Goal: Transaction & Acquisition: Purchase product/service

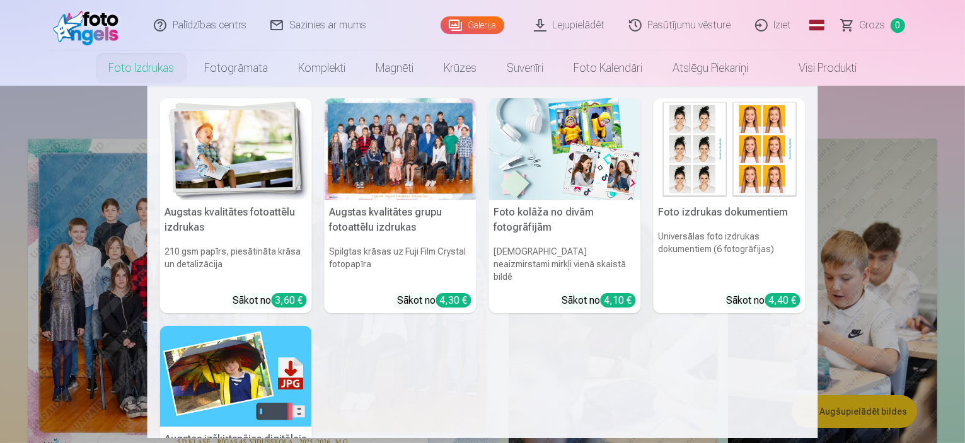
click at [402, 193] on div at bounding box center [401, 149] width 152 height 102
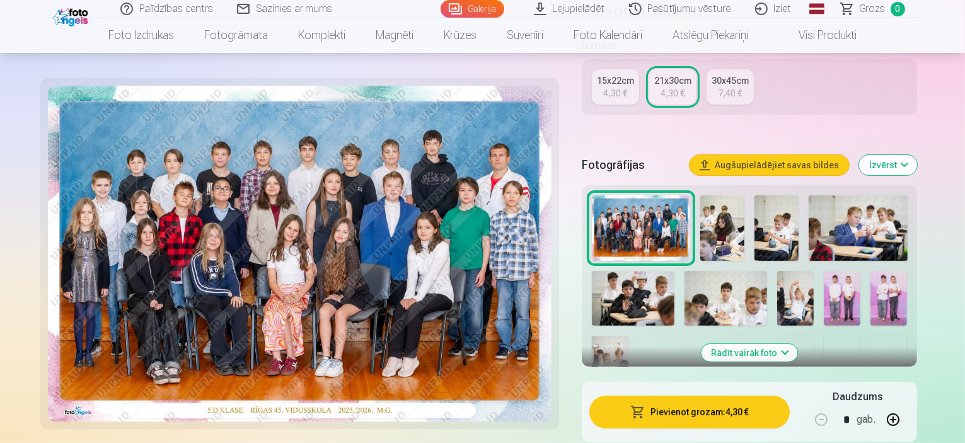
scroll to position [378, 0]
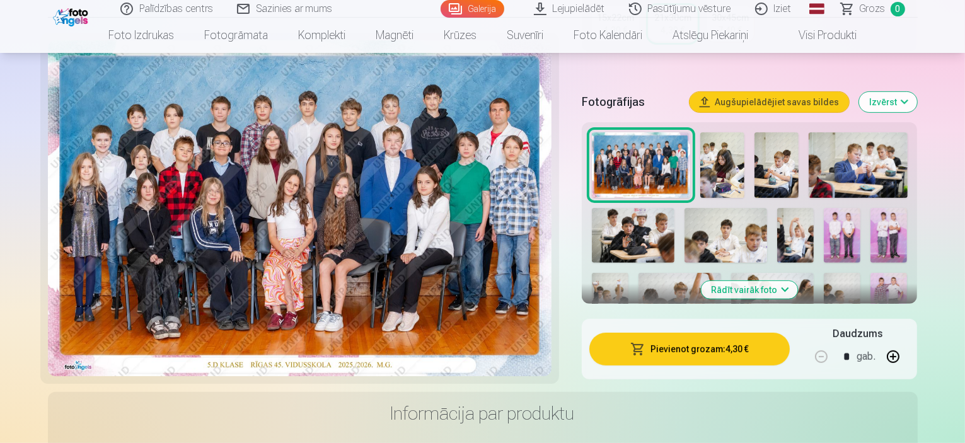
click at [779, 281] on button "Rādīt vairāk foto" at bounding box center [750, 290] width 96 height 18
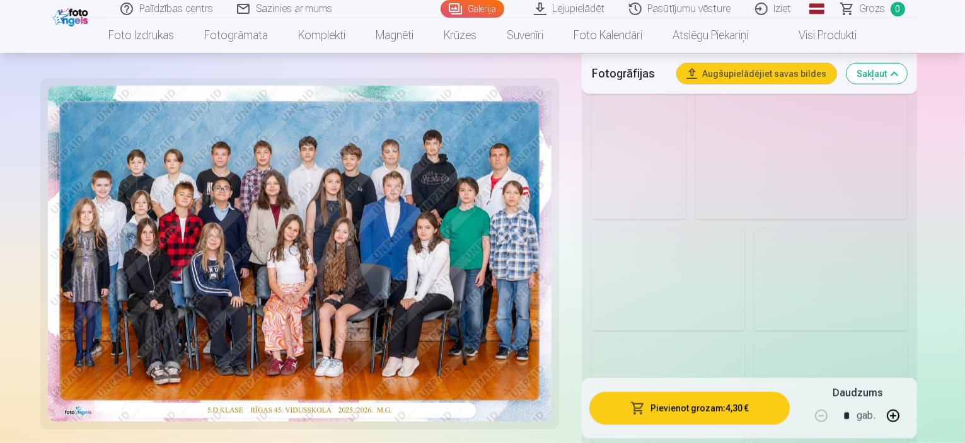
scroll to position [1261, 0]
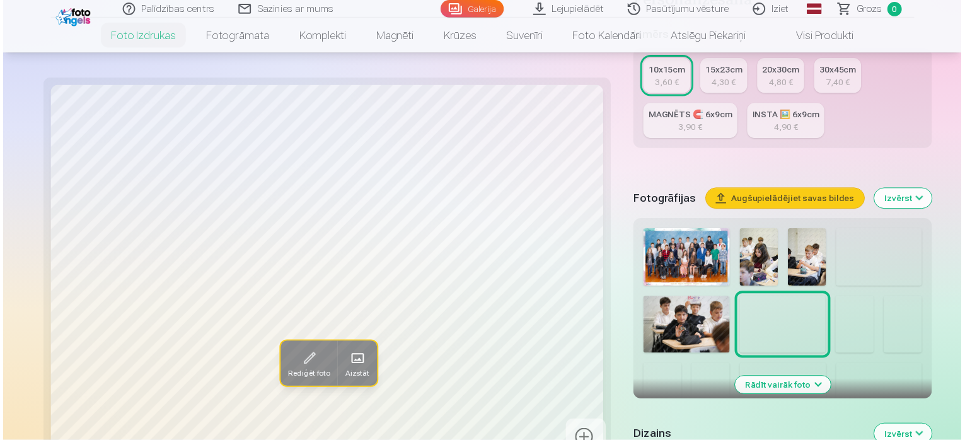
scroll to position [315, 0]
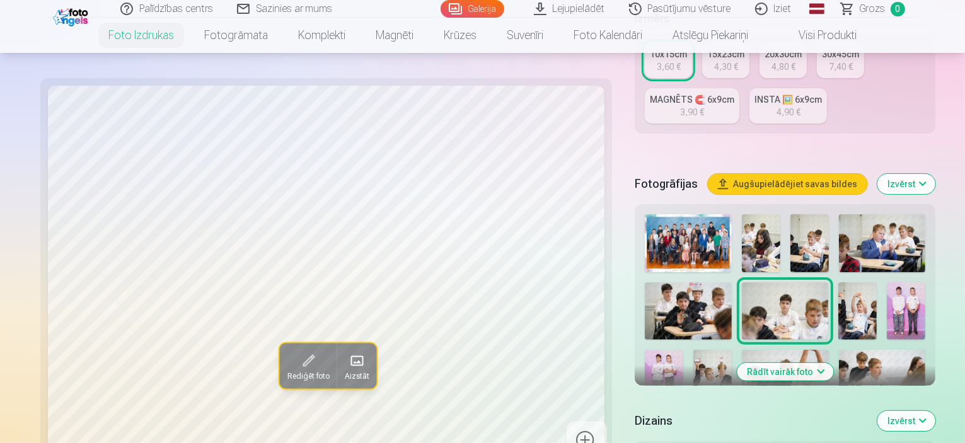
click at [645, 214] on img at bounding box center [688, 243] width 86 height 58
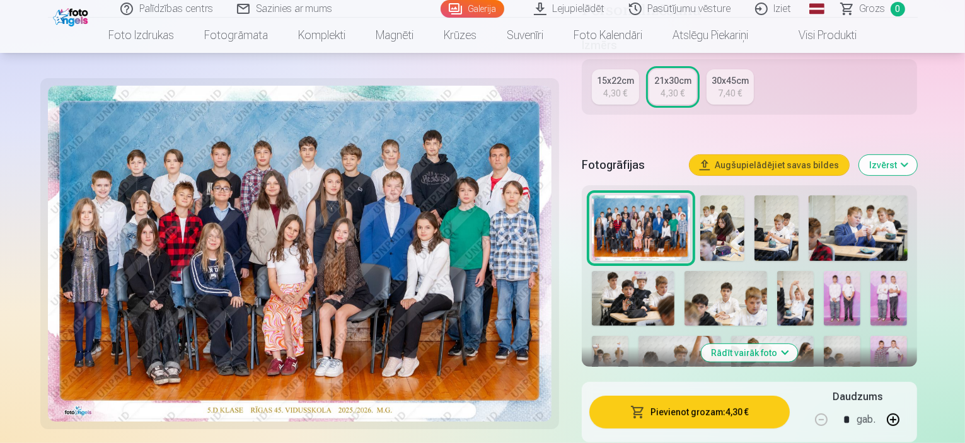
scroll to position [378, 0]
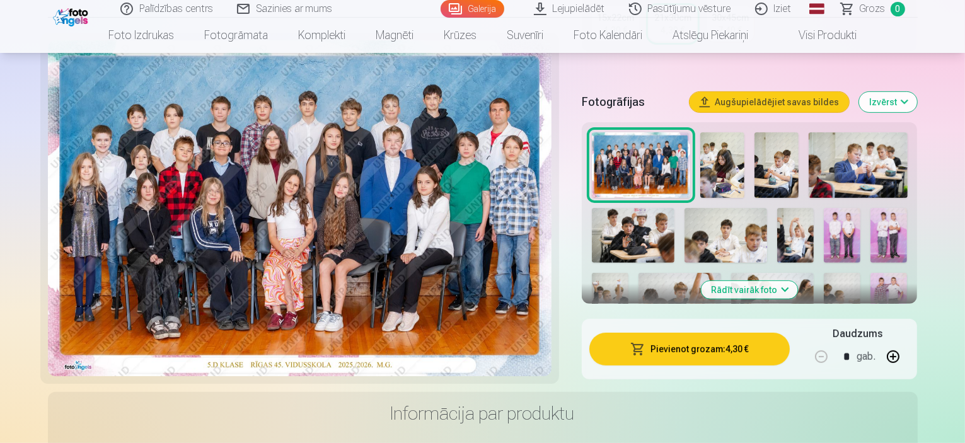
click at [787, 281] on button "Rādīt vairāk foto" at bounding box center [750, 290] width 96 height 18
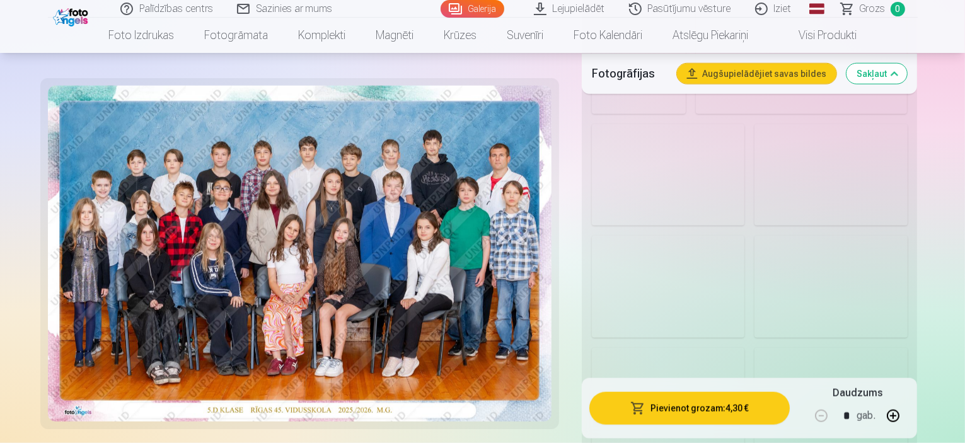
scroll to position [1387, 0]
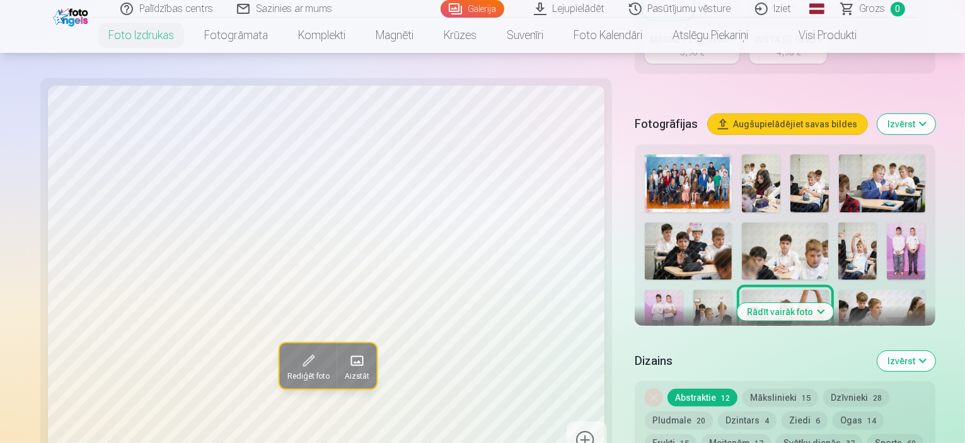
scroll to position [441, 0]
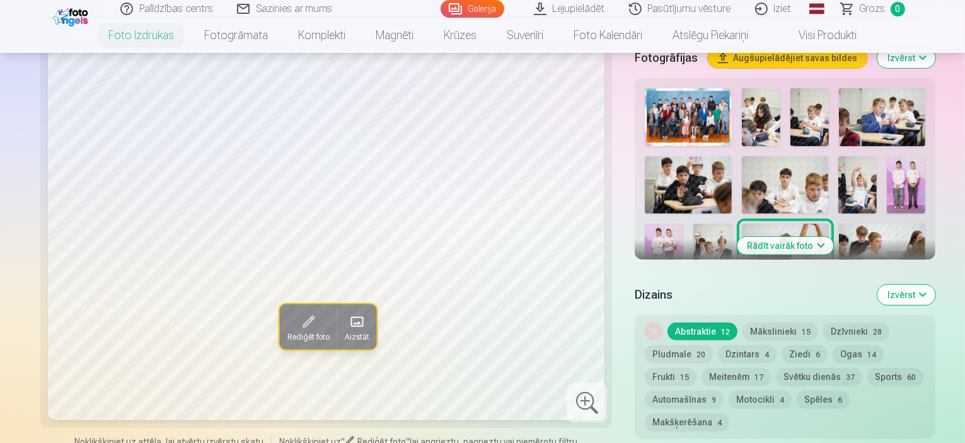
click at [796, 237] on button "Rādīt vairāk foto" at bounding box center [785, 246] width 96 height 18
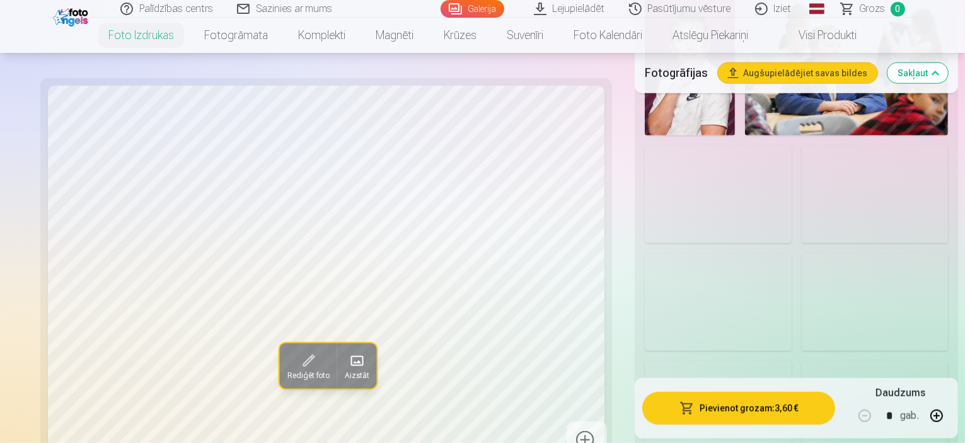
scroll to position [1324, 0]
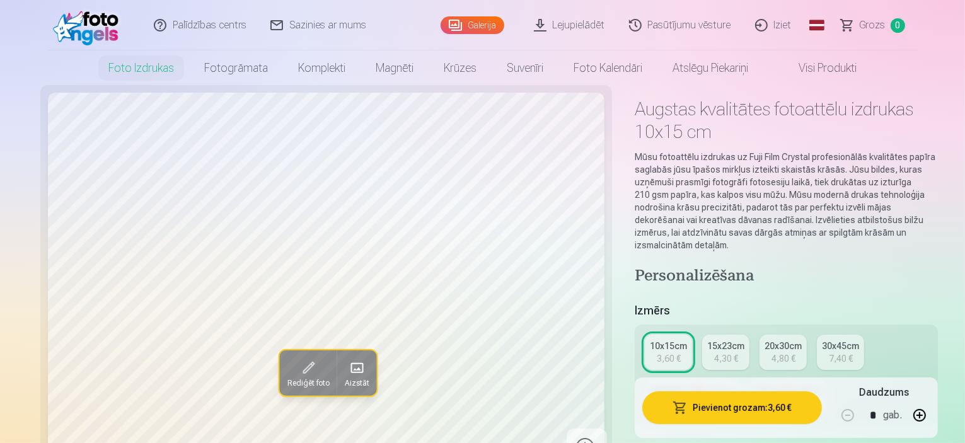
scroll to position [0, 0]
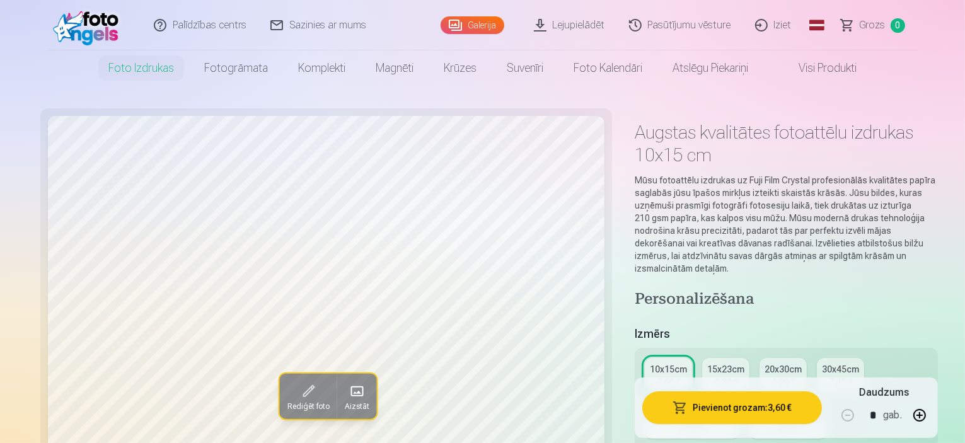
click at [714, 376] on div "4,30 €" at bounding box center [726, 382] width 24 height 13
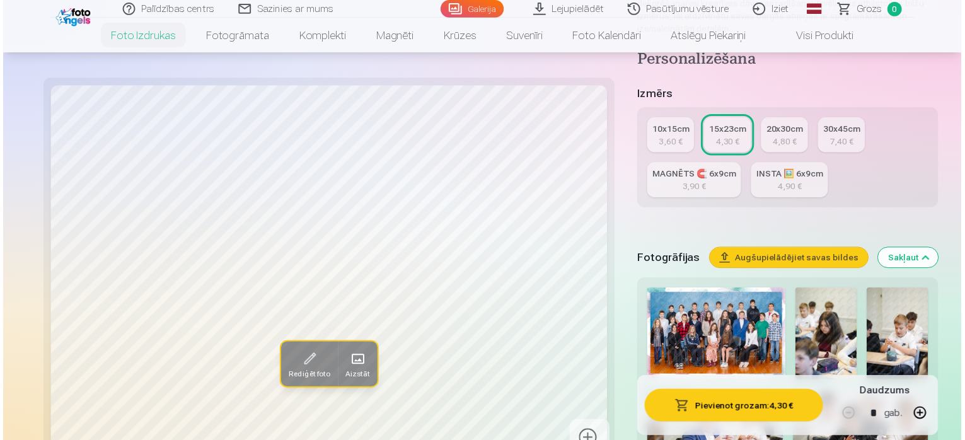
scroll to position [252, 0]
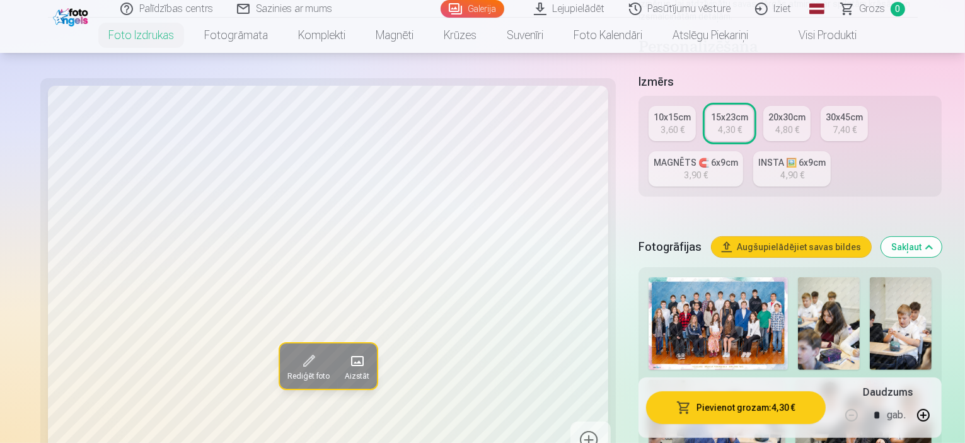
click at [681, 280] on img at bounding box center [718, 323] width 139 height 93
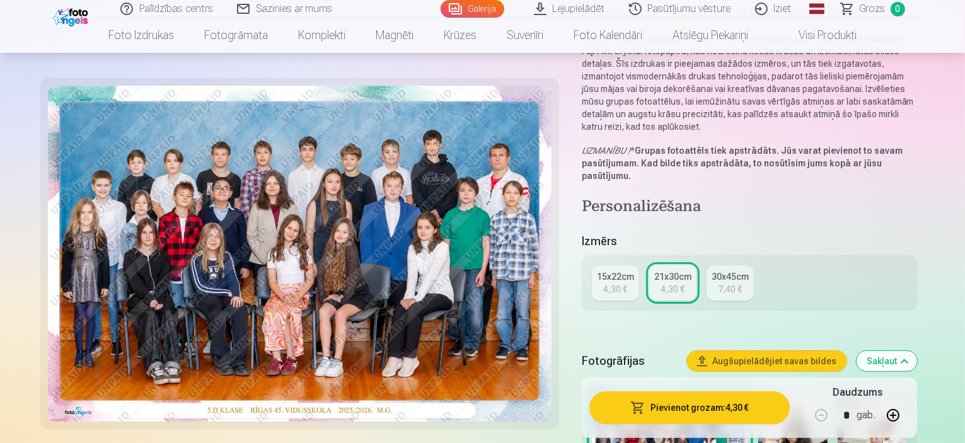
scroll to position [126, 0]
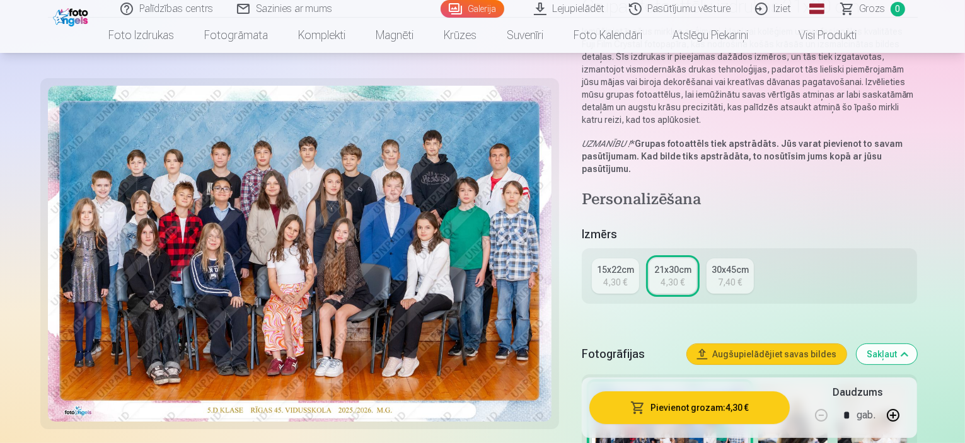
click at [731, 412] on button "Pievienot grozam : 4,30 €" at bounding box center [690, 408] width 201 height 33
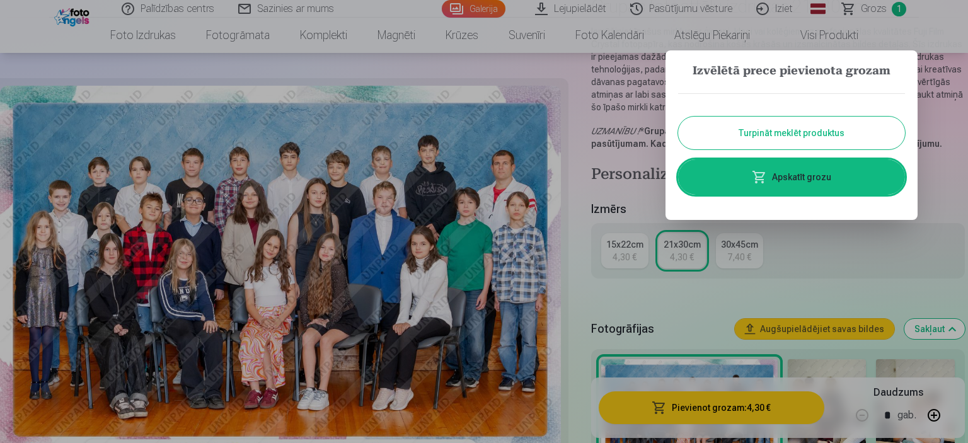
click at [617, 293] on div at bounding box center [484, 221] width 968 height 443
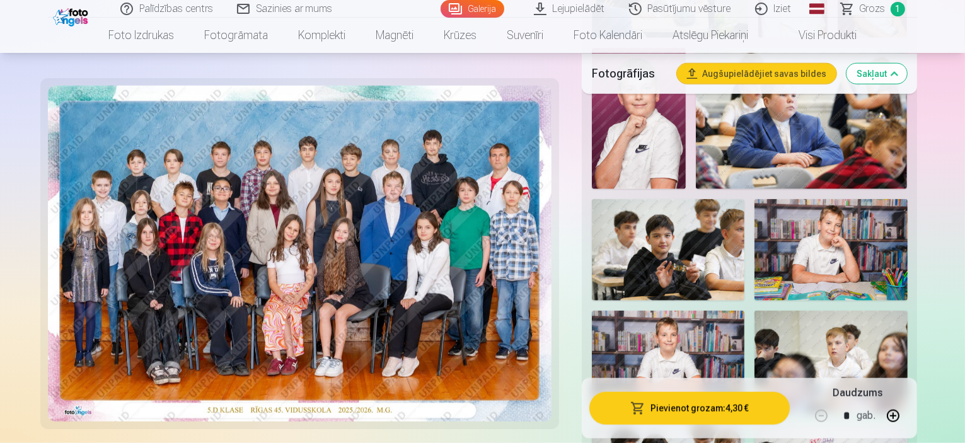
scroll to position [1324, 0]
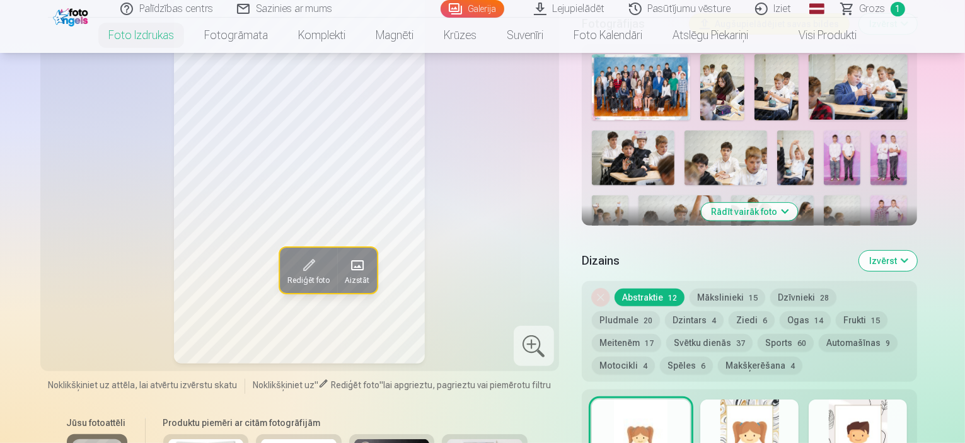
scroll to position [441, 0]
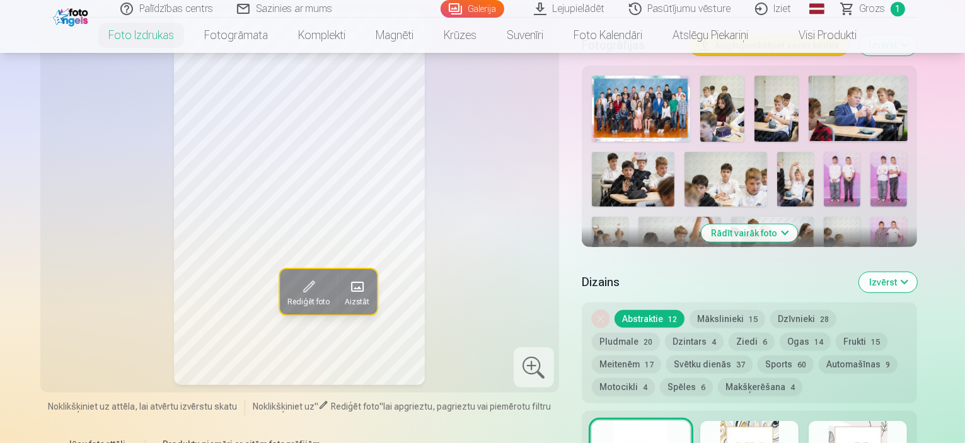
click at [790, 224] on button "Rādīt vairāk foto" at bounding box center [750, 233] width 96 height 18
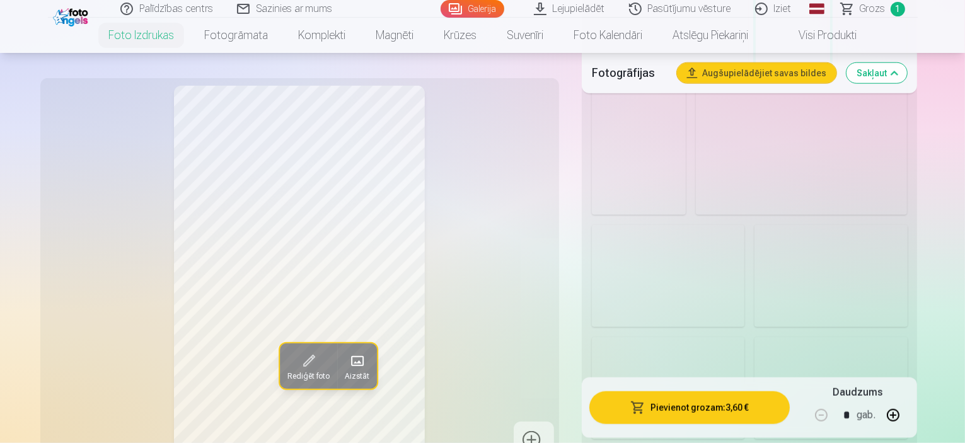
scroll to position [1261, 0]
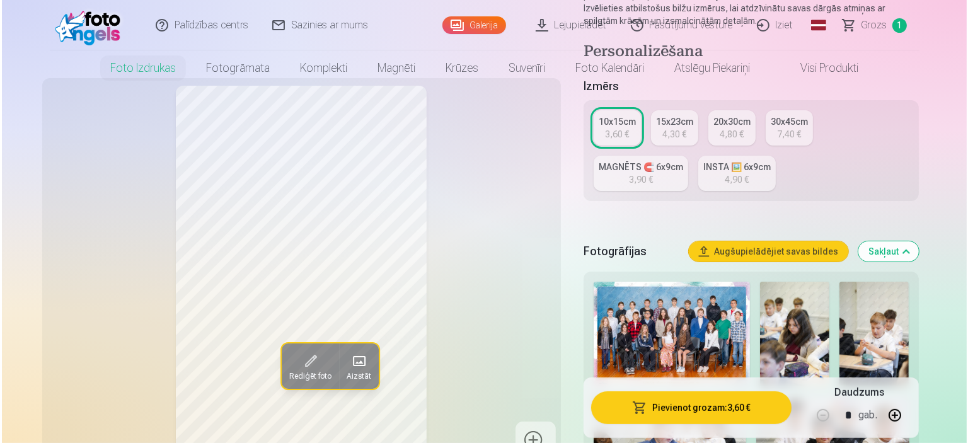
scroll to position [0, 0]
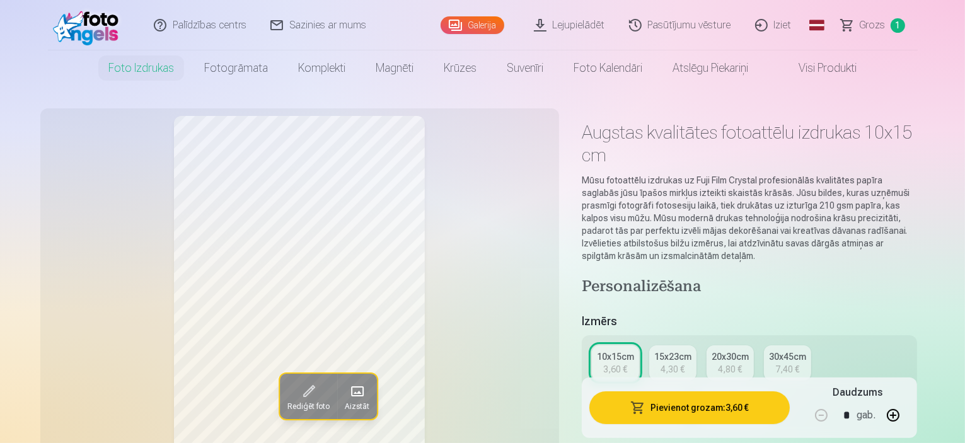
click at [711, 409] on button "Pievienot grozam : 3,60 €" at bounding box center [690, 408] width 201 height 33
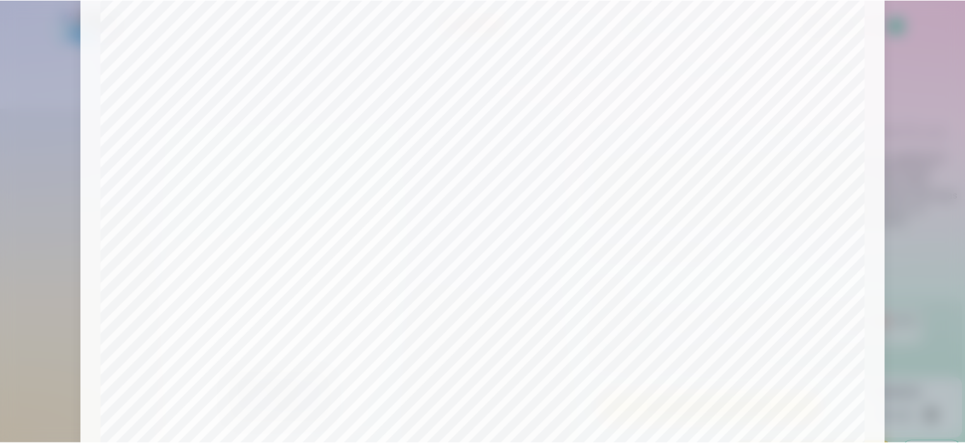
scroll to position [464, 0]
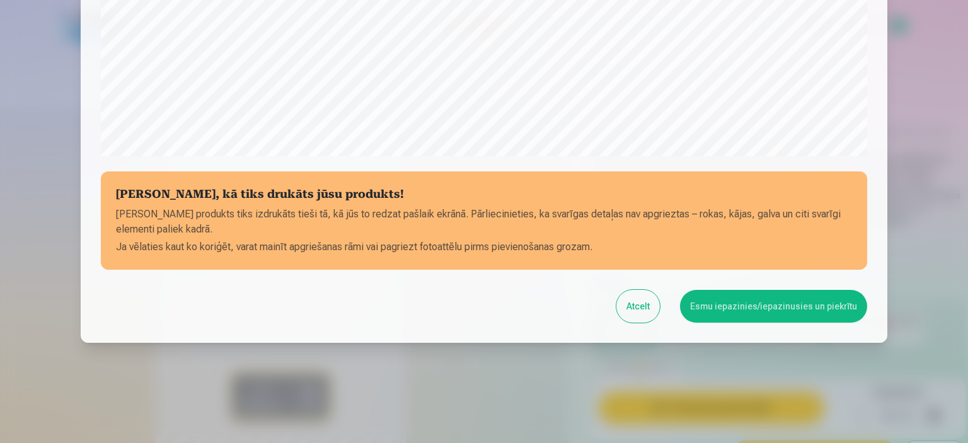
click at [757, 302] on button "Esmu iepazinies/iepazinusies un piekrītu" at bounding box center [773, 306] width 187 height 33
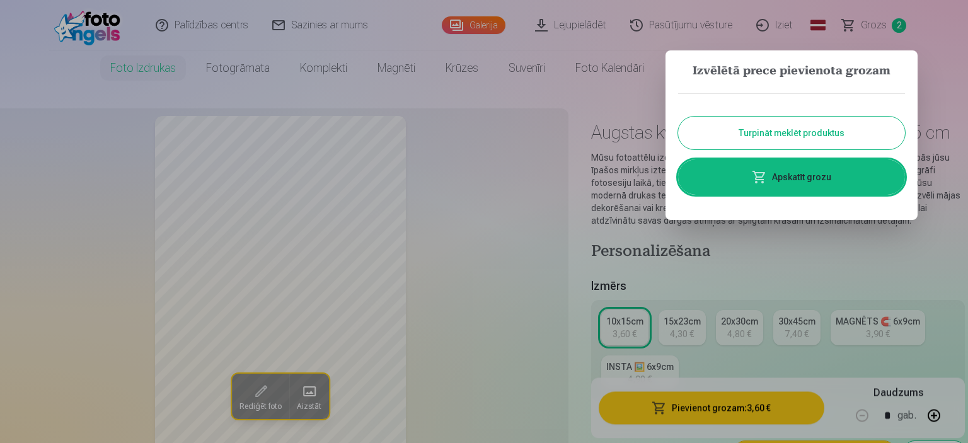
click at [757, 136] on button "Turpināt meklēt produktus" at bounding box center [791, 133] width 227 height 33
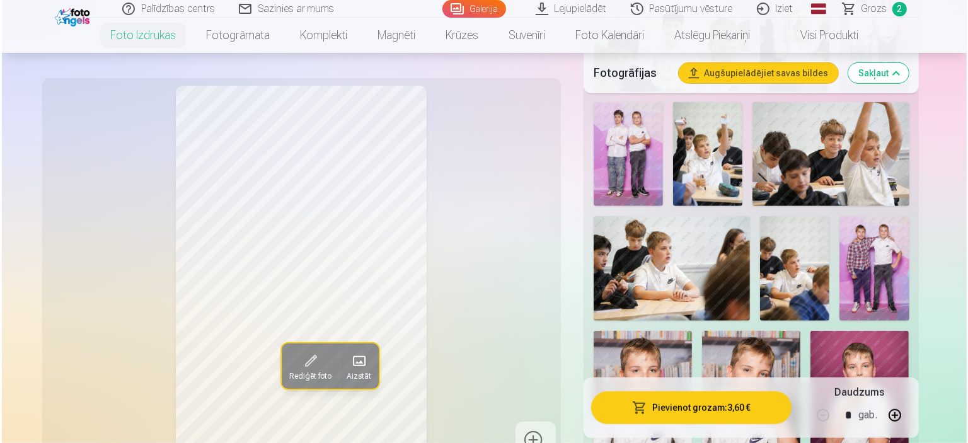
scroll to position [820, 0]
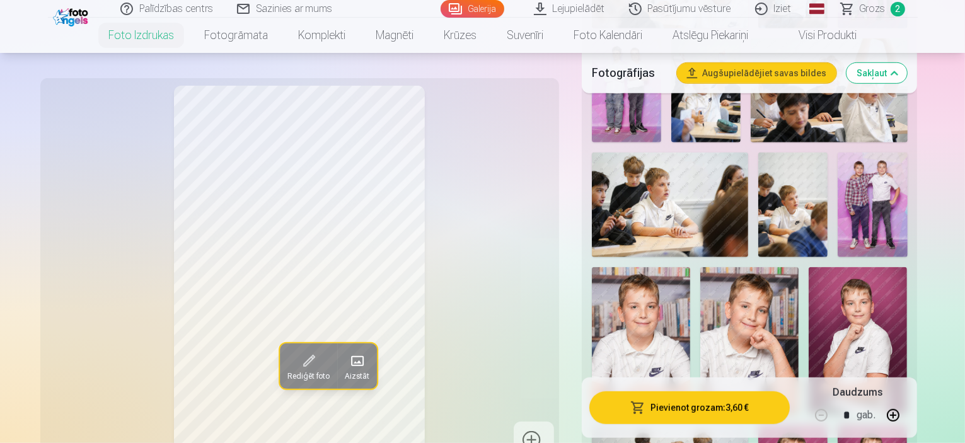
click at [907, 267] on img at bounding box center [858, 341] width 98 height 148
click at [757, 408] on button "Pievienot grozam : 3,60 €" at bounding box center [690, 408] width 201 height 33
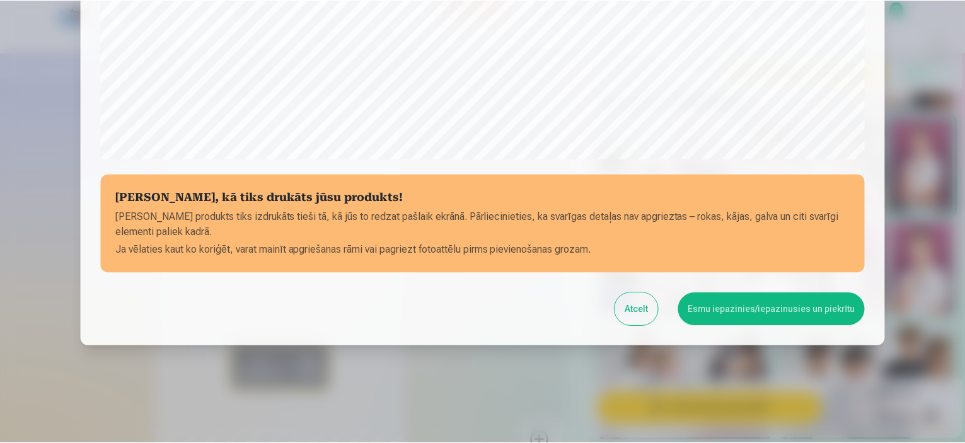
scroll to position [464, 0]
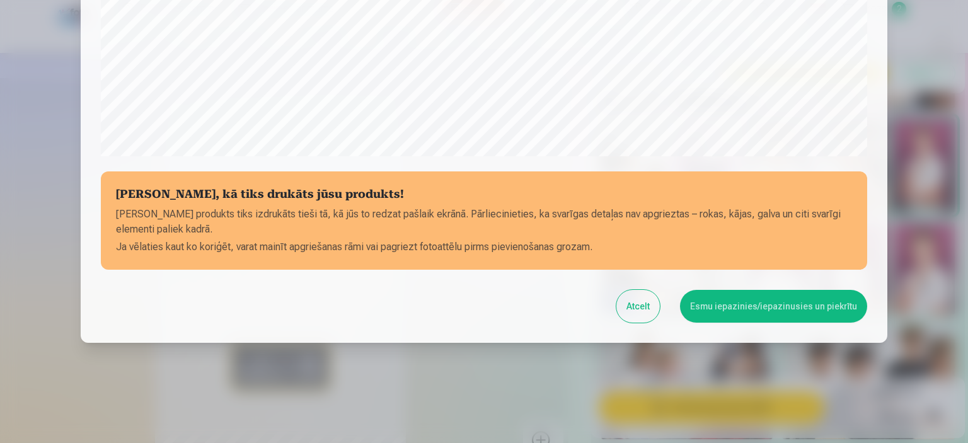
click at [746, 300] on button "Esmu iepazinies/iepazinusies un piekrītu" at bounding box center [773, 306] width 187 height 33
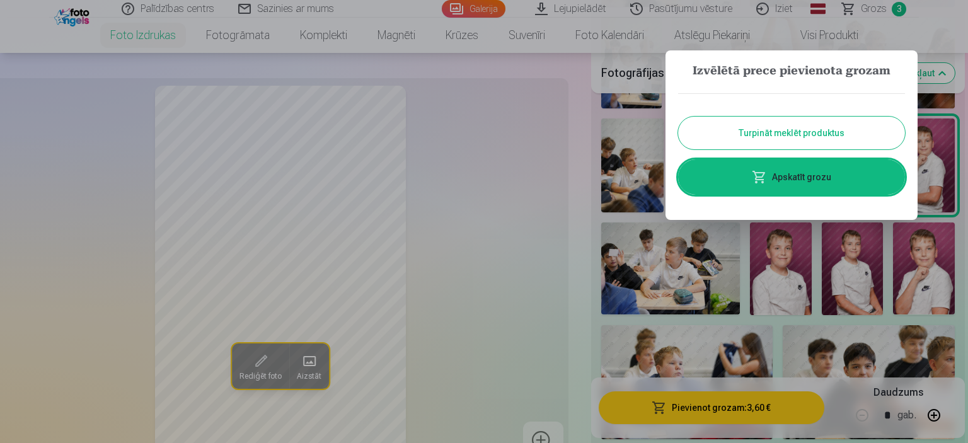
click at [832, 138] on button "Turpināt meklēt produktus" at bounding box center [791, 133] width 227 height 33
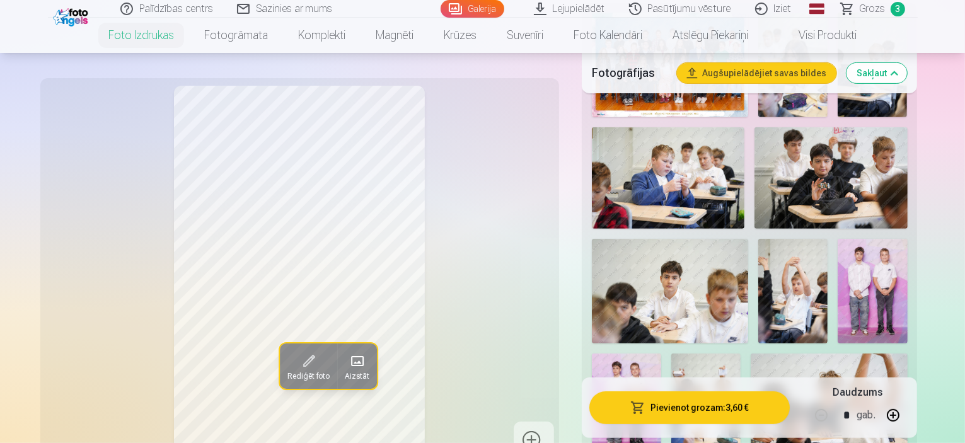
scroll to position [567, 0]
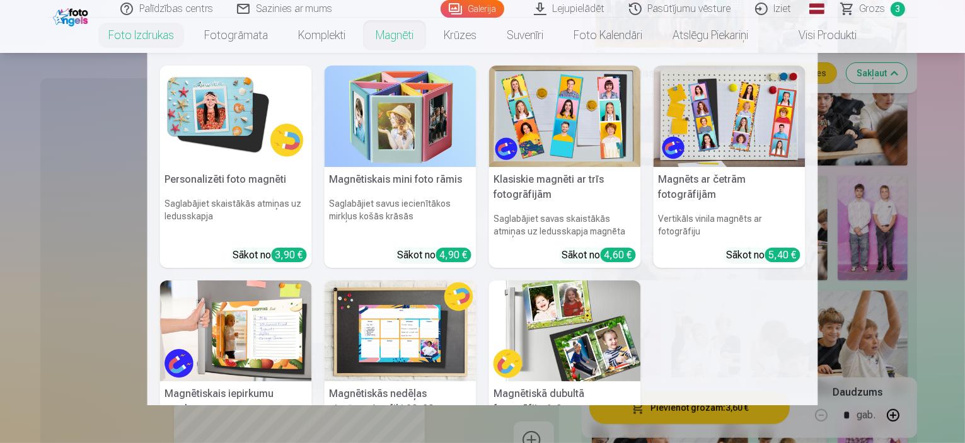
click at [565, 119] on img at bounding box center [565, 117] width 152 height 102
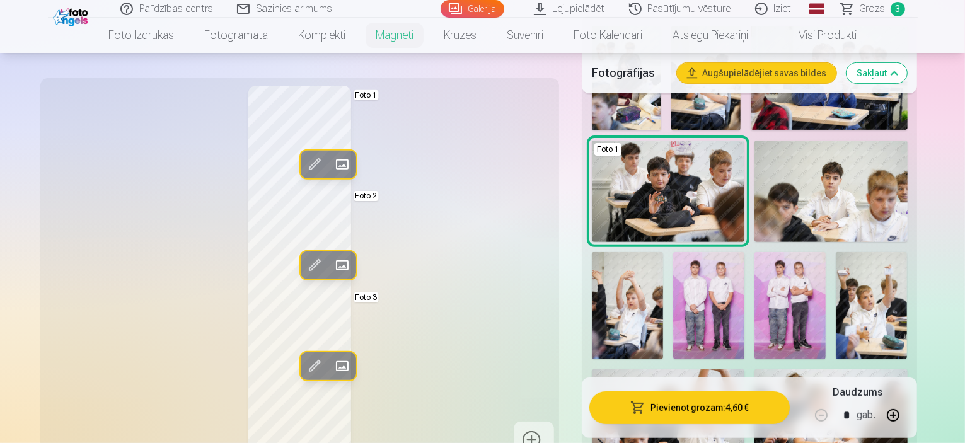
scroll to position [441, 0]
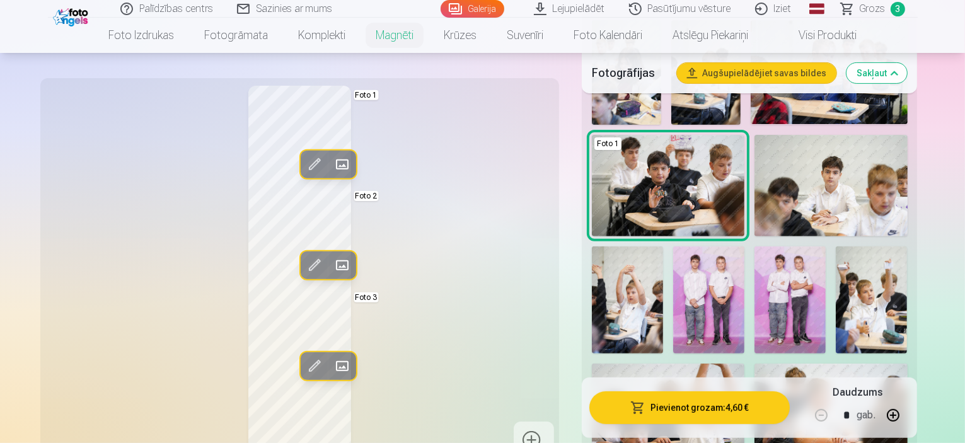
click at [304, 164] on span at bounding box center [314, 164] width 20 height 20
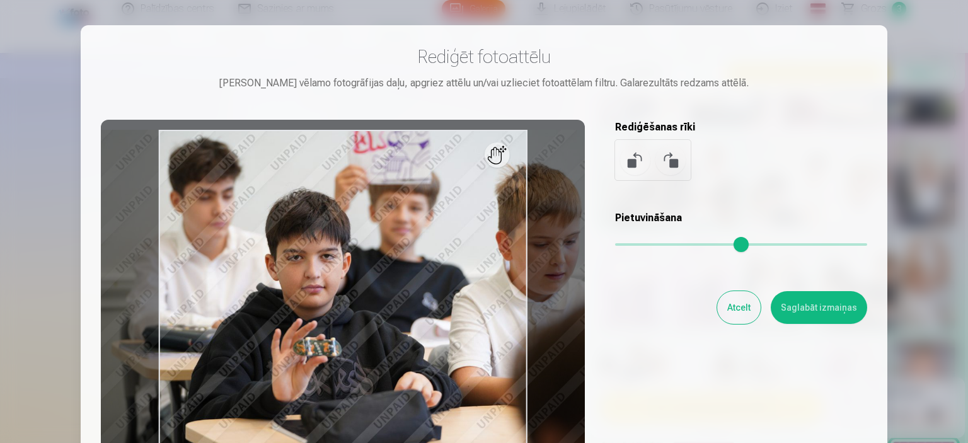
click at [747, 313] on button "Atcelt" at bounding box center [740, 307] width 44 height 33
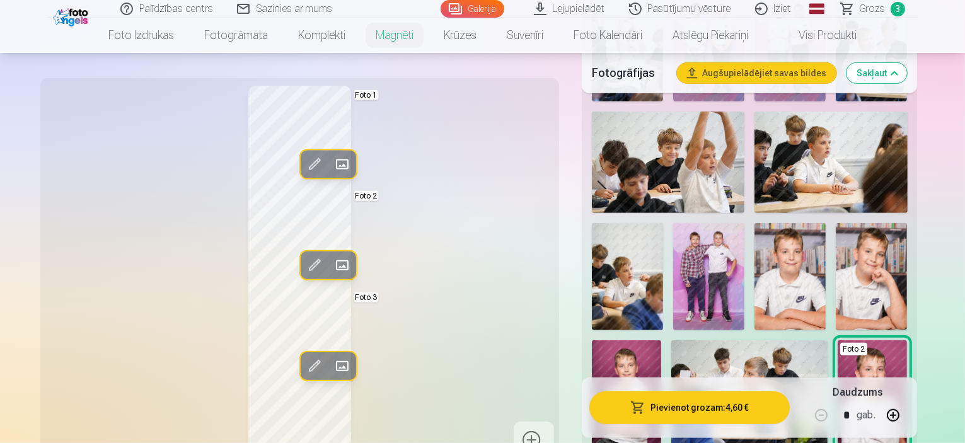
scroll to position [757, 0]
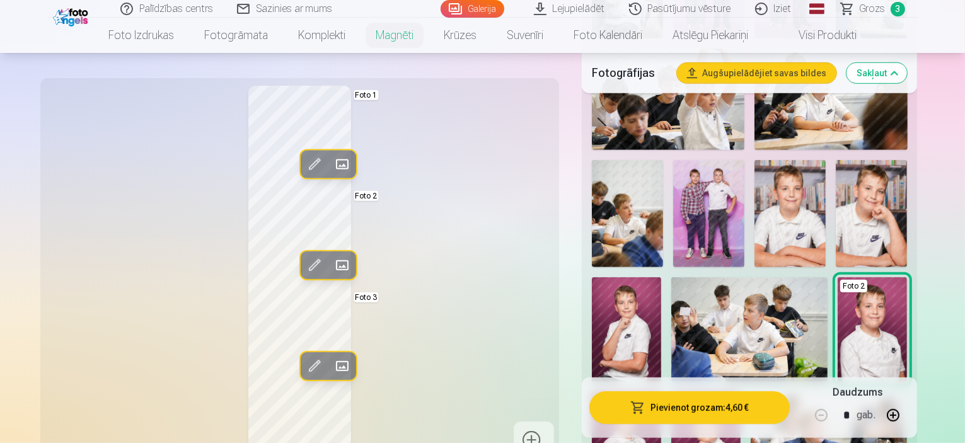
click at [641, 392] on img at bounding box center [626, 444] width 69 height 105
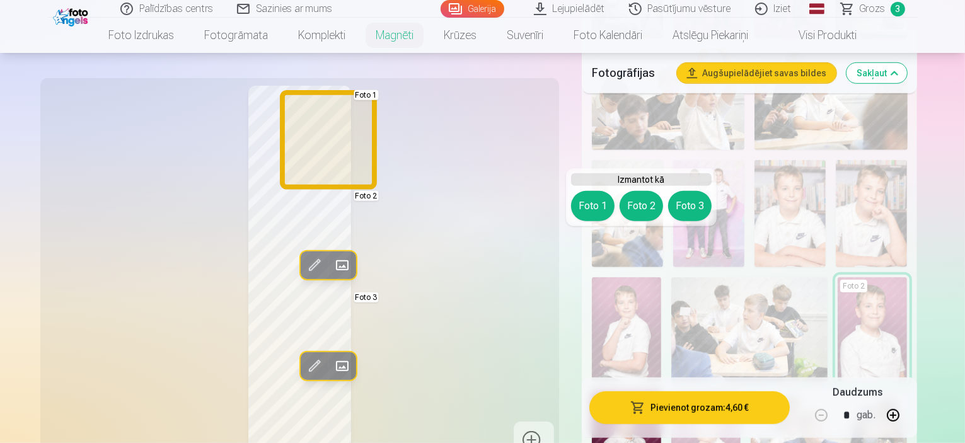
click at [601, 207] on button "Foto 1" at bounding box center [593, 206] width 44 height 30
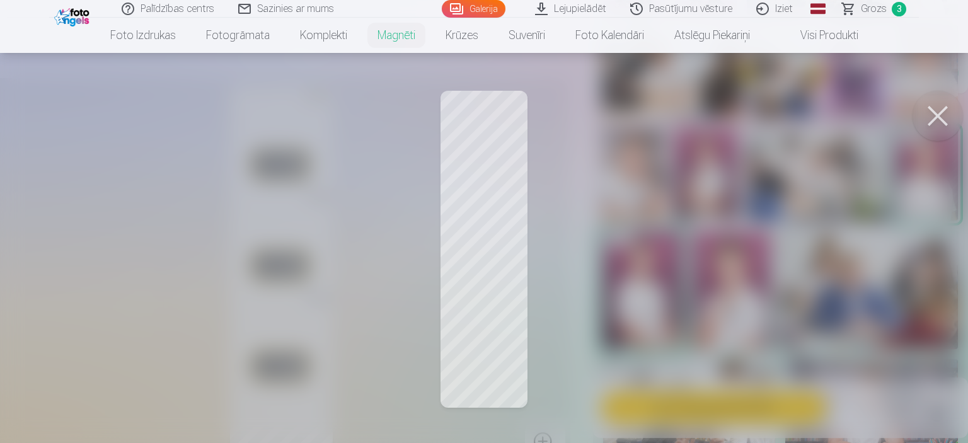
click at [931, 115] on button at bounding box center [938, 116] width 50 height 50
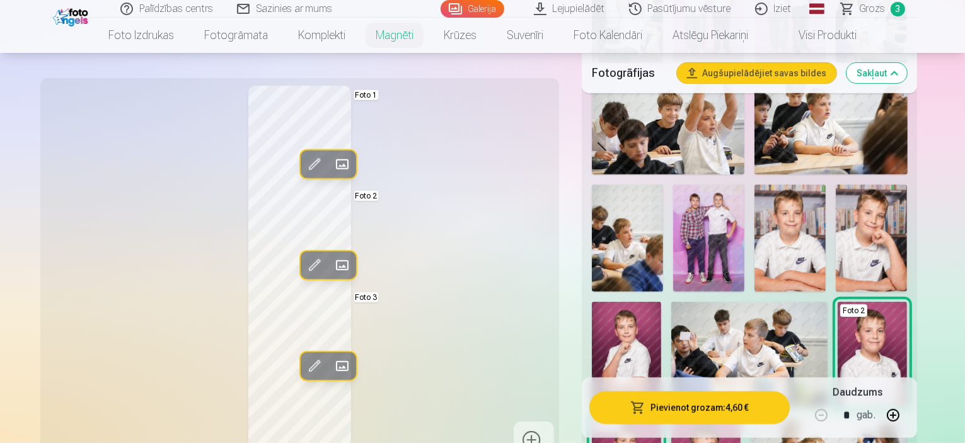
scroll to position [694, 0]
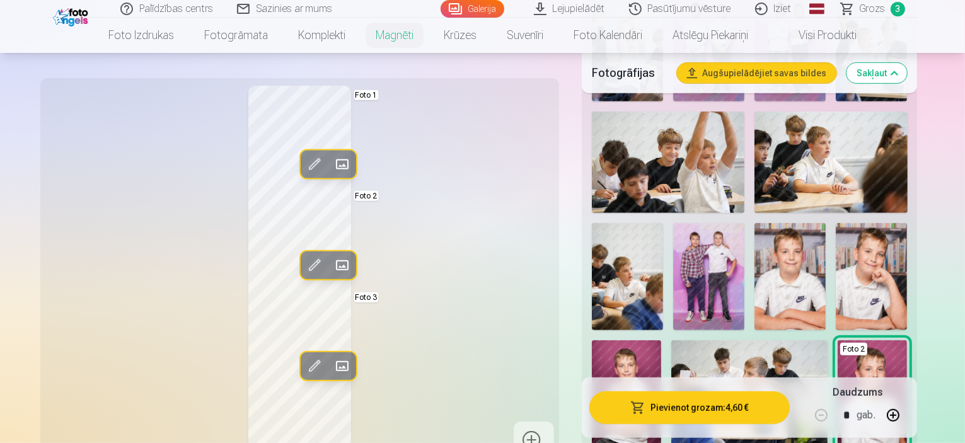
click at [836, 243] on img at bounding box center [871, 276] width 71 height 107
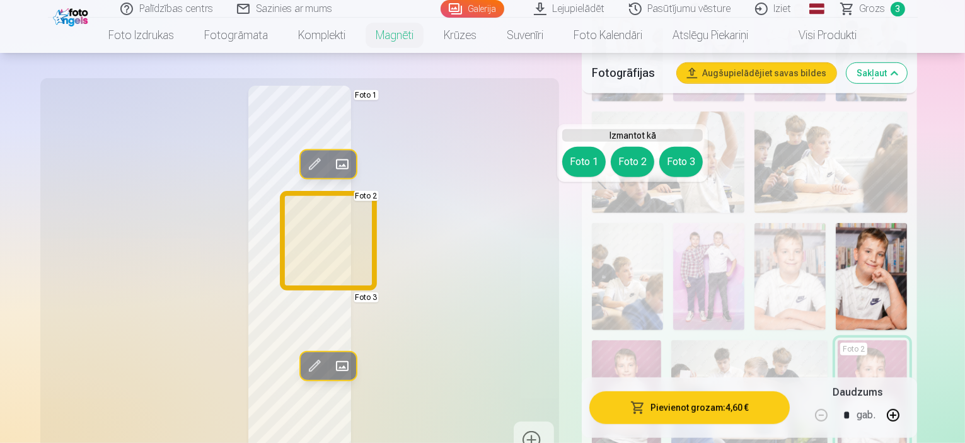
click at [626, 161] on button "Foto 2" at bounding box center [633, 162] width 44 height 30
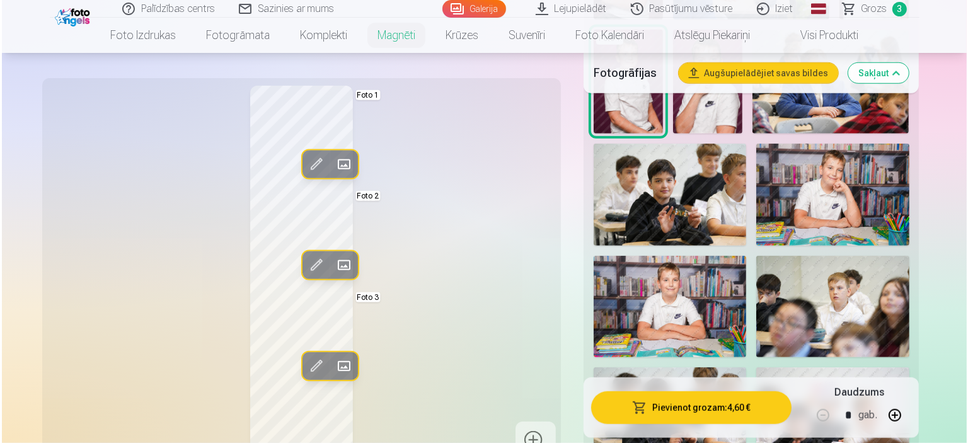
scroll to position [1072, 0]
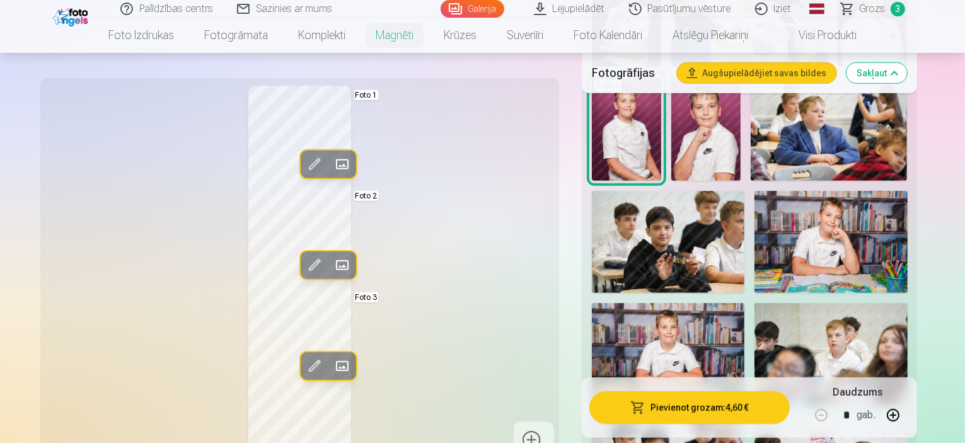
click at [709, 303] on img at bounding box center [668, 354] width 153 height 102
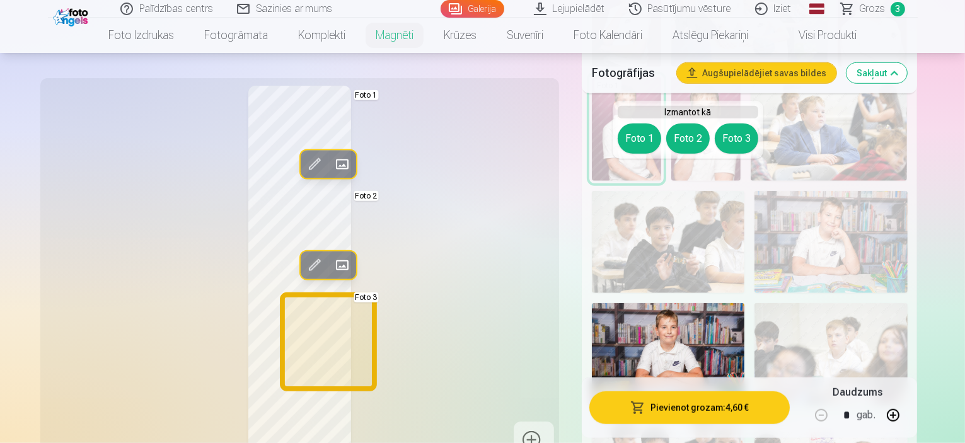
click at [739, 140] on button "Foto 3" at bounding box center [737, 139] width 44 height 30
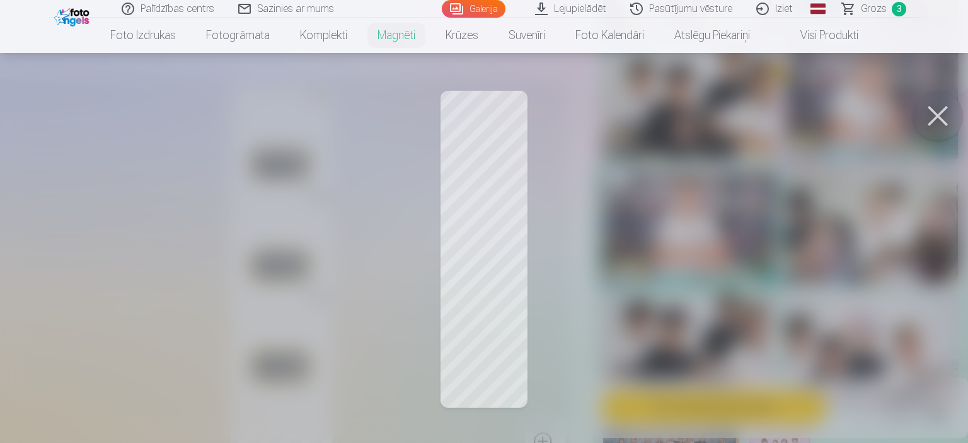
click at [934, 117] on button at bounding box center [938, 116] width 50 height 50
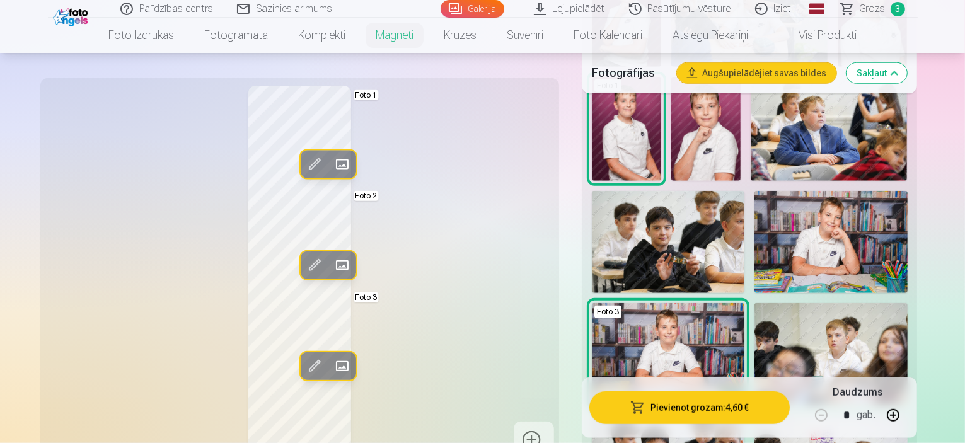
click at [304, 269] on span at bounding box center [314, 265] width 20 height 20
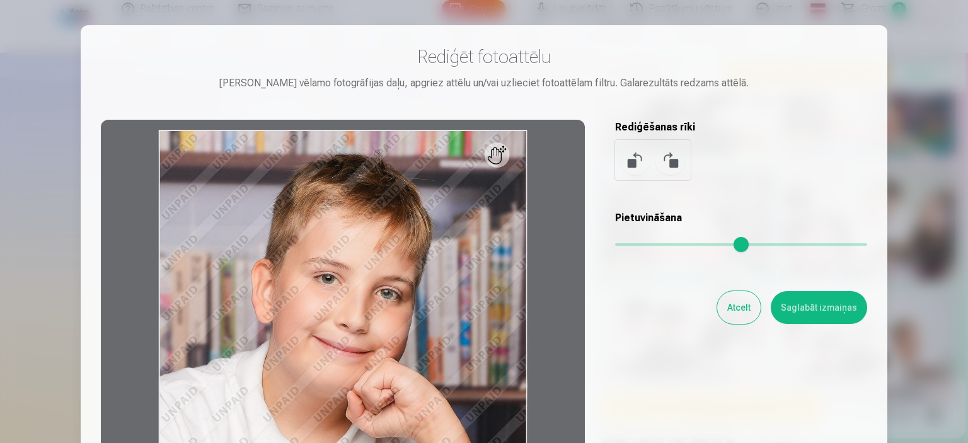
scroll to position [126, 0]
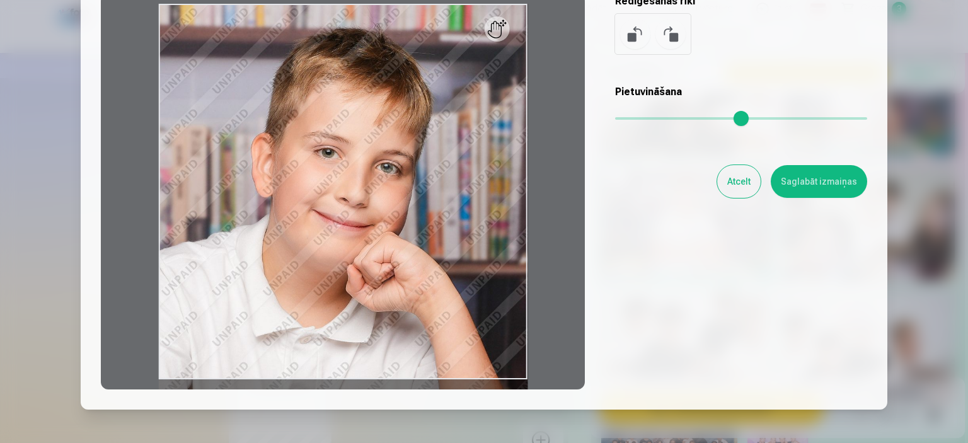
click at [615, 118] on input "range" at bounding box center [741, 118] width 252 height 3
click at [743, 184] on button "Atcelt" at bounding box center [740, 181] width 44 height 33
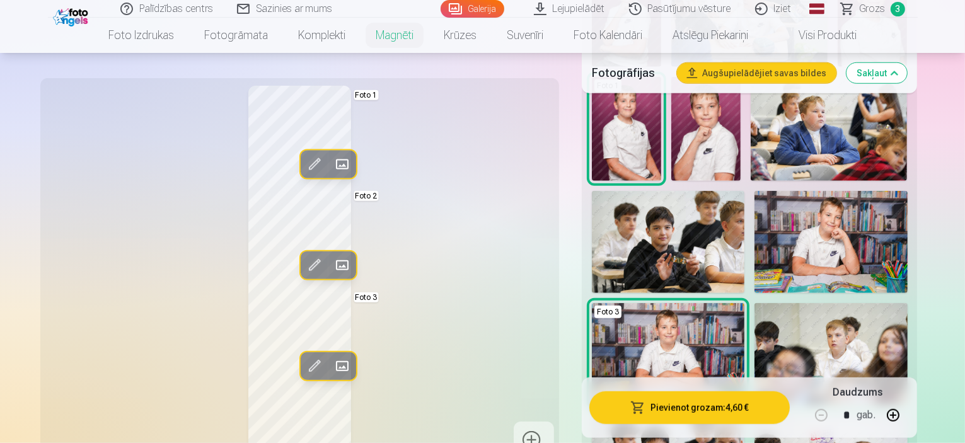
click at [304, 363] on span at bounding box center [314, 366] width 20 height 20
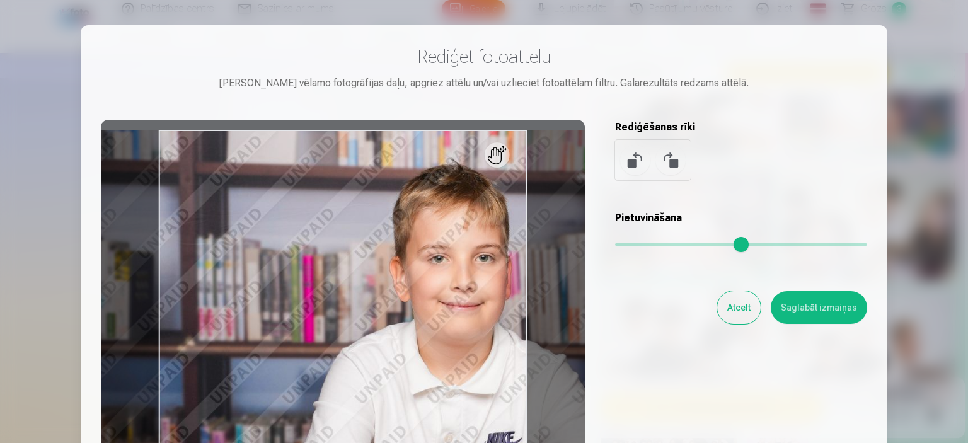
drag, startPoint x: 630, startPoint y: 242, endPoint x: 641, endPoint y: 243, distance: 10.8
type input "****"
click at [641, 243] on input "range" at bounding box center [741, 244] width 252 height 3
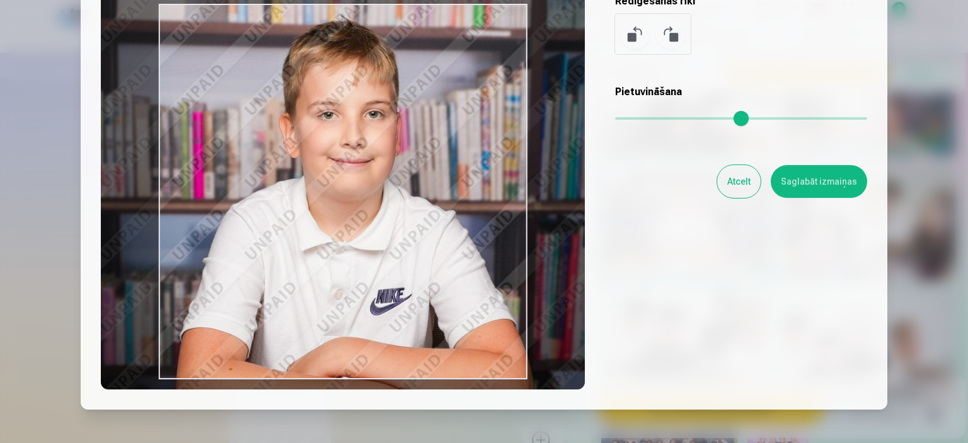
drag, startPoint x: 447, startPoint y: 242, endPoint x: 339, endPoint y: 231, distance: 108.3
click at [339, 231] on div at bounding box center [343, 192] width 484 height 396
click at [811, 181] on button "Saglabāt izmaiņas" at bounding box center [819, 181] width 96 height 33
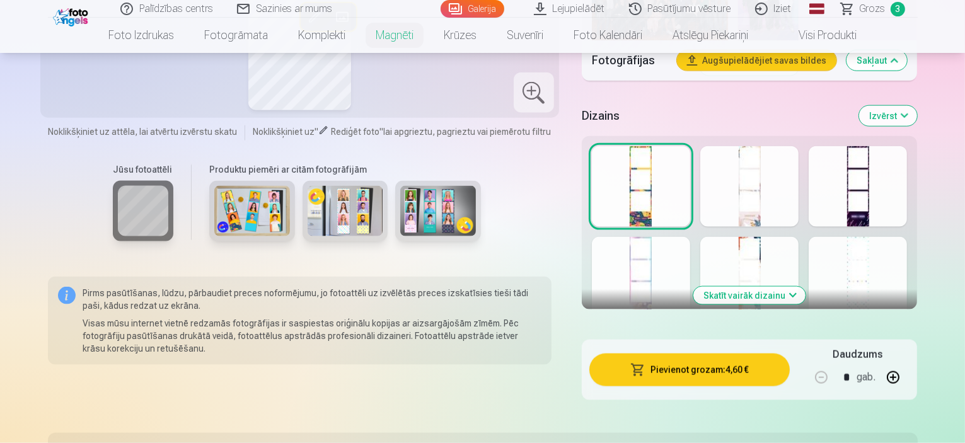
scroll to position [1513, 0]
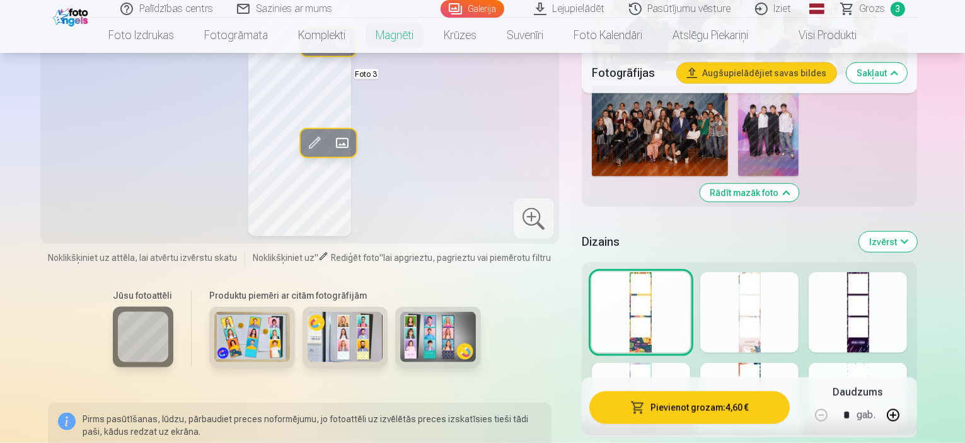
click at [907, 272] on div at bounding box center [858, 312] width 98 height 81
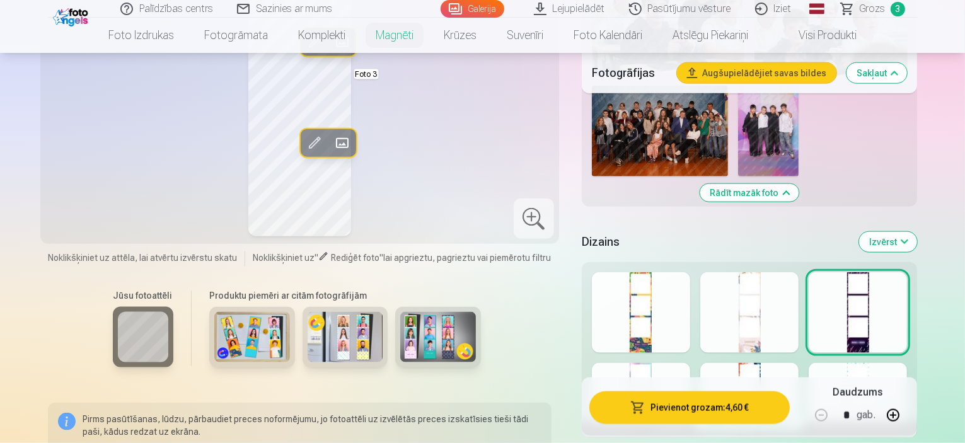
scroll to position [1639, 0]
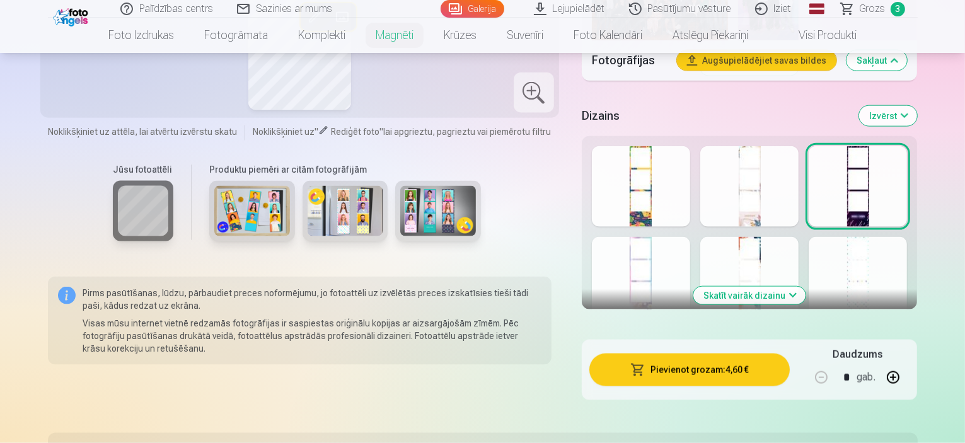
click at [767, 287] on button "Skatīt vairāk dizainu" at bounding box center [750, 296] width 112 height 18
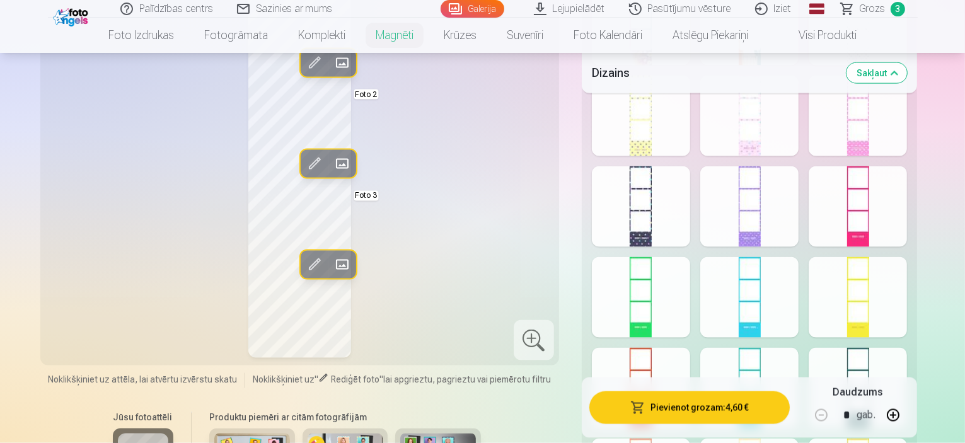
scroll to position [1828, 0]
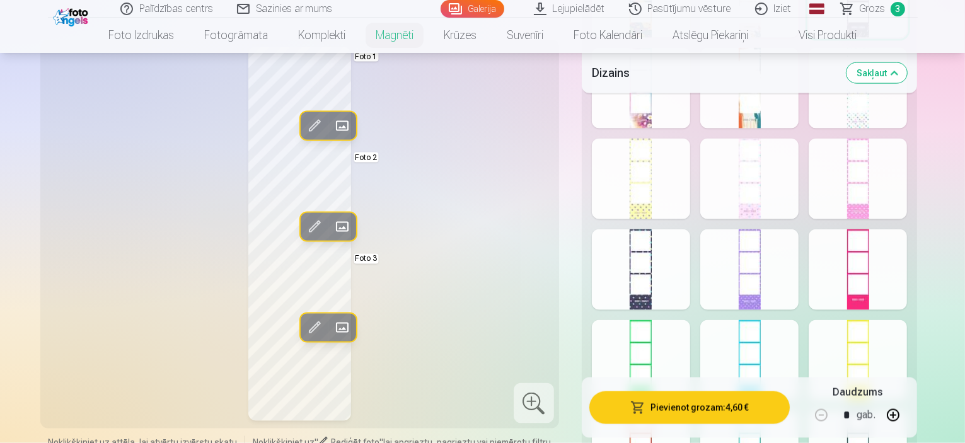
click at [770, 411] on div at bounding box center [749, 451] width 98 height 81
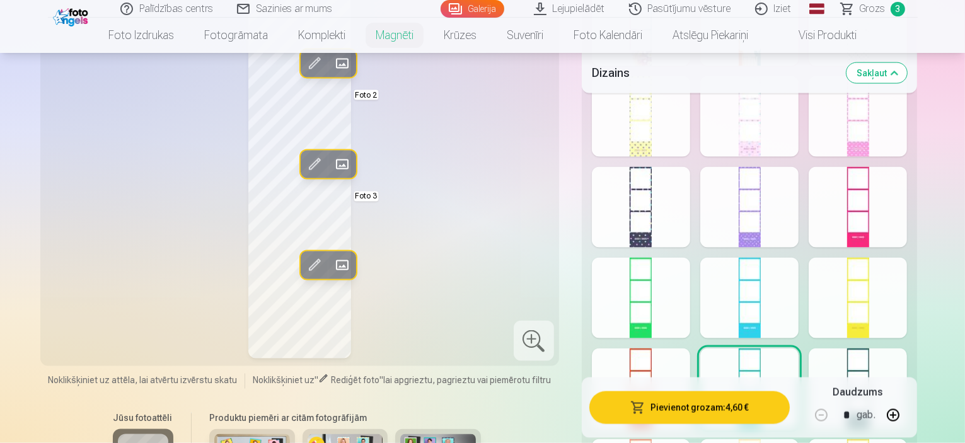
scroll to position [1891, 0]
click at [903, 348] on div at bounding box center [858, 388] width 98 height 81
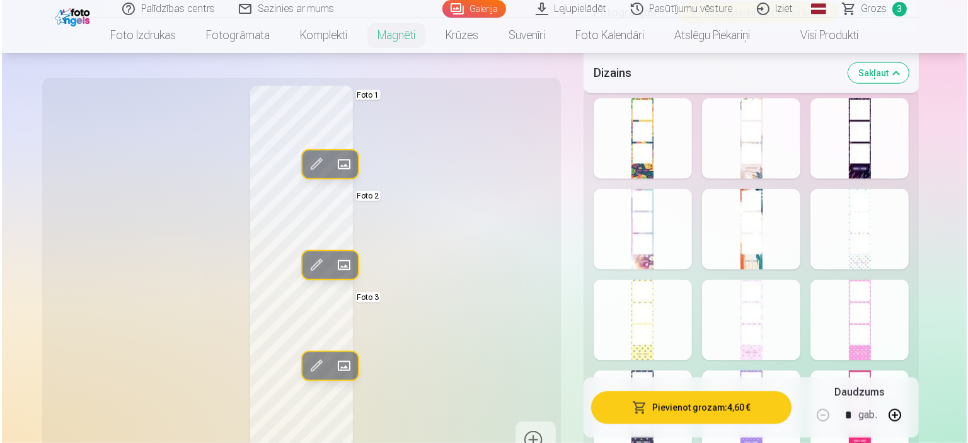
scroll to position [1639, 0]
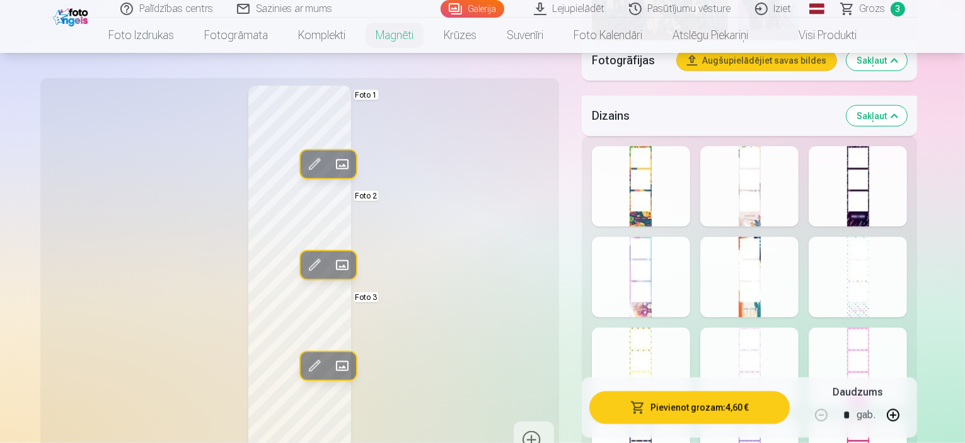
click at [687, 404] on button "Pievienot grozam : 4,60 €" at bounding box center [690, 408] width 201 height 33
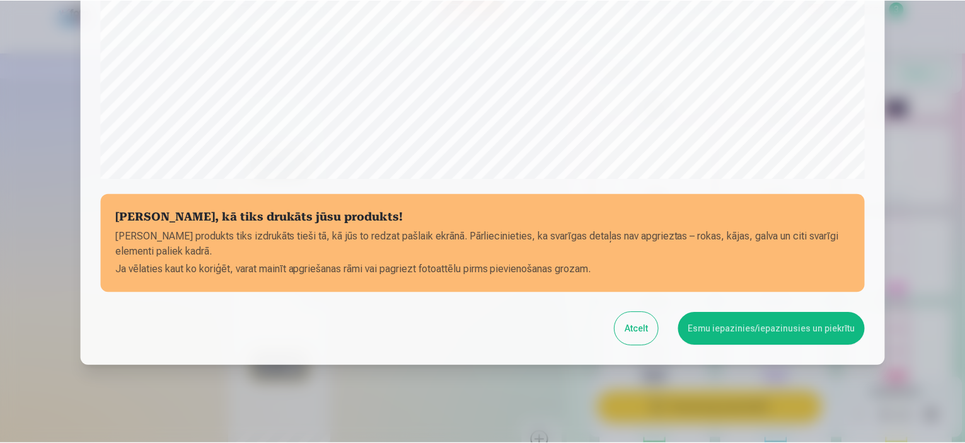
scroll to position [464, 0]
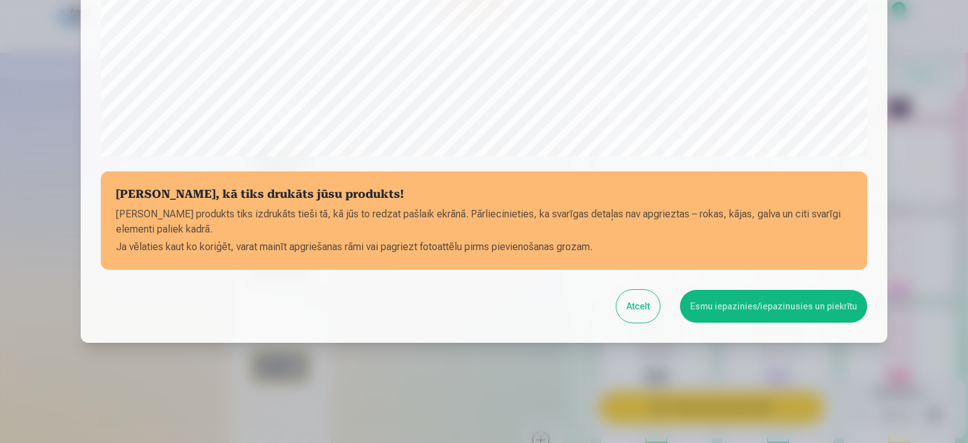
click at [757, 311] on button "Esmu iepazinies/iepazinusies un piekrītu" at bounding box center [773, 306] width 187 height 33
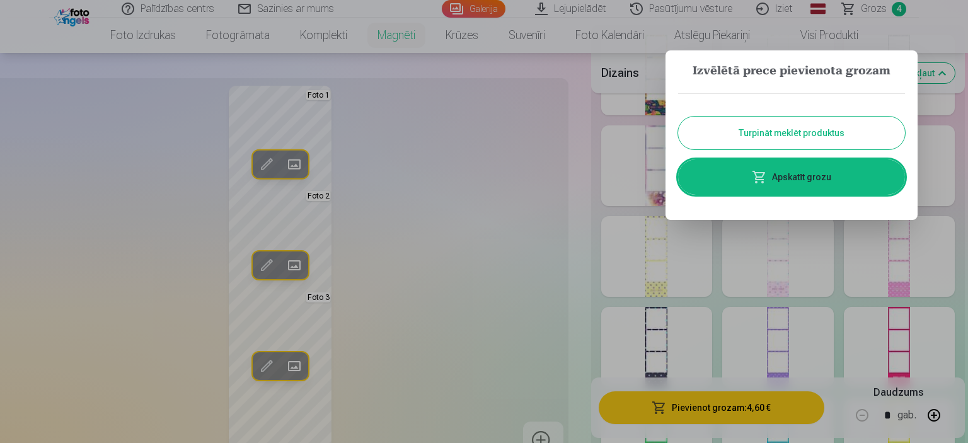
click at [774, 132] on button "Turpināt meklēt produktus" at bounding box center [791, 133] width 227 height 33
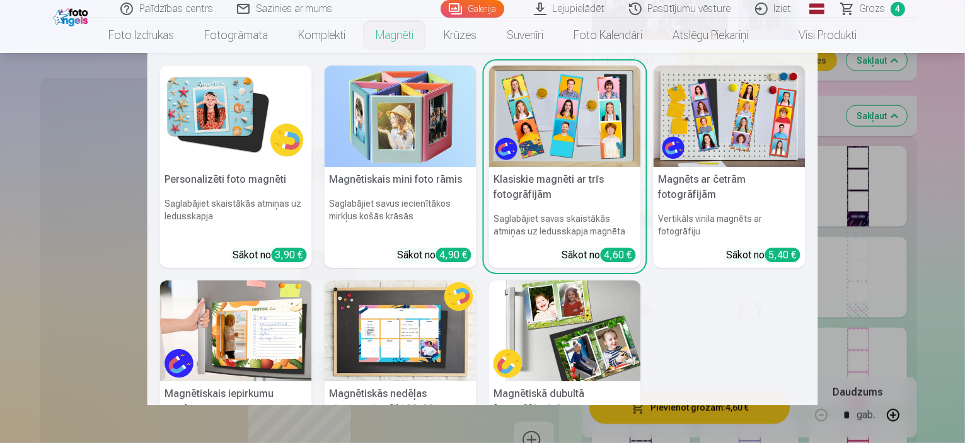
click at [238, 127] on img at bounding box center [236, 117] width 152 height 102
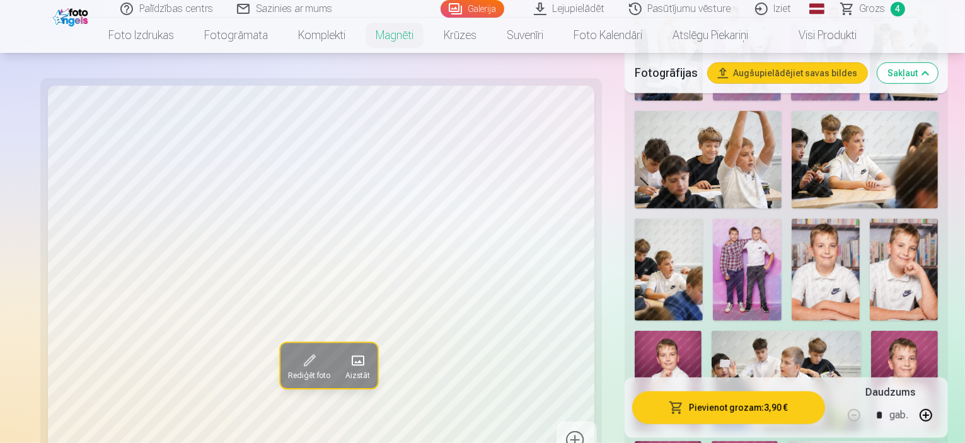
scroll to position [757, 0]
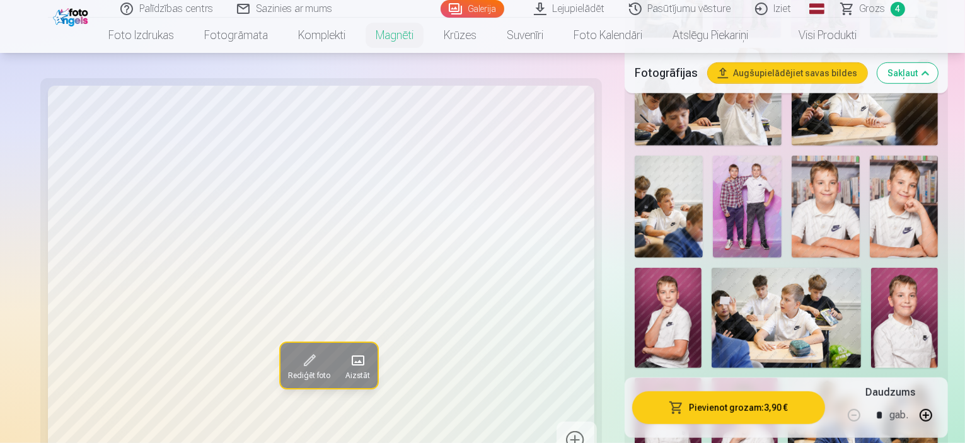
click at [926, 268] on img at bounding box center [904, 318] width 67 height 100
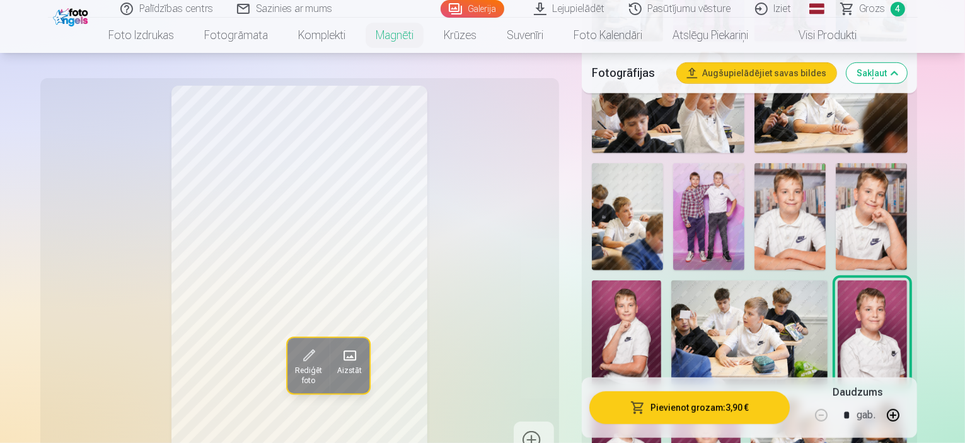
scroll to position [694, 0]
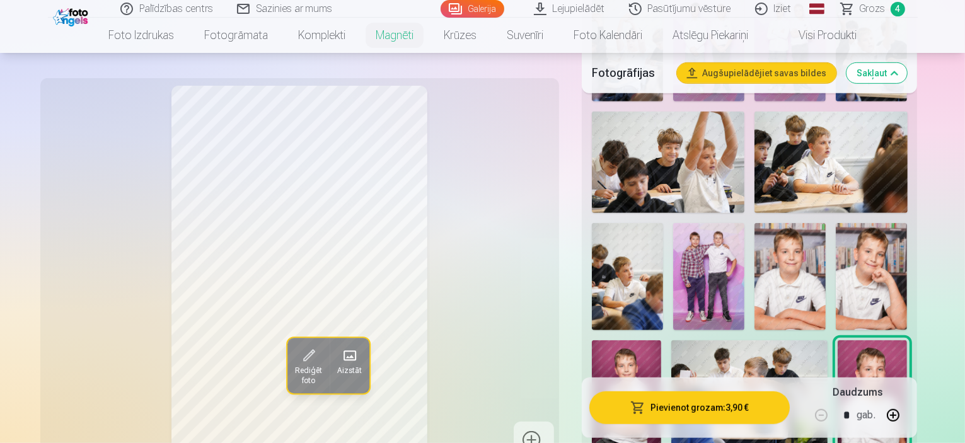
click at [661, 340] on img at bounding box center [626, 392] width 69 height 105
click at [836, 251] on img at bounding box center [871, 276] width 71 height 107
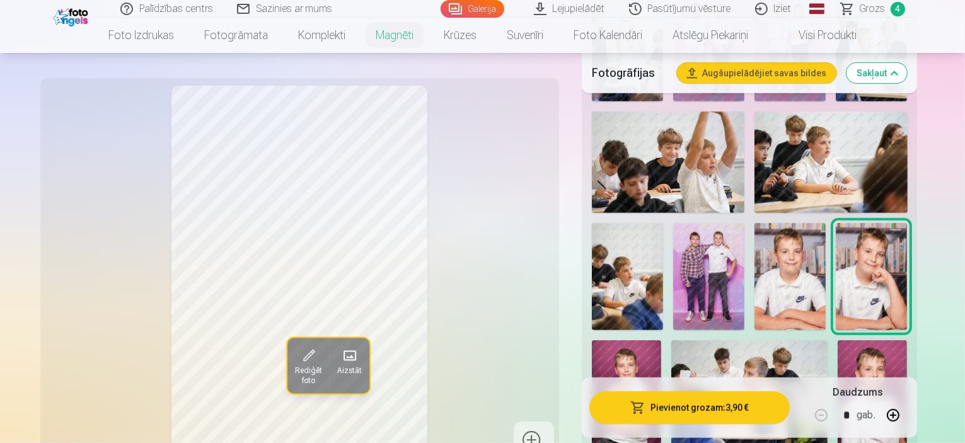
click at [661, 340] on img at bounding box center [626, 392] width 69 height 105
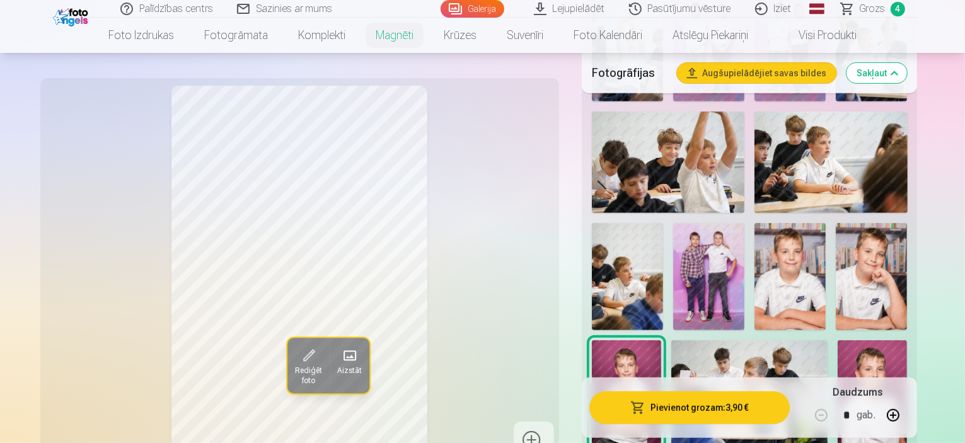
click at [907, 340] on img at bounding box center [872, 392] width 69 height 104
click at [826, 223] on img at bounding box center [790, 276] width 71 height 107
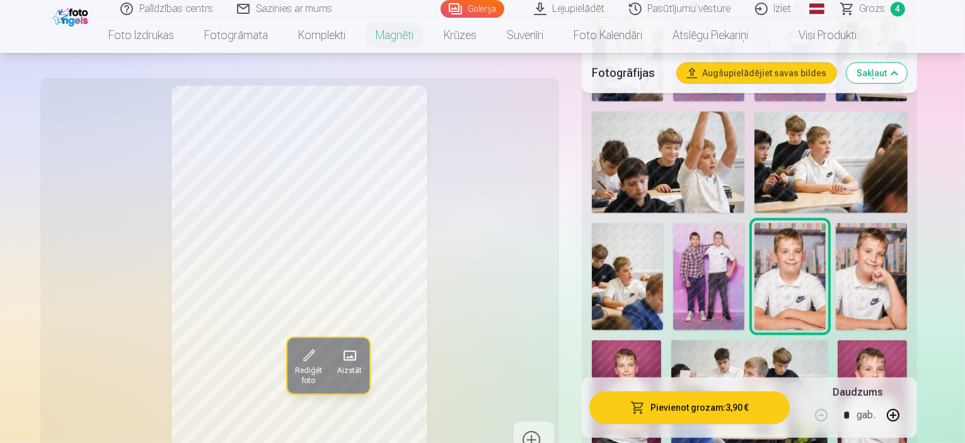
click at [836, 244] on img at bounding box center [871, 276] width 71 height 107
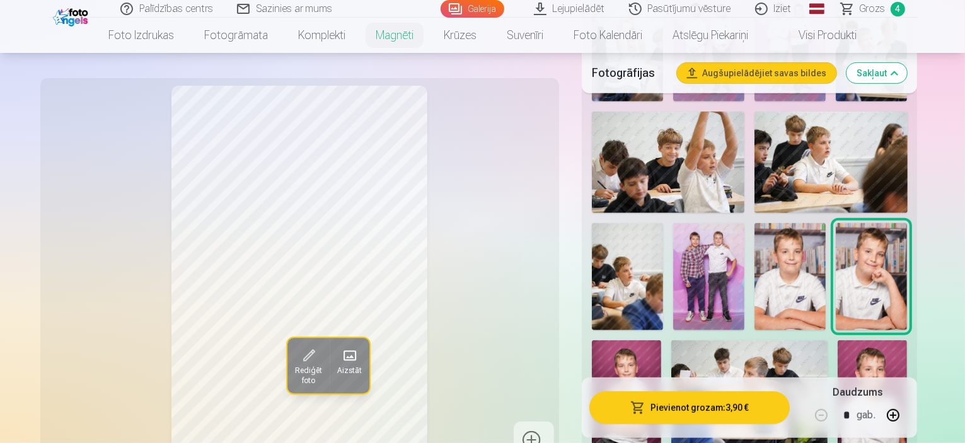
click at [661, 340] on img at bounding box center [626, 392] width 69 height 105
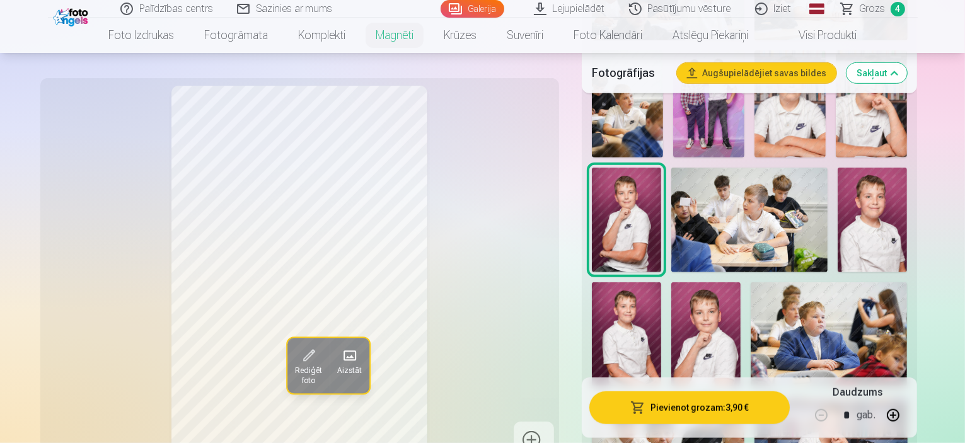
scroll to position [757, 0]
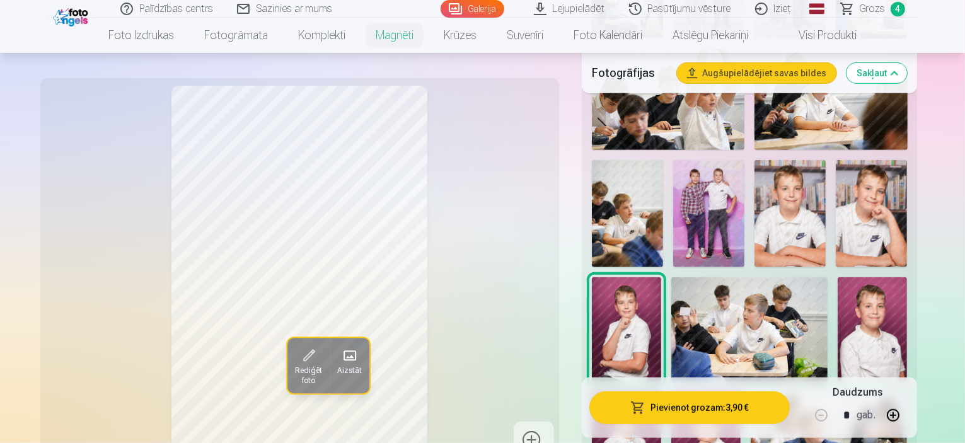
click at [836, 175] on img at bounding box center [871, 213] width 71 height 107
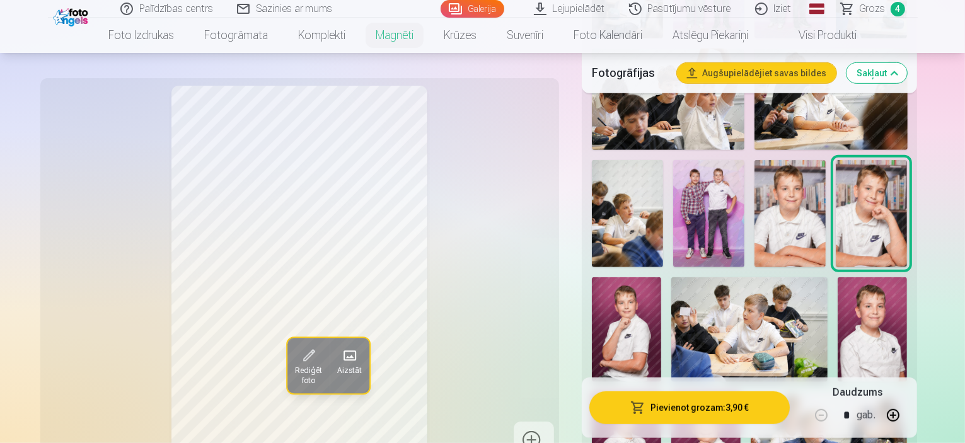
click at [661, 277] on img at bounding box center [626, 329] width 69 height 105
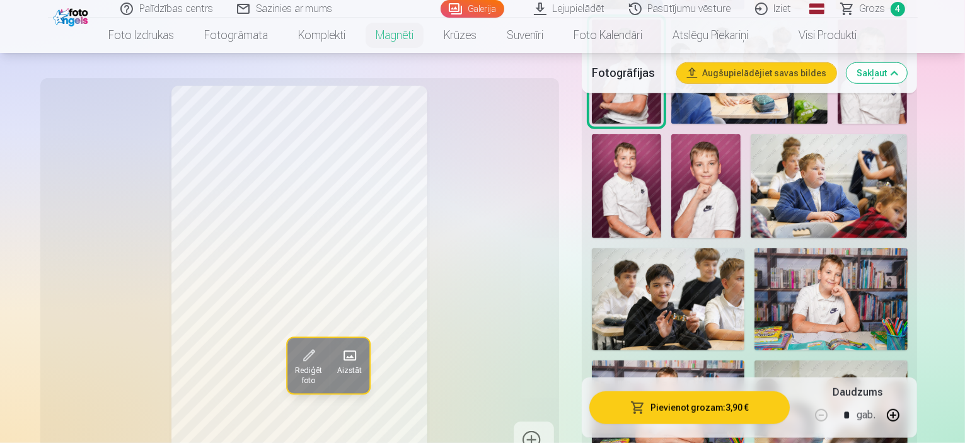
scroll to position [1009, 0]
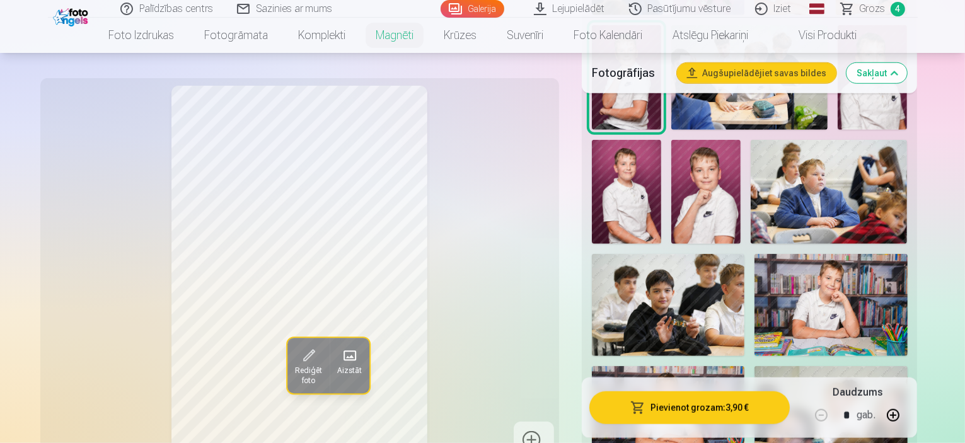
click at [699, 366] on img at bounding box center [668, 417] width 153 height 102
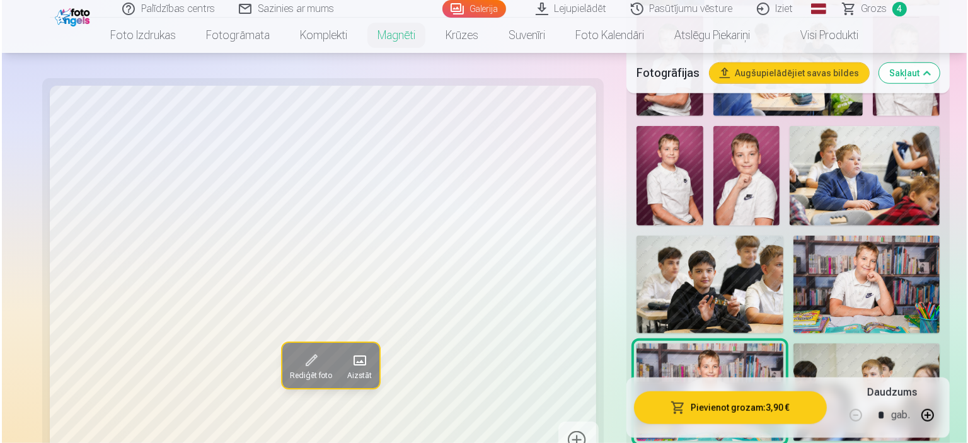
scroll to position [1135, 0]
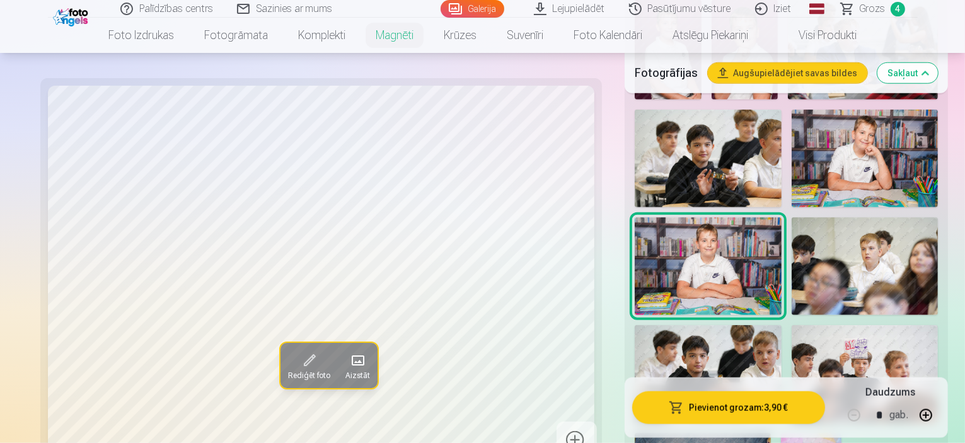
click at [298, 361] on span at bounding box center [308, 361] width 20 height 20
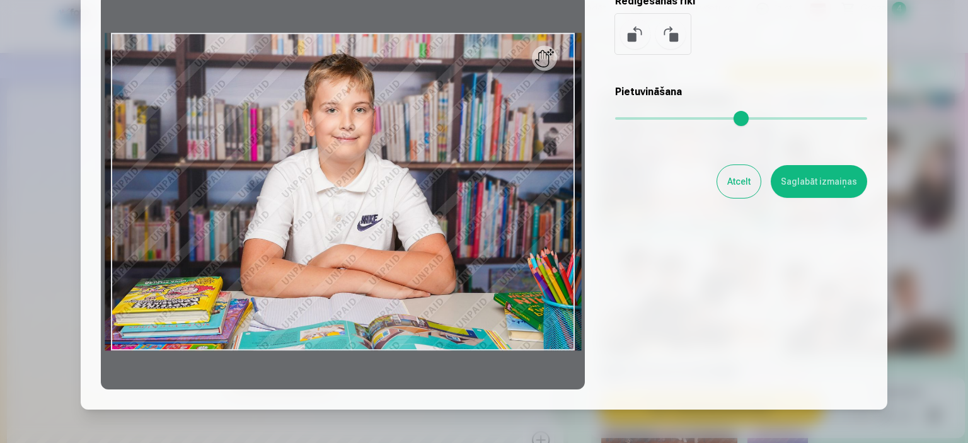
scroll to position [63, 0]
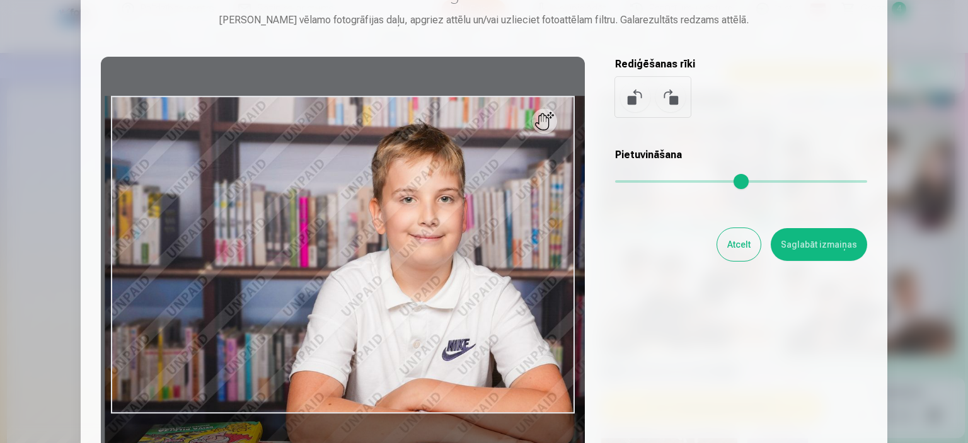
drag, startPoint x: 619, startPoint y: 178, endPoint x: 646, endPoint y: 181, distance: 27.2
click at [646, 181] on input "range" at bounding box center [741, 181] width 252 height 3
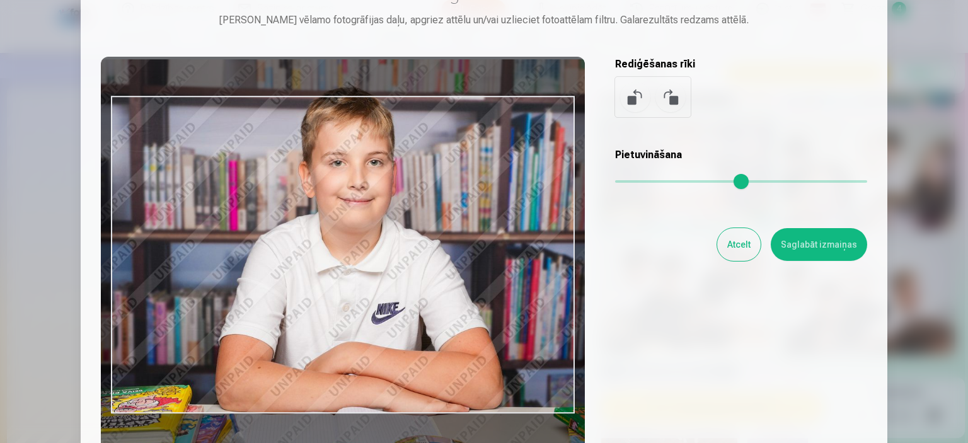
drag, startPoint x: 479, startPoint y: 244, endPoint x: 406, endPoint y: 208, distance: 81.5
click at [406, 208] on div at bounding box center [343, 255] width 484 height 396
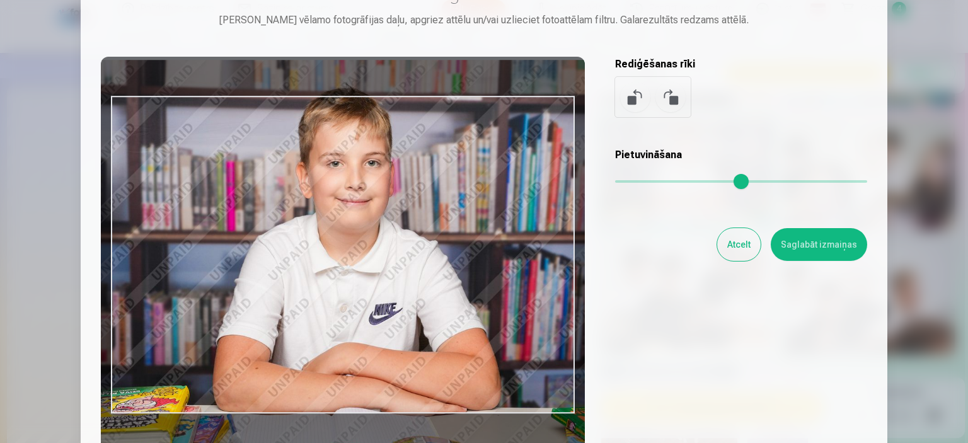
click at [637, 93] on button at bounding box center [635, 97] width 30 height 30
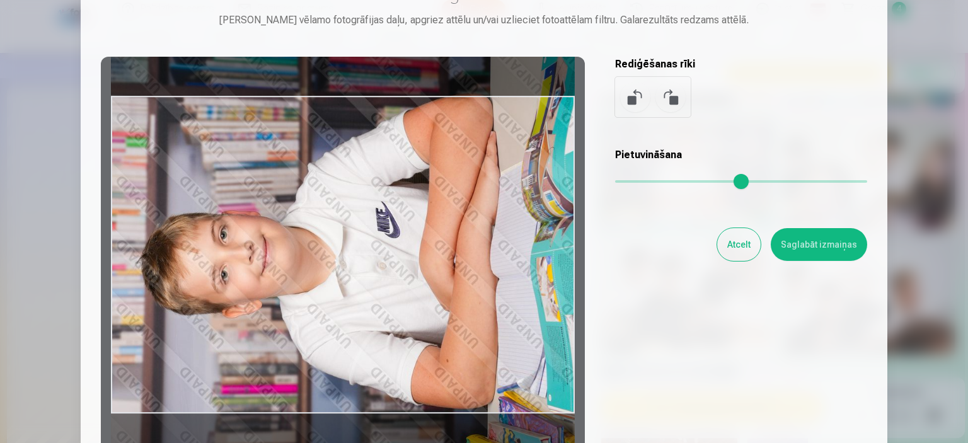
click at [432, 226] on div at bounding box center [343, 255] width 484 height 396
click at [634, 103] on button at bounding box center [635, 97] width 30 height 30
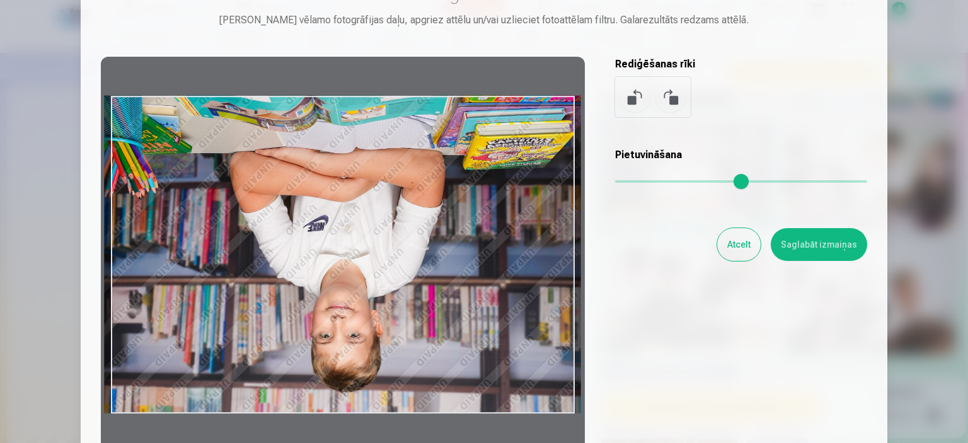
click at [634, 103] on button at bounding box center [635, 97] width 30 height 30
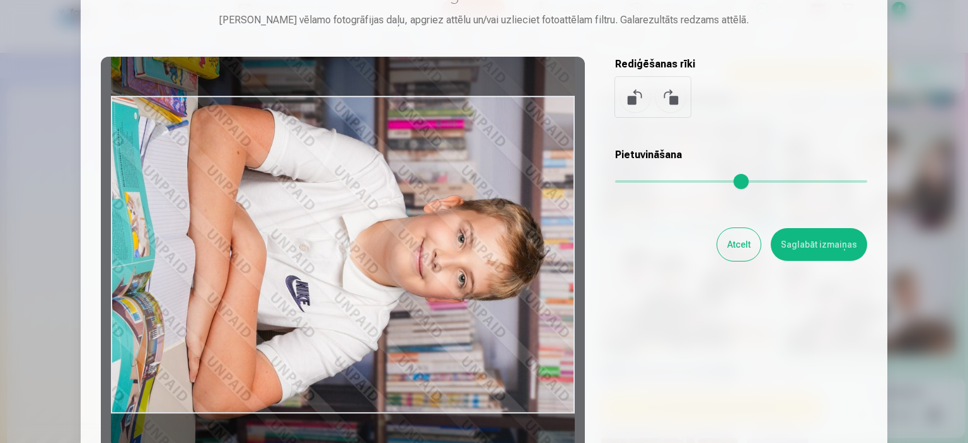
click at [634, 103] on button at bounding box center [635, 97] width 30 height 30
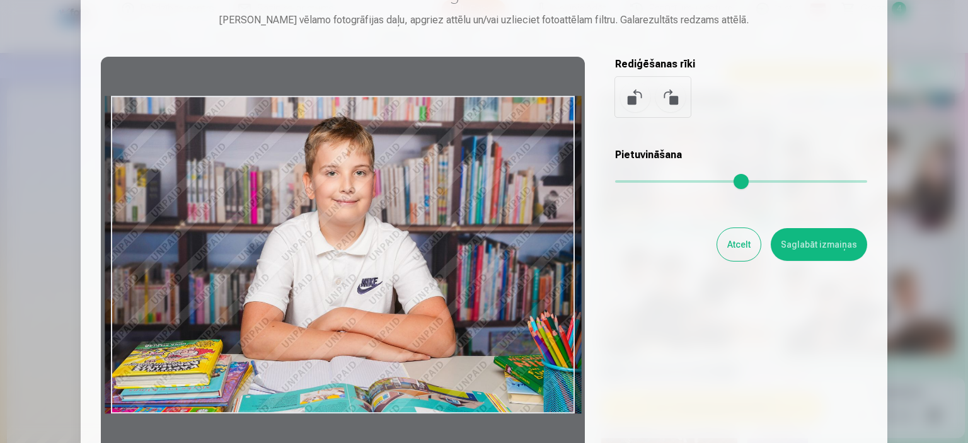
click at [695, 190] on div "Pietuvināšana" at bounding box center [741, 173] width 252 height 50
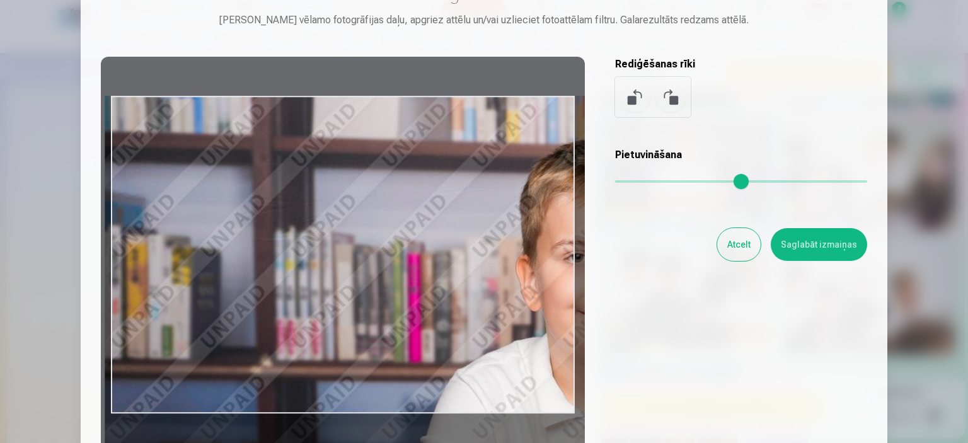
click at [696, 183] on input "range" at bounding box center [741, 181] width 252 height 3
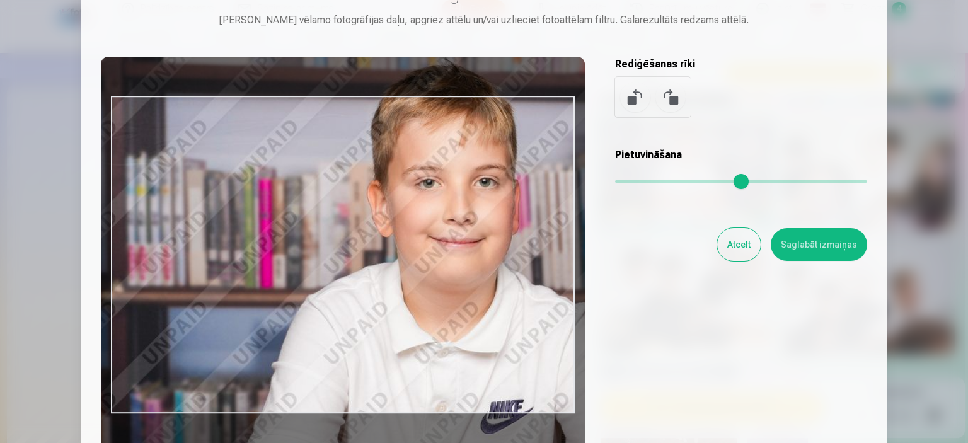
drag, startPoint x: 422, startPoint y: 195, endPoint x: 275, endPoint y: 120, distance: 164.7
click at [275, 120] on div at bounding box center [343, 255] width 484 height 396
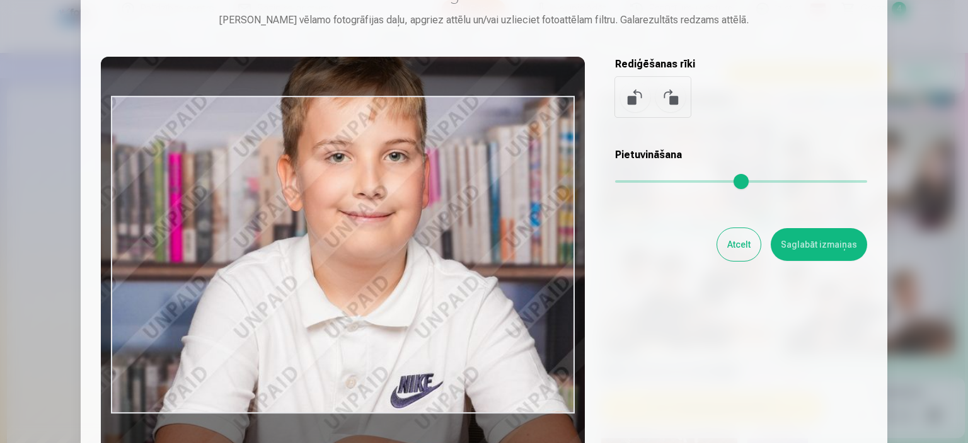
drag, startPoint x: 274, startPoint y: 171, endPoint x: 184, endPoint y: 146, distance: 93.8
click at [184, 146] on div at bounding box center [343, 255] width 484 height 396
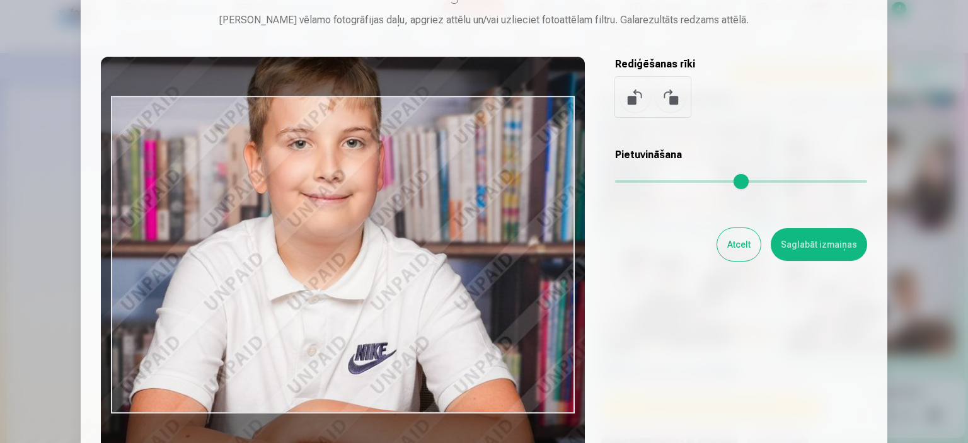
click at [685, 180] on input "range" at bounding box center [741, 181] width 252 height 3
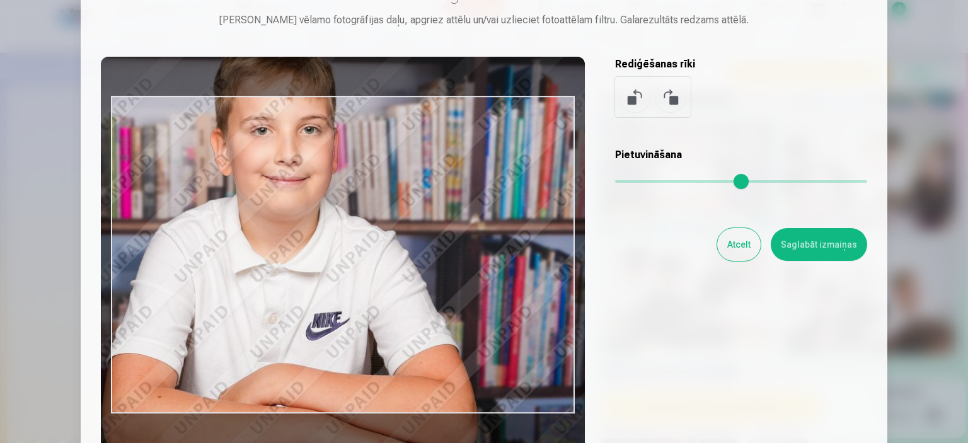
click at [673, 180] on input "range" at bounding box center [741, 181] width 252 height 3
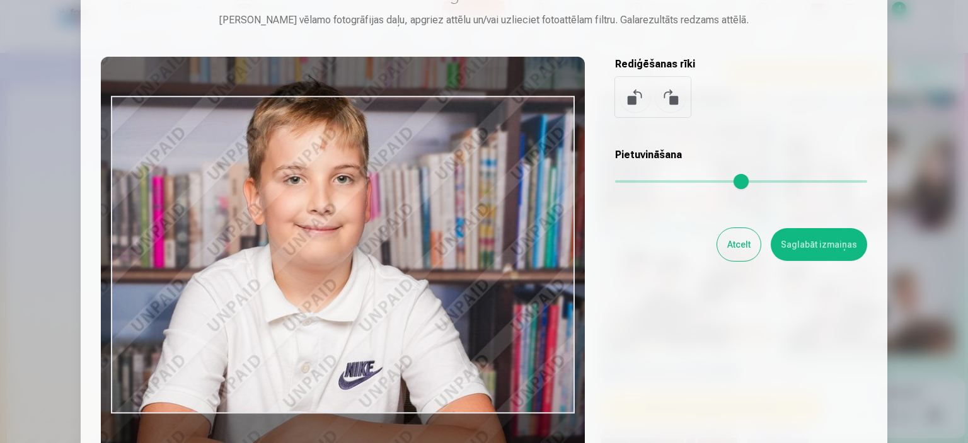
drag, startPoint x: 441, startPoint y: 196, endPoint x: 501, endPoint y: 209, distance: 61.8
click at [475, 245] on div at bounding box center [343, 255] width 484 height 396
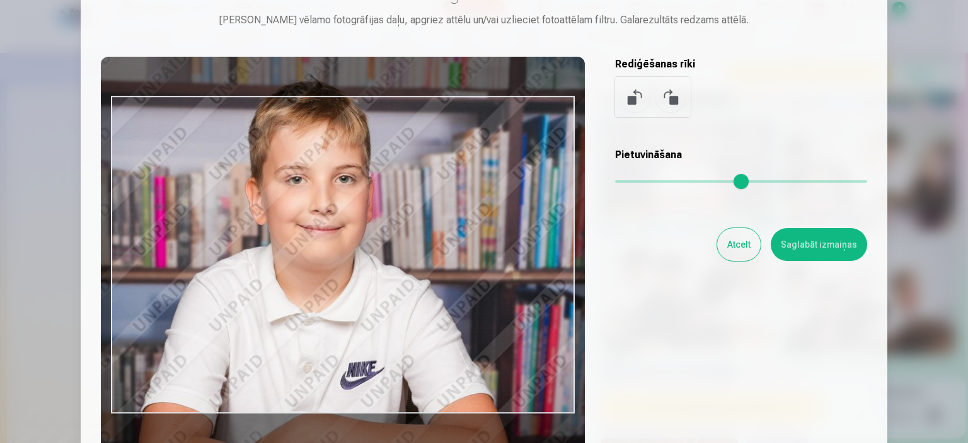
click at [642, 107] on button at bounding box center [635, 97] width 30 height 30
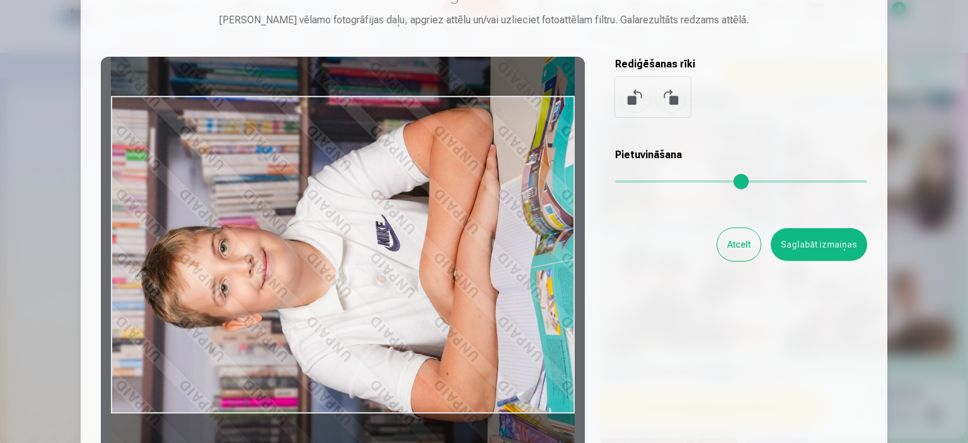
drag, startPoint x: 318, startPoint y: 166, endPoint x: 342, endPoint y: 178, distance: 26.8
click at [335, 183] on div at bounding box center [343, 255] width 484 height 396
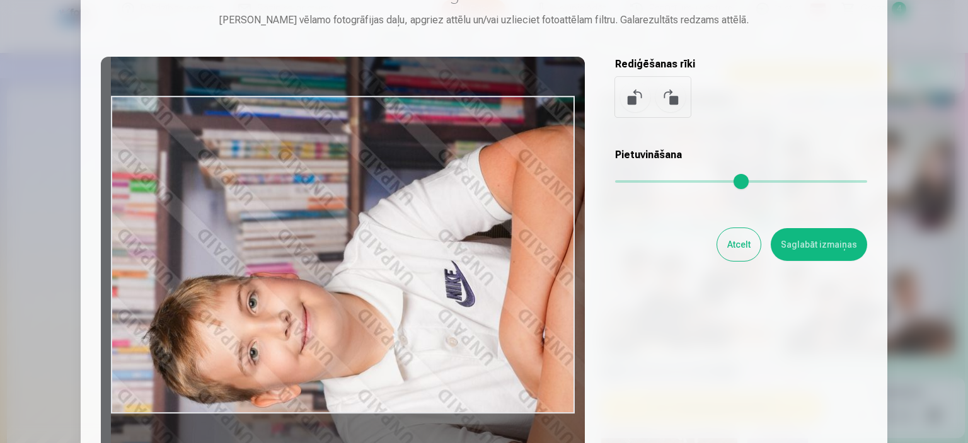
click at [653, 181] on input "range" at bounding box center [741, 181] width 252 height 3
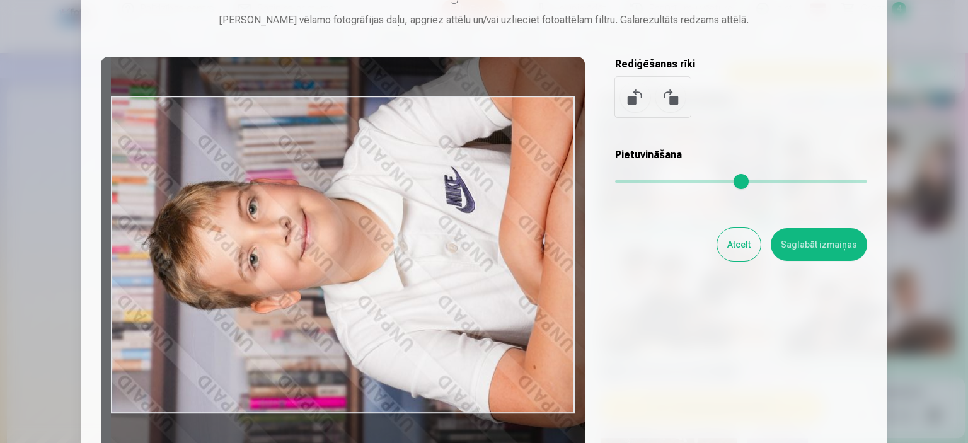
drag, startPoint x: 313, startPoint y: 214, endPoint x: 393, endPoint y: 120, distance: 123.4
click at [393, 120] on div at bounding box center [343, 255] width 484 height 396
click at [718, 180] on input "range" at bounding box center [741, 181] width 252 height 3
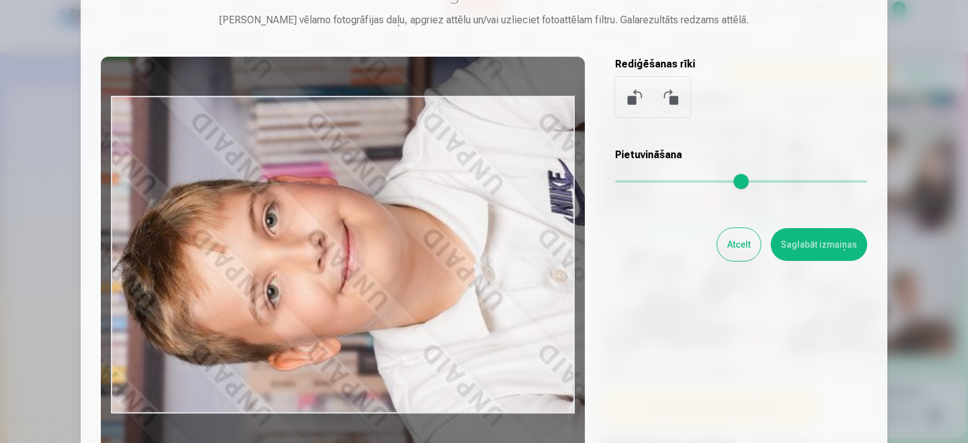
drag, startPoint x: 382, startPoint y: 175, endPoint x: 337, endPoint y: 70, distance: 114.4
click at [337, 70] on div at bounding box center [343, 255] width 484 height 396
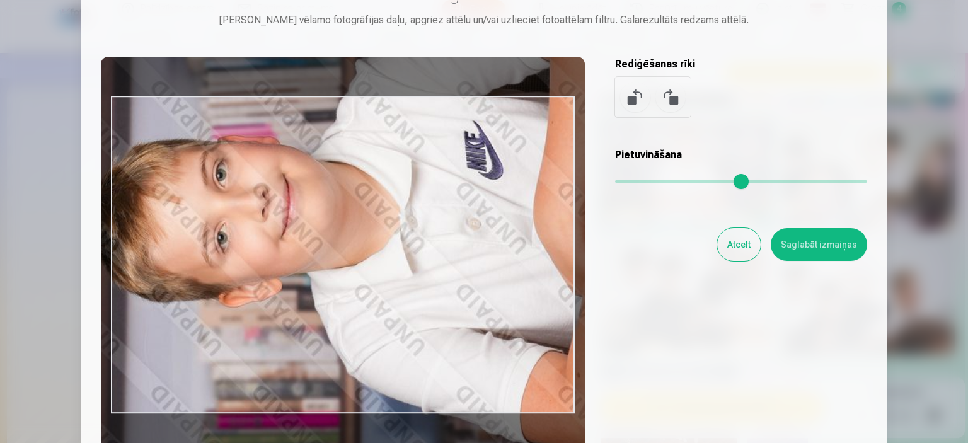
click at [694, 180] on input "range" at bounding box center [741, 181] width 252 height 3
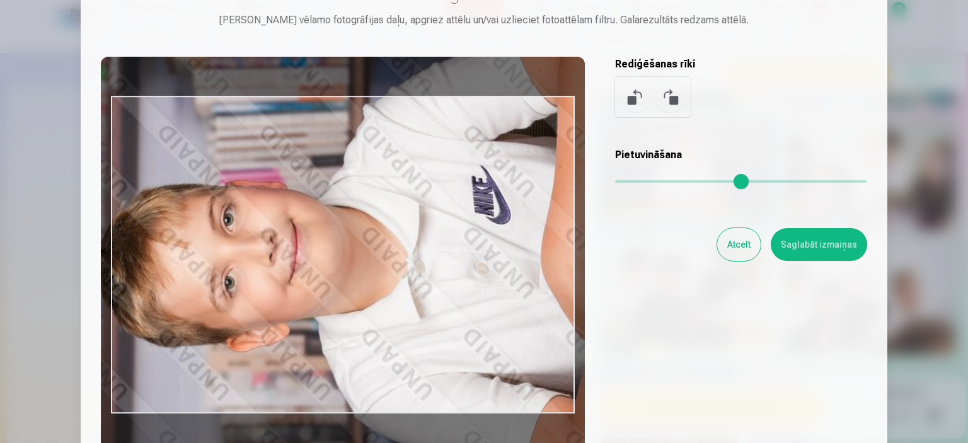
drag, startPoint x: 493, startPoint y: 158, endPoint x: 501, endPoint y: 203, distance: 45.4
click at [501, 203] on div at bounding box center [343, 255] width 484 height 396
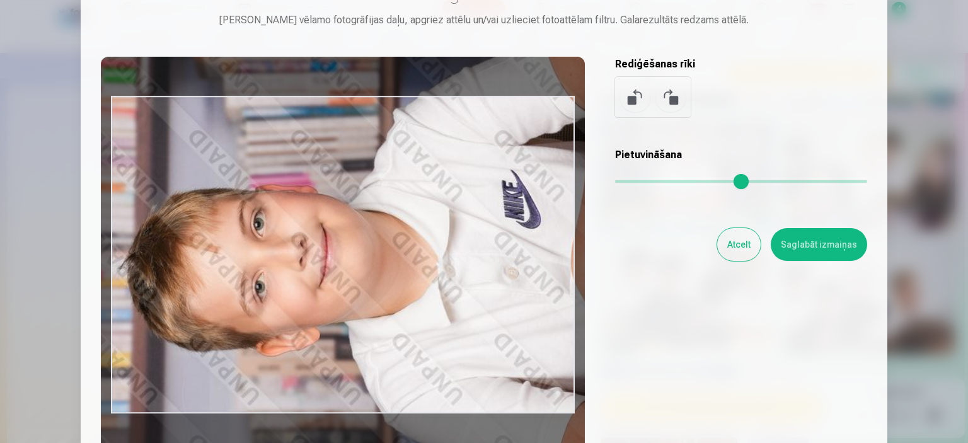
drag, startPoint x: 280, startPoint y: 315, endPoint x: 310, endPoint y: 320, distance: 30.6
click at [310, 320] on div at bounding box center [343, 255] width 484 height 396
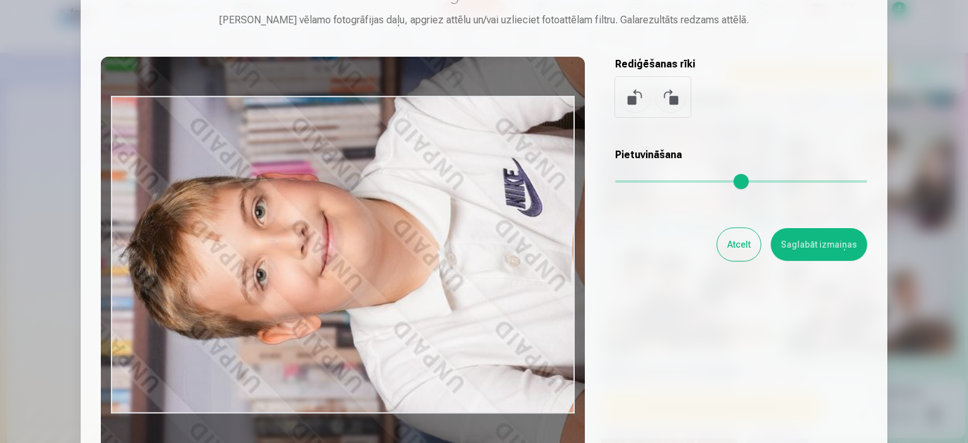
drag, startPoint x: 374, startPoint y: 277, endPoint x: 375, endPoint y: 265, distance: 12.0
click at [375, 265] on div at bounding box center [343, 255] width 484 height 396
type input "***"
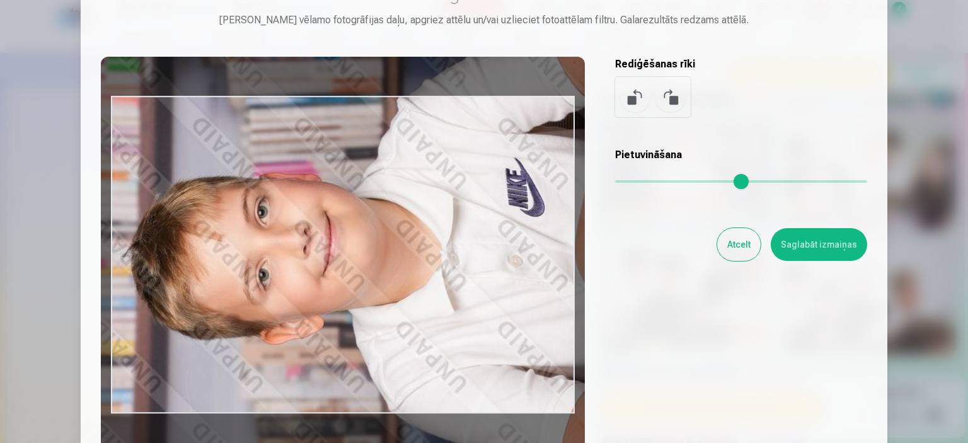
click at [378, 265] on div at bounding box center [343, 255] width 484 height 396
click at [799, 246] on button "Saglabāt izmaiņas" at bounding box center [819, 244] width 96 height 33
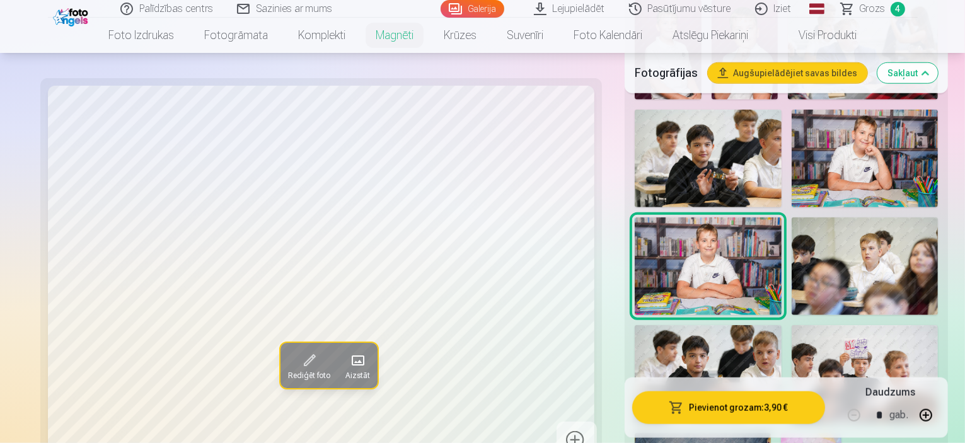
click at [728, 410] on button "Pievienot grozam : 3,90 €" at bounding box center [728, 408] width 193 height 33
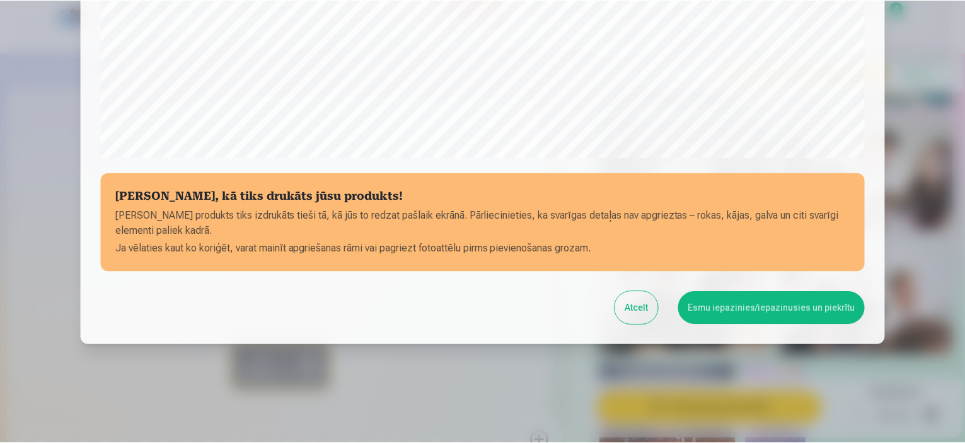
scroll to position [464, 0]
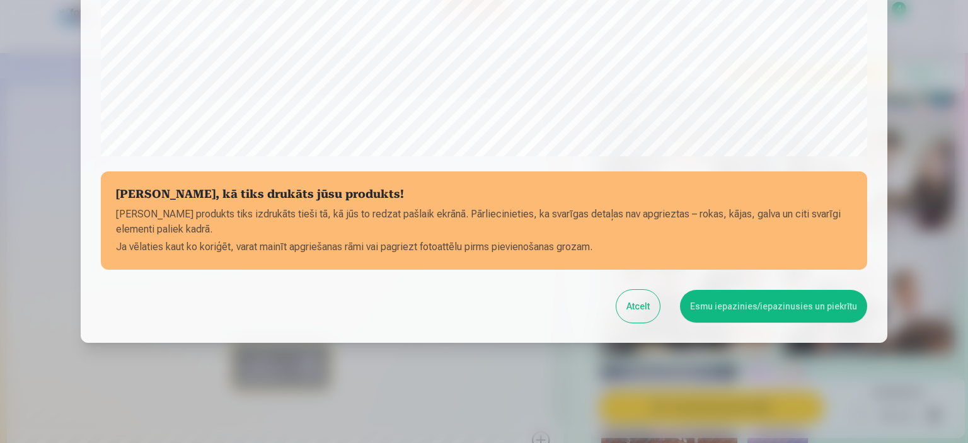
click at [735, 302] on button "Esmu iepazinies/iepazinusies un piekrītu" at bounding box center [773, 306] width 187 height 33
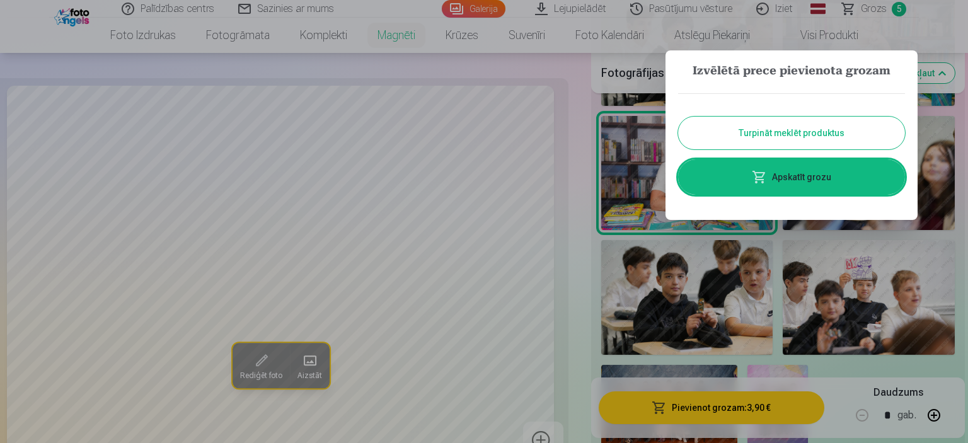
click at [793, 133] on button "Turpināt meklēt produktus" at bounding box center [791, 133] width 227 height 33
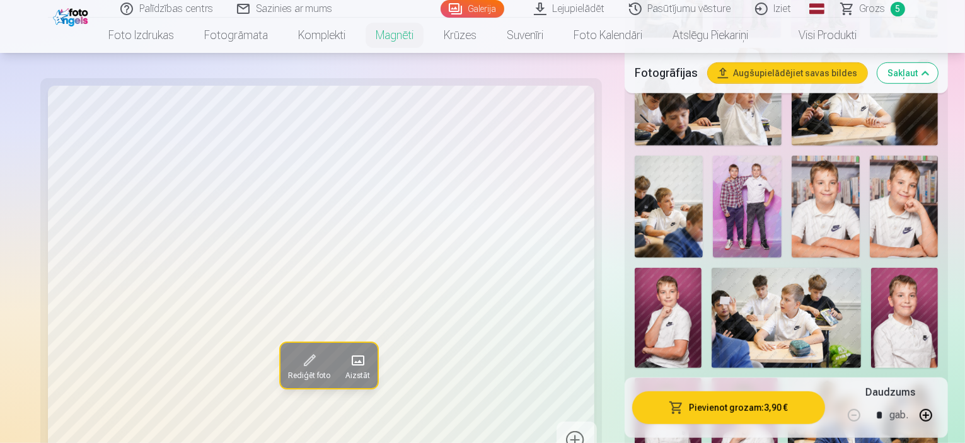
scroll to position [694, 0]
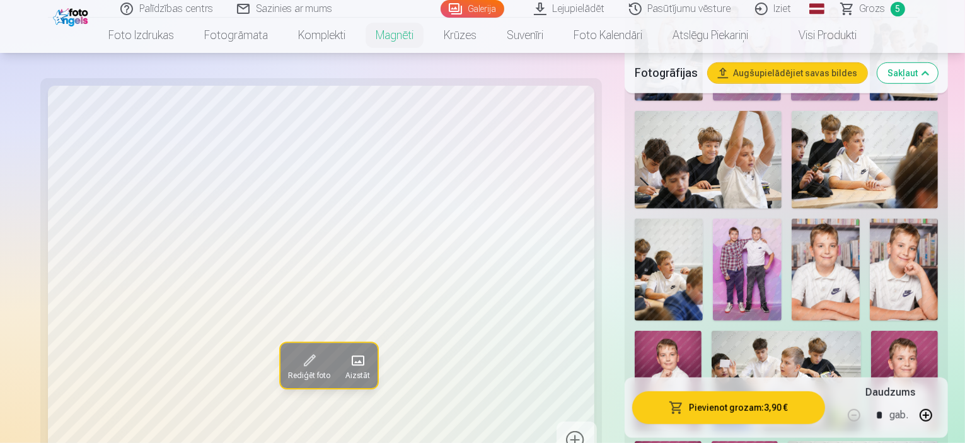
click at [870, 237] on img at bounding box center [904, 270] width 68 height 102
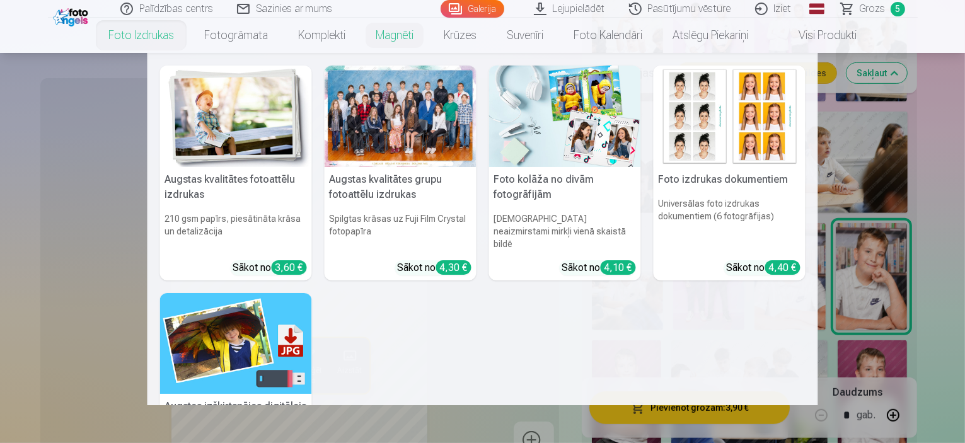
click at [137, 40] on link "Foto izdrukas" at bounding box center [141, 35] width 96 height 35
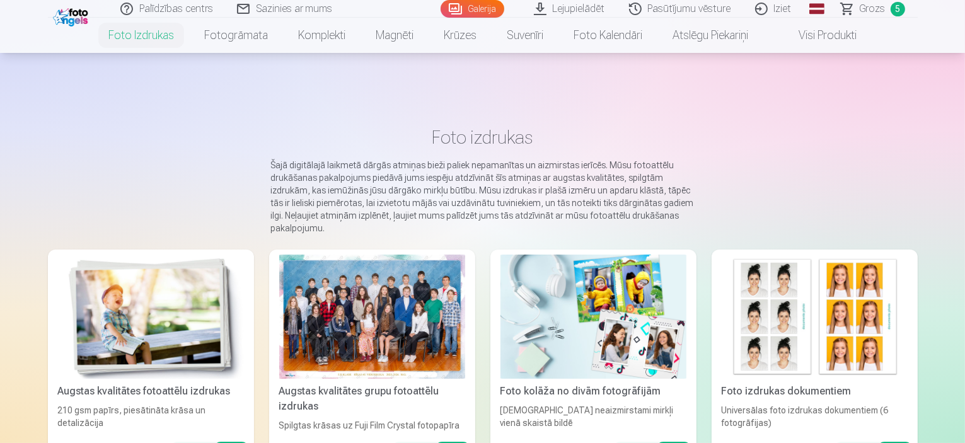
scroll to position [189, 0]
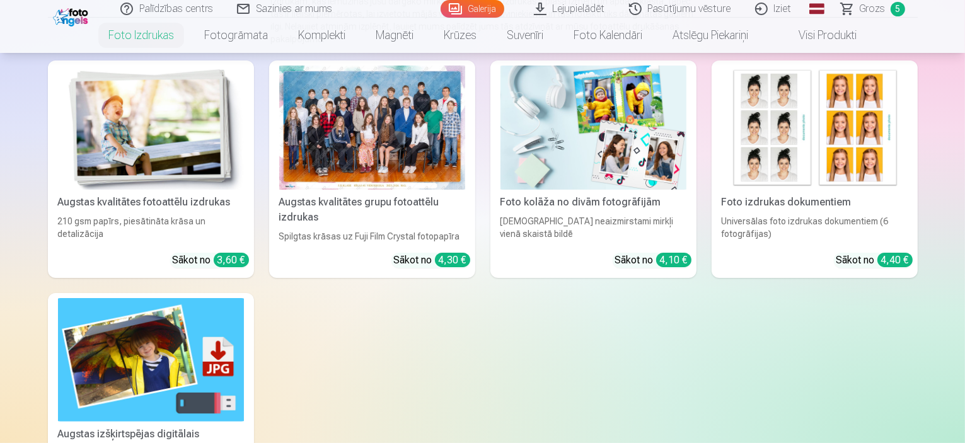
click at [361, 213] on div "Augstas kvalitātes grupu fotoattēlu izdrukas" at bounding box center [372, 210] width 196 height 30
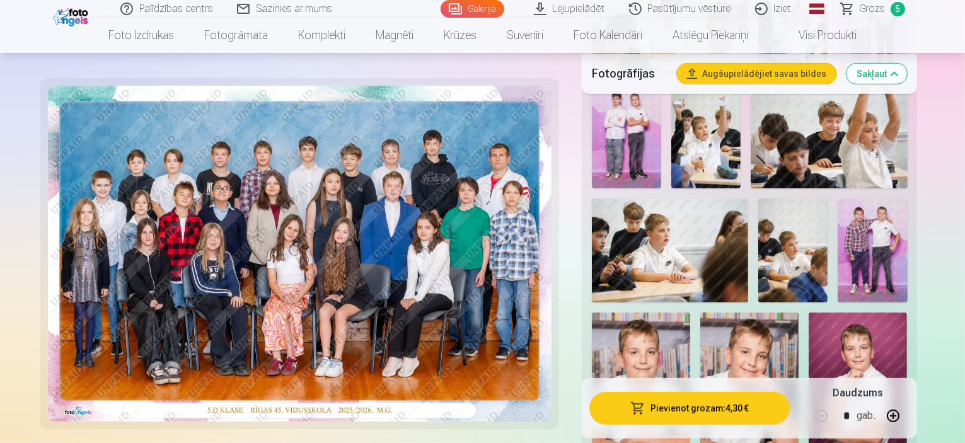
scroll to position [757, 0]
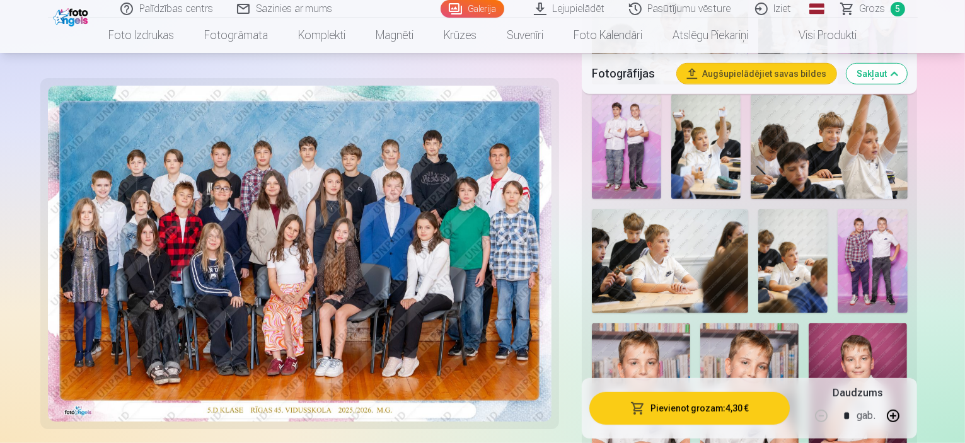
click at [799, 323] on img at bounding box center [749, 397] width 98 height 148
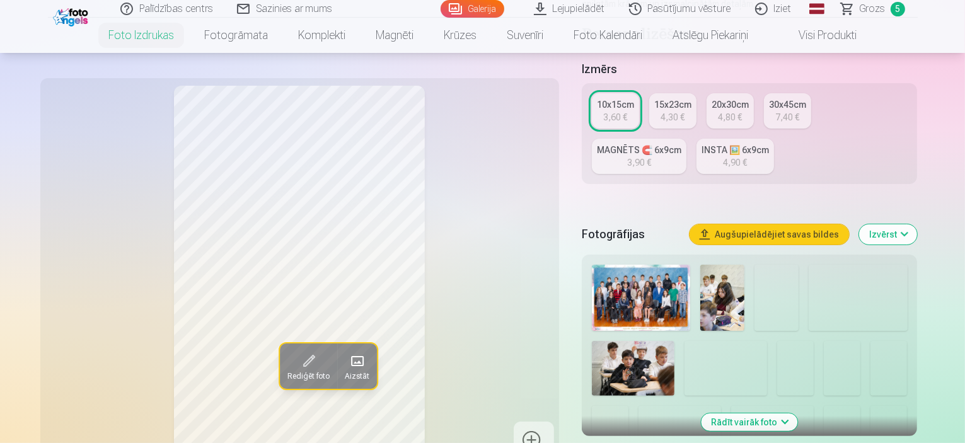
scroll to position [315, 0]
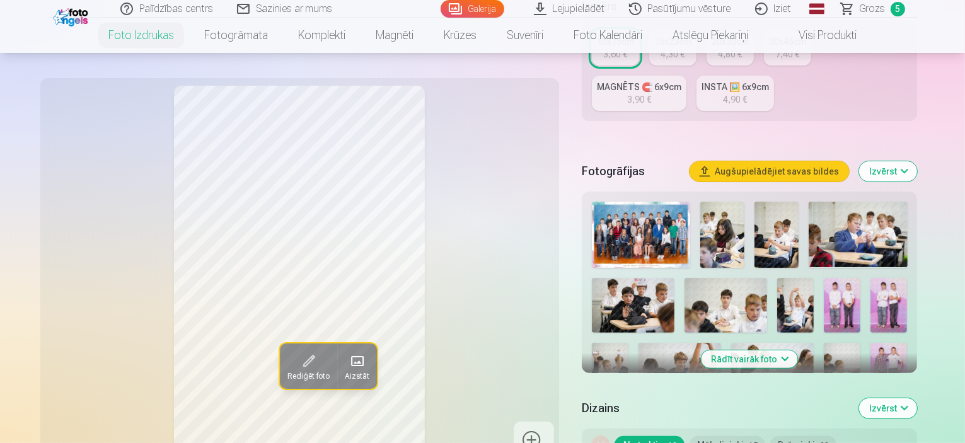
click at [787, 351] on button "Rādīt vairāk foto" at bounding box center [750, 360] width 96 height 18
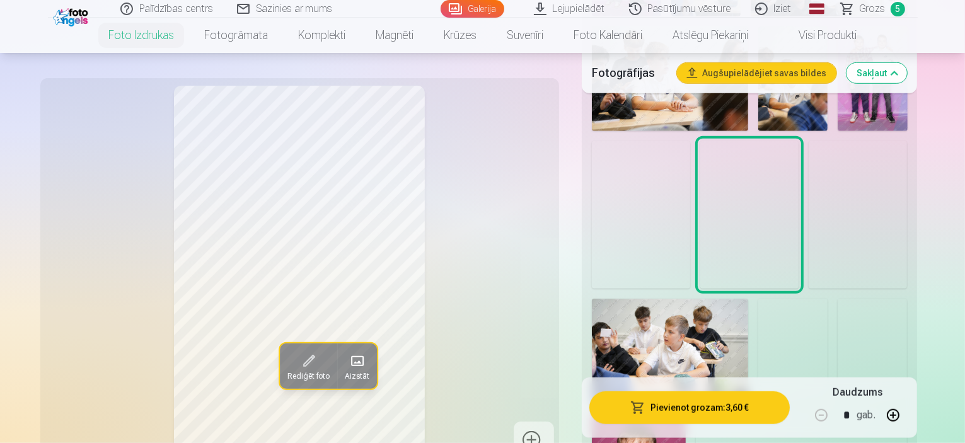
scroll to position [883, 0]
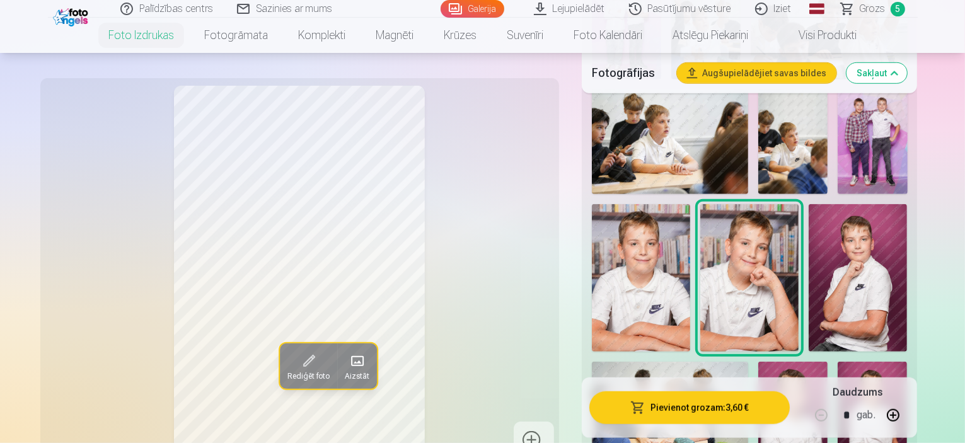
click at [779, 362] on img at bounding box center [792, 414] width 69 height 104
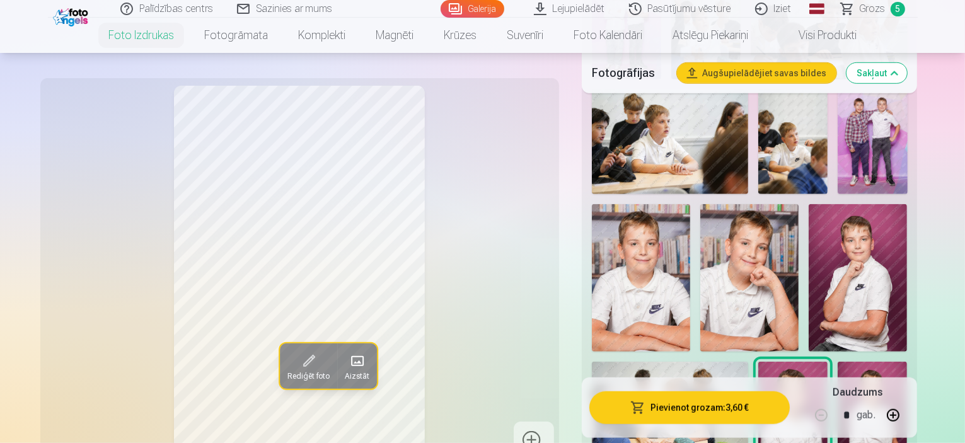
click at [858, 362] on img at bounding box center [872, 414] width 69 height 105
click at [785, 362] on img at bounding box center [792, 414] width 69 height 104
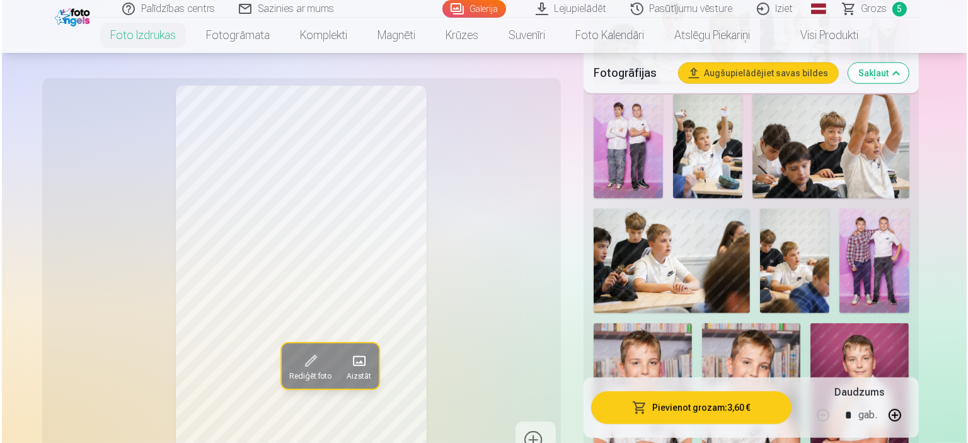
scroll to position [757, 0]
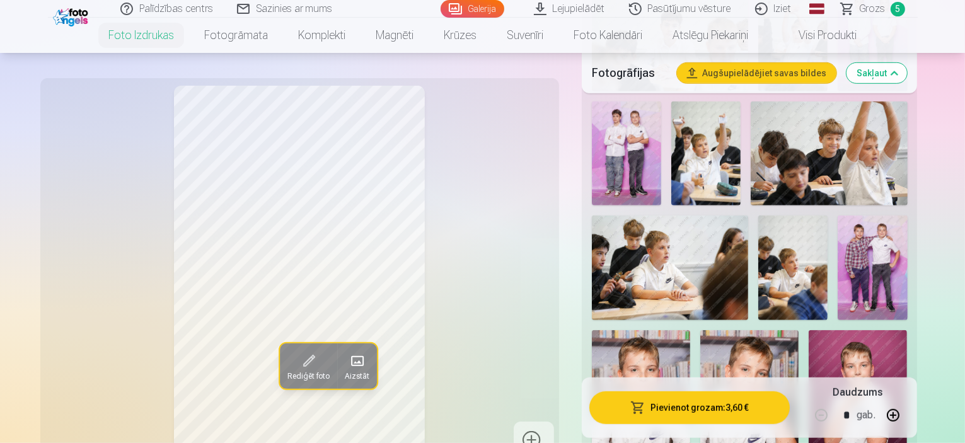
click at [799, 330] on img at bounding box center [749, 404] width 98 height 148
click at [725, 412] on button "Pievienot grozam : 3,60 €" at bounding box center [690, 408] width 201 height 33
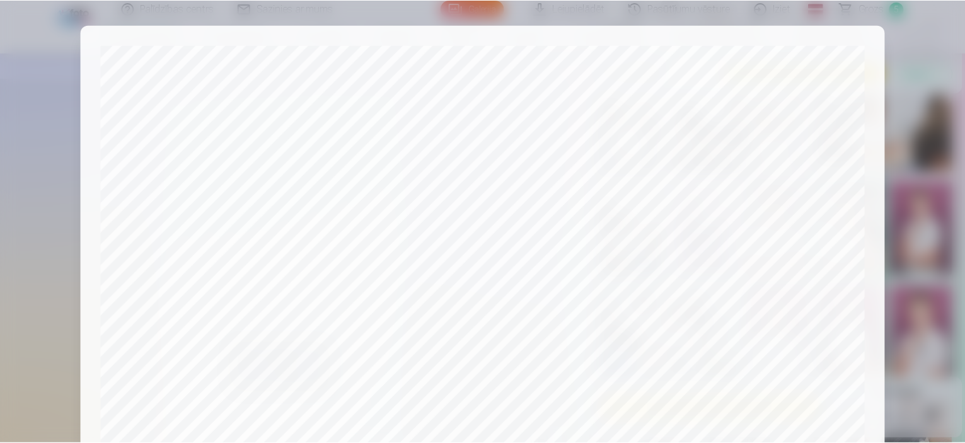
scroll to position [464, 0]
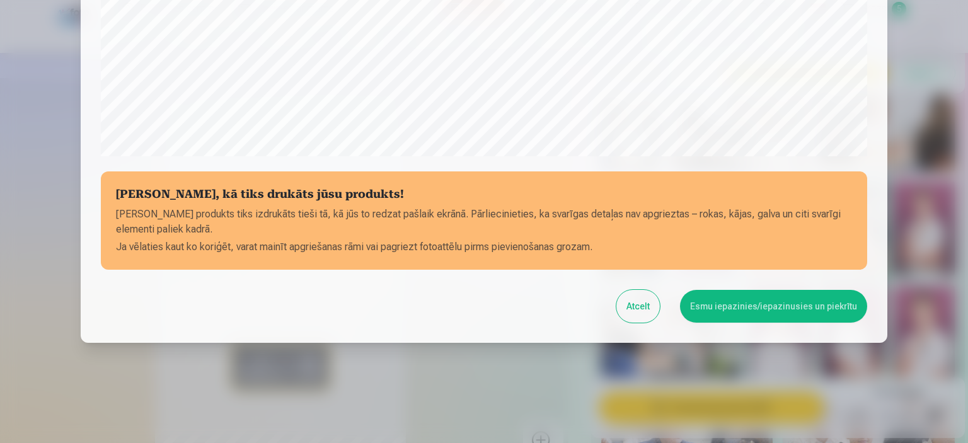
click at [754, 300] on button "Esmu iepazinies/iepazinusies un piekrītu" at bounding box center [773, 306] width 187 height 33
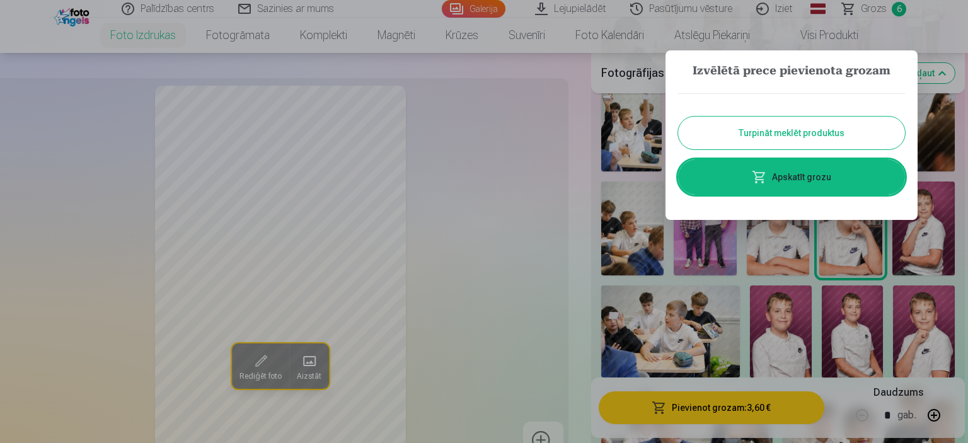
click at [784, 171] on link "Apskatīt grozu" at bounding box center [791, 177] width 227 height 35
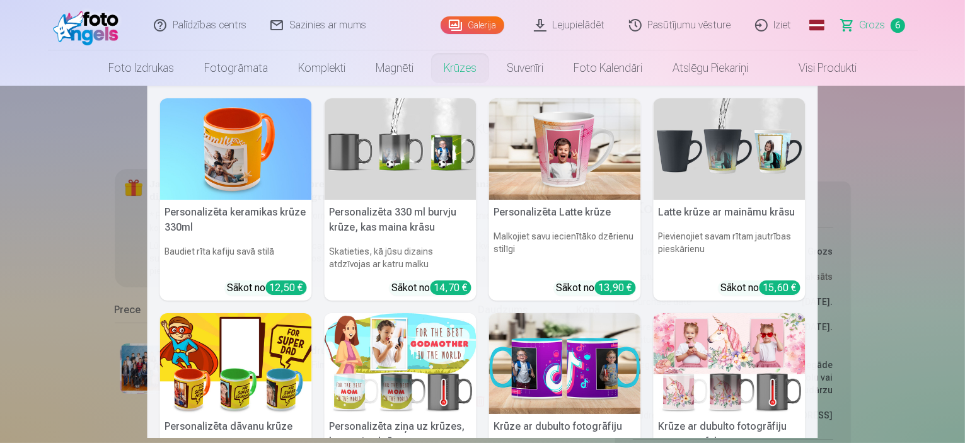
click at [563, 163] on img at bounding box center [565, 149] width 152 height 102
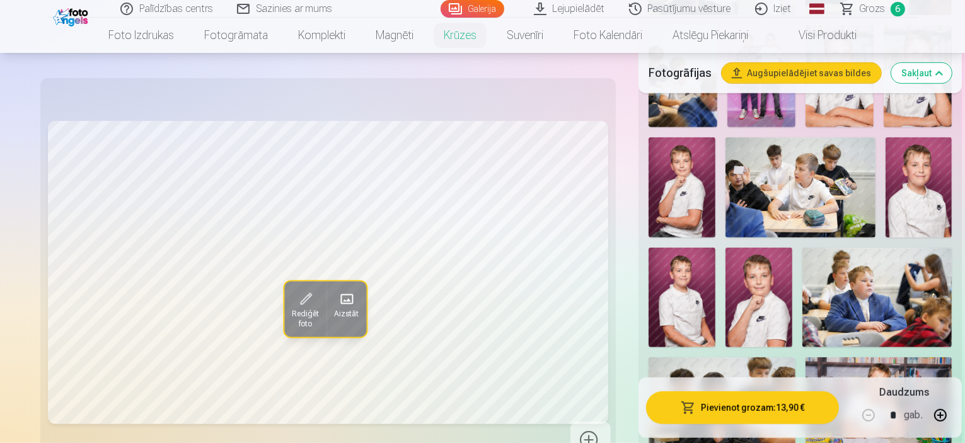
scroll to position [378, 0]
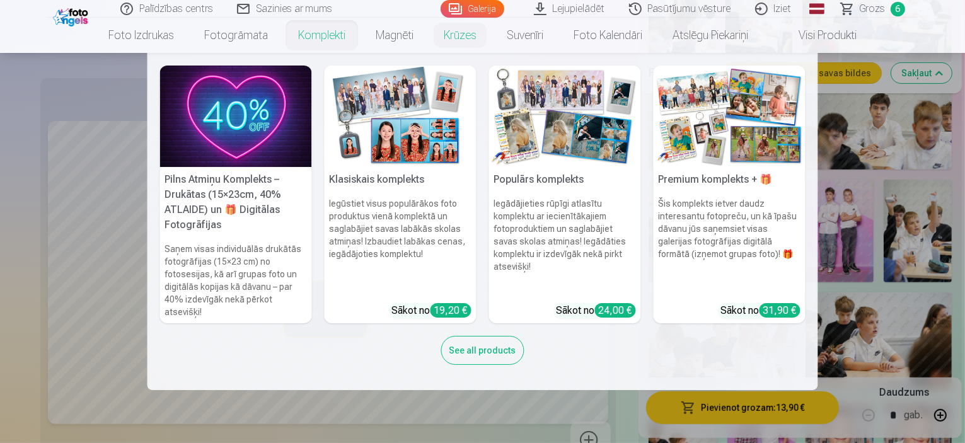
click at [231, 159] on img at bounding box center [236, 117] width 152 height 102
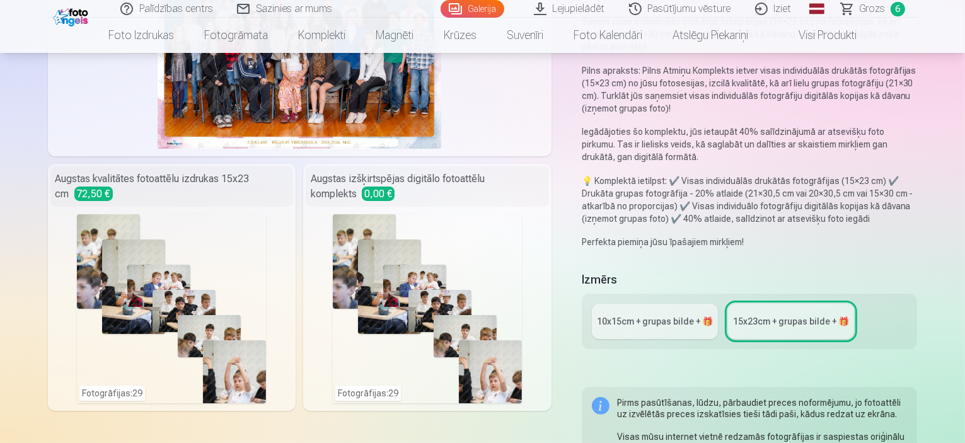
scroll to position [189, 0]
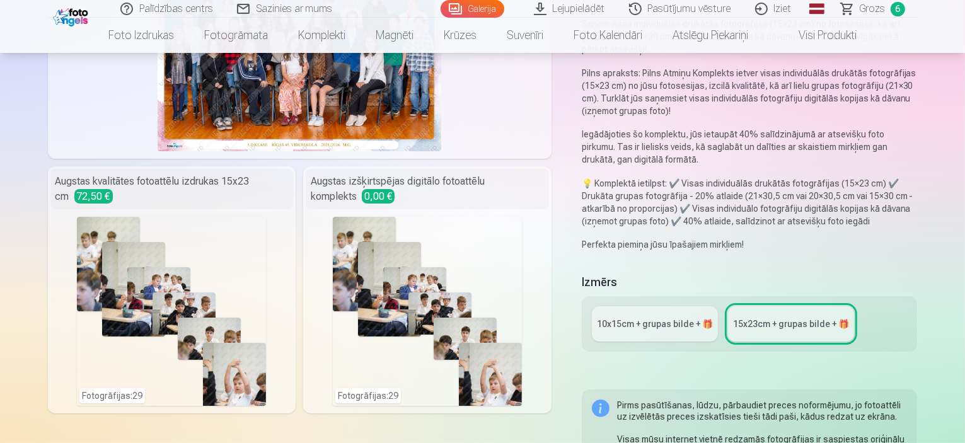
click at [629, 306] on link "10x15сm + grupas bilde + 🎁" at bounding box center [655, 323] width 126 height 35
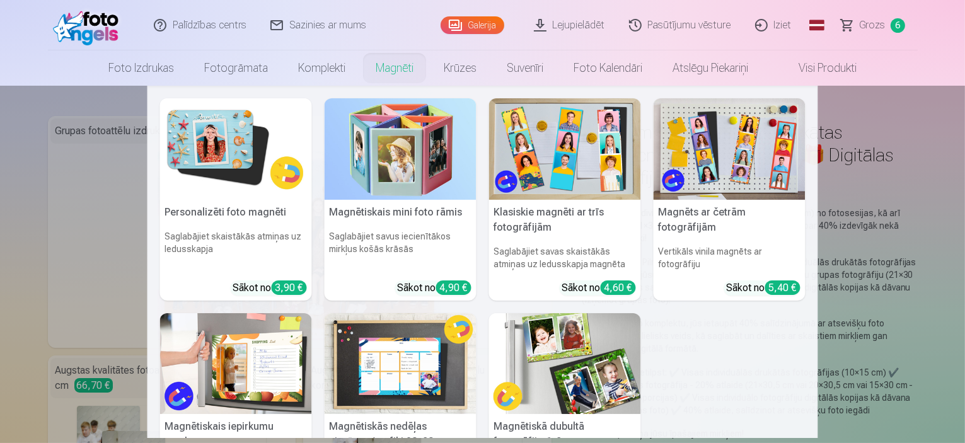
click at [207, 199] on img at bounding box center [236, 149] width 152 height 102
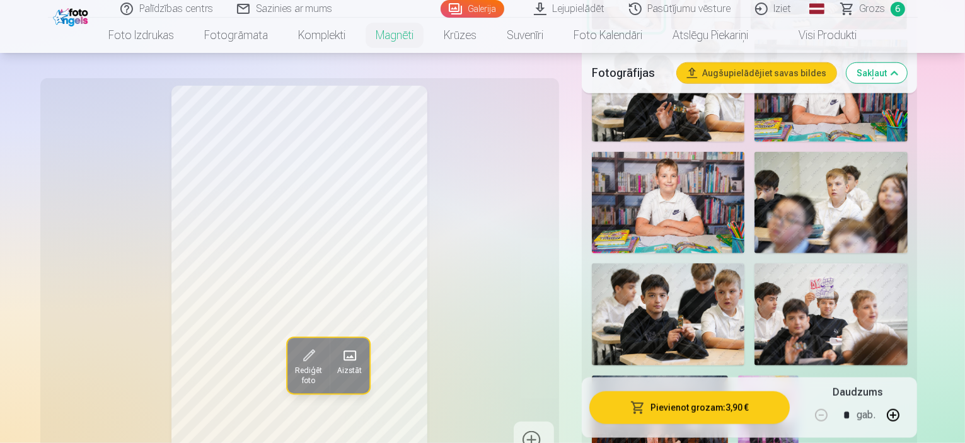
scroll to position [1261, 0]
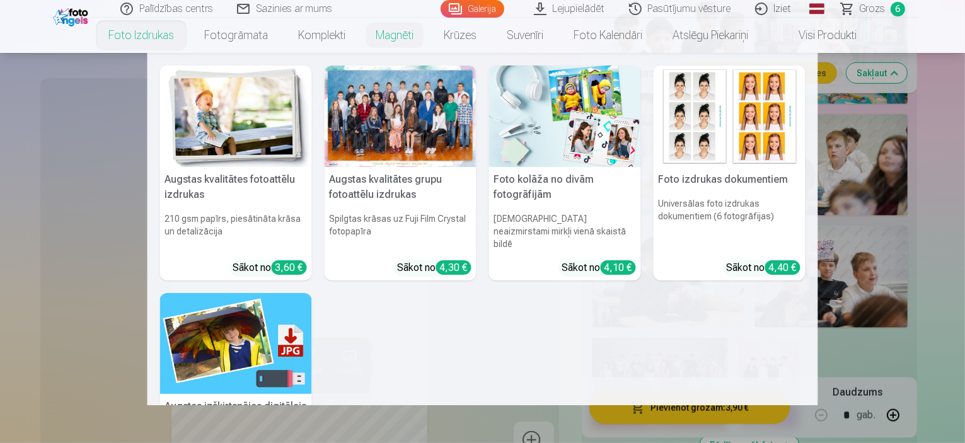
click at [136, 40] on link "Foto izdrukas" at bounding box center [141, 35] width 96 height 35
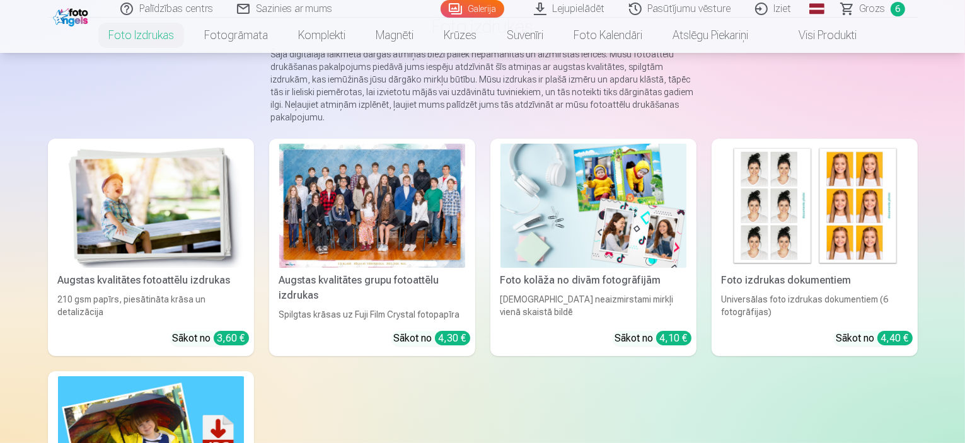
scroll to position [126, 0]
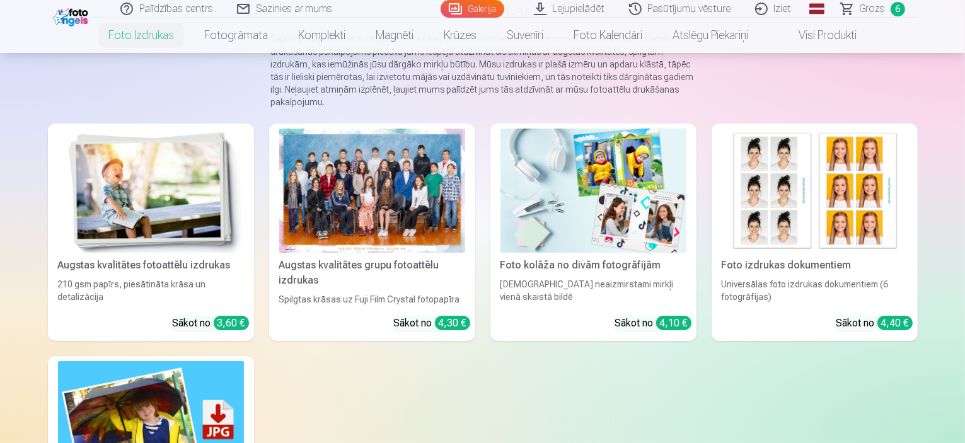
click at [406, 214] on div at bounding box center [372, 191] width 186 height 124
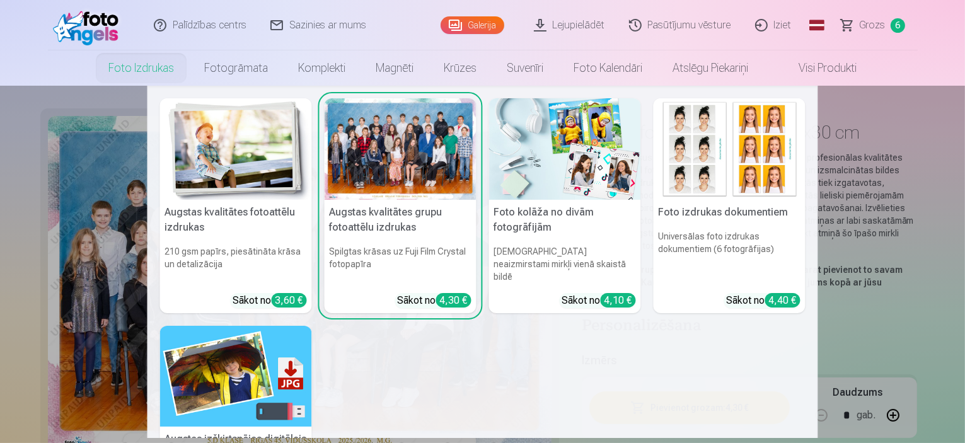
click at [870, 295] on nav "Augstas kvalitātes fotoattēlu izdrukas 210 gsm papīrs, piesātināta krāsa un det…" at bounding box center [482, 262] width 965 height 352
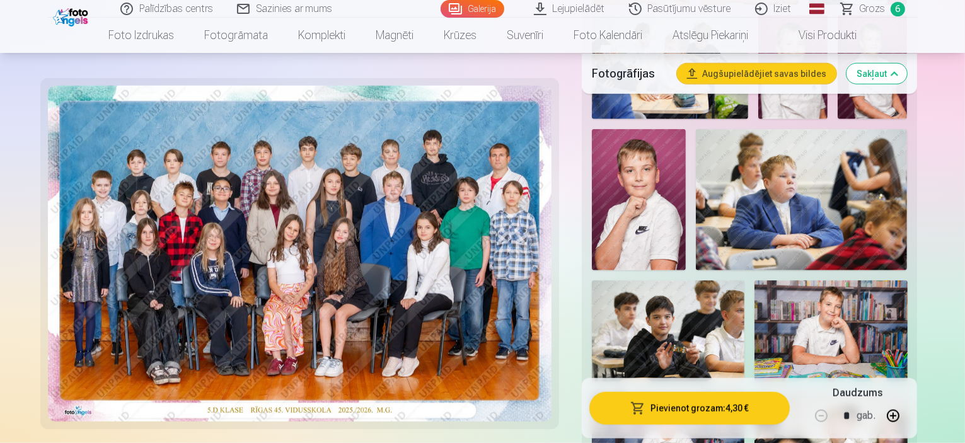
scroll to position [1324, 0]
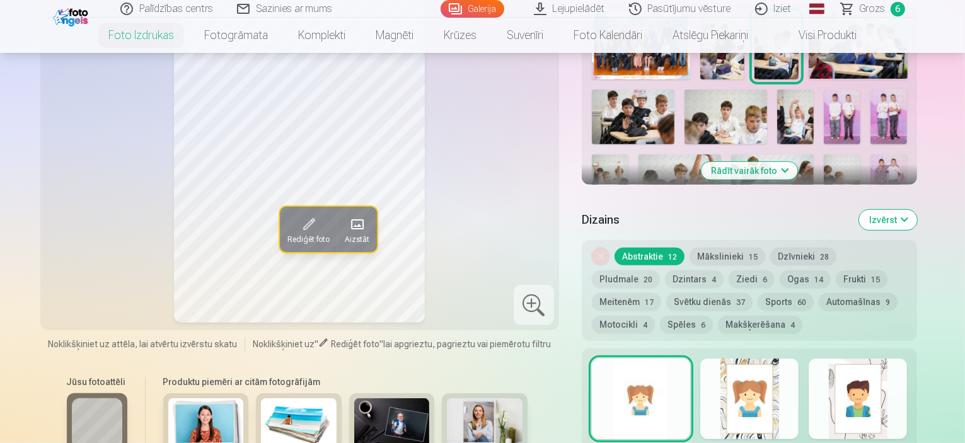
scroll to position [504, 0]
click at [871, 154] on img at bounding box center [889, 181] width 37 height 55
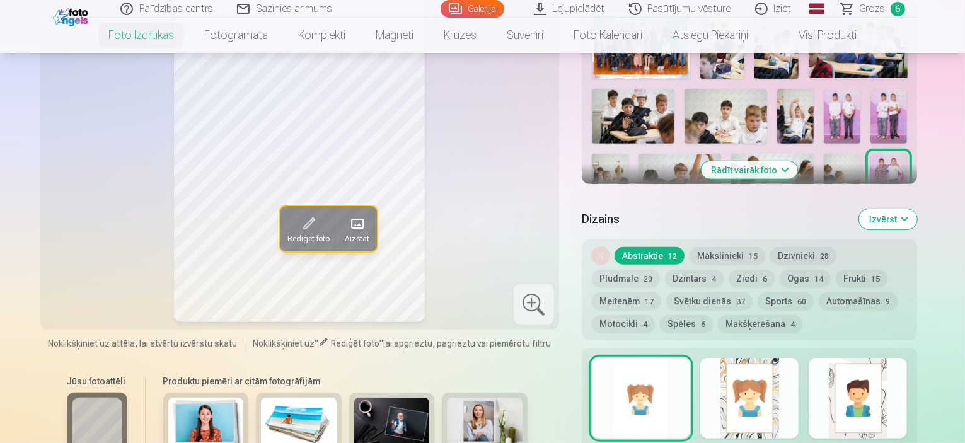
click at [777, 161] on button "Rādīt vairāk foto" at bounding box center [750, 170] width 96 height 18
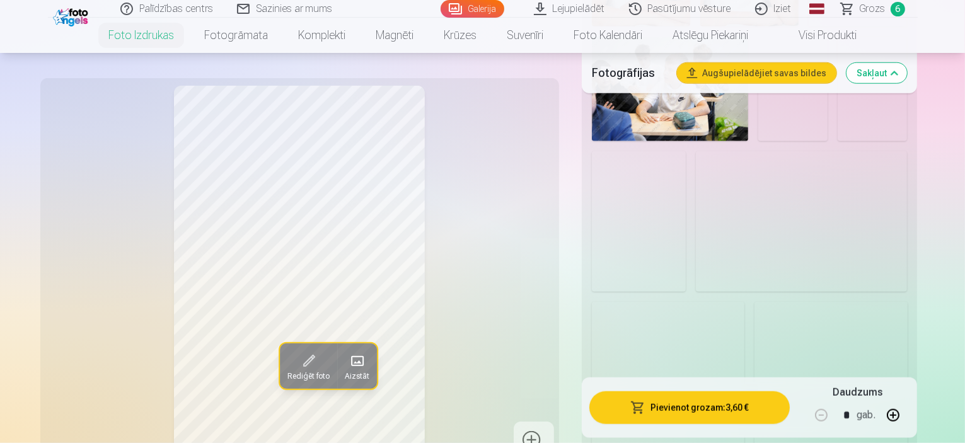
scroll to position [1387, 0]
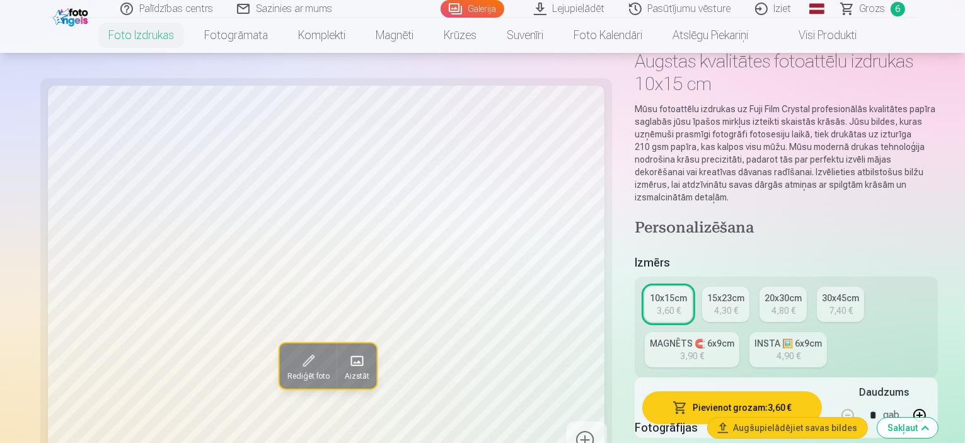
scroll to position [126, 0]
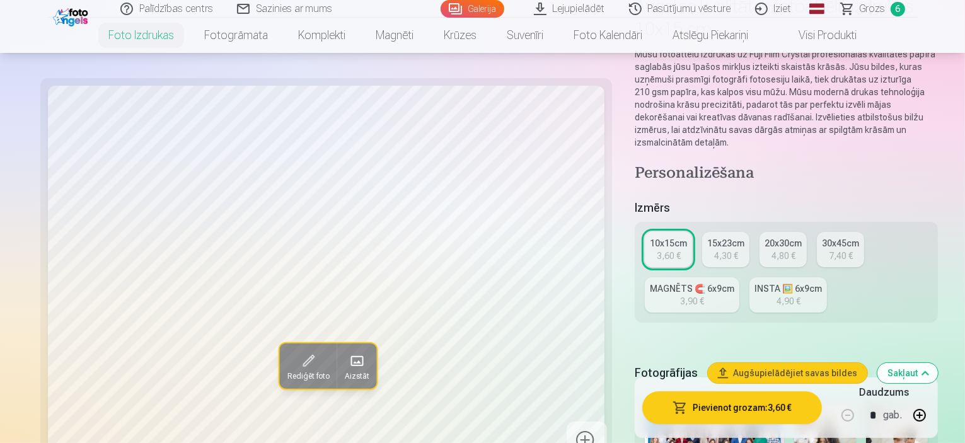
click at [714, 250] on div "4,30 €" at bounding box center [726, 256] width 24 height 13
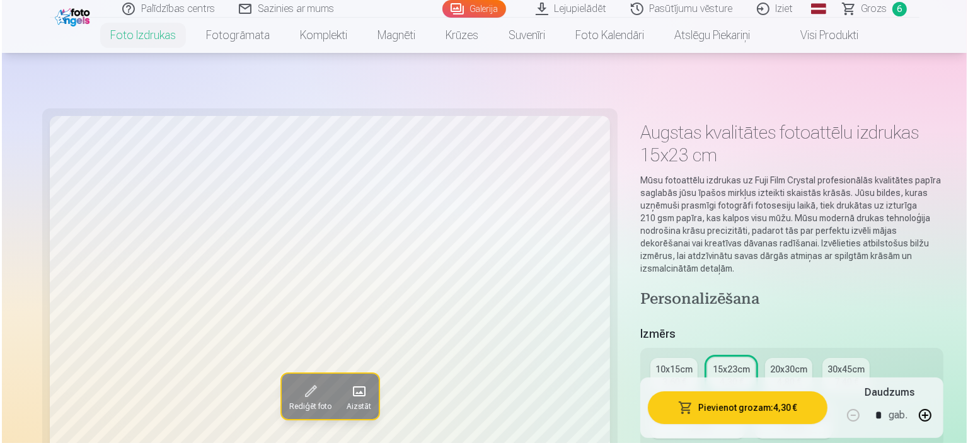
scroll to position [126, 0]
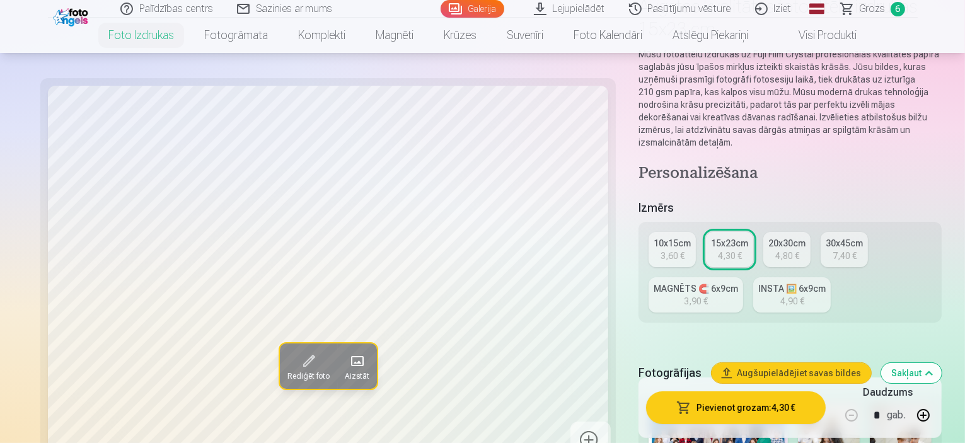
click at [726, 412] on button "Pievienot grozam : 4,30 €" at bounding box center [736, 408] width 180 height 33
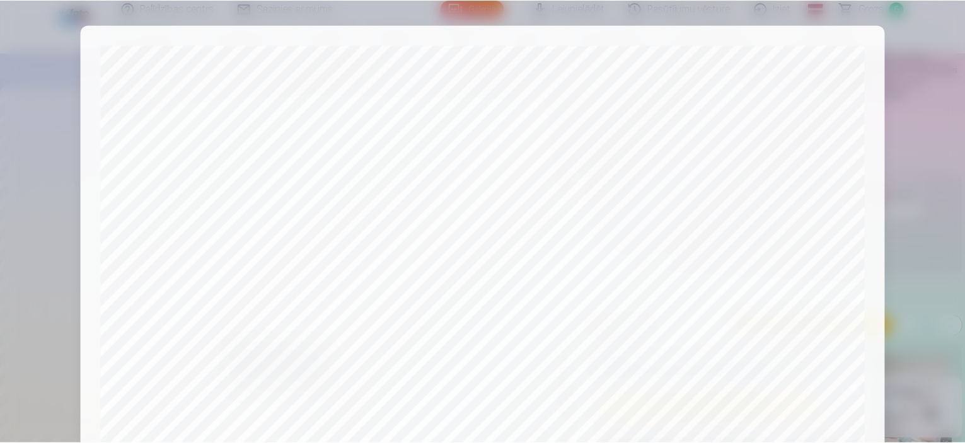
scroll to position [464, 0]
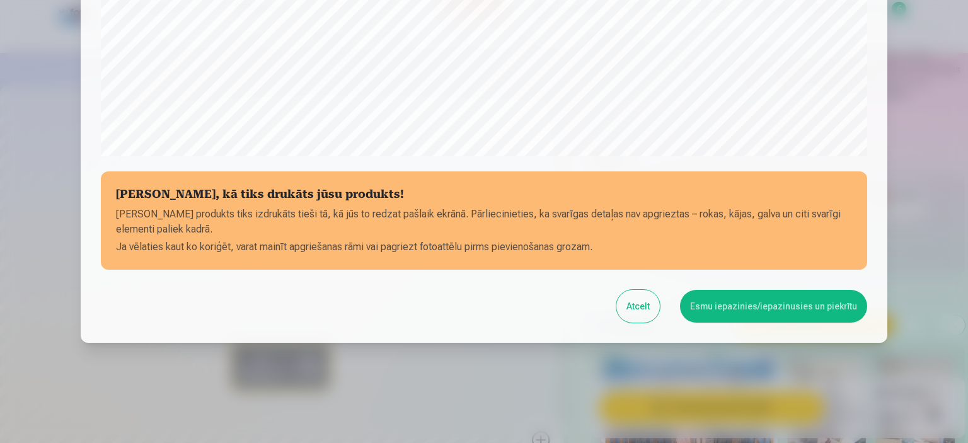
click at [752, 307] on button "Esmu iepazinies/iepazinusies un piekrītu" at bounding box center [773, 306] width 187 height 33
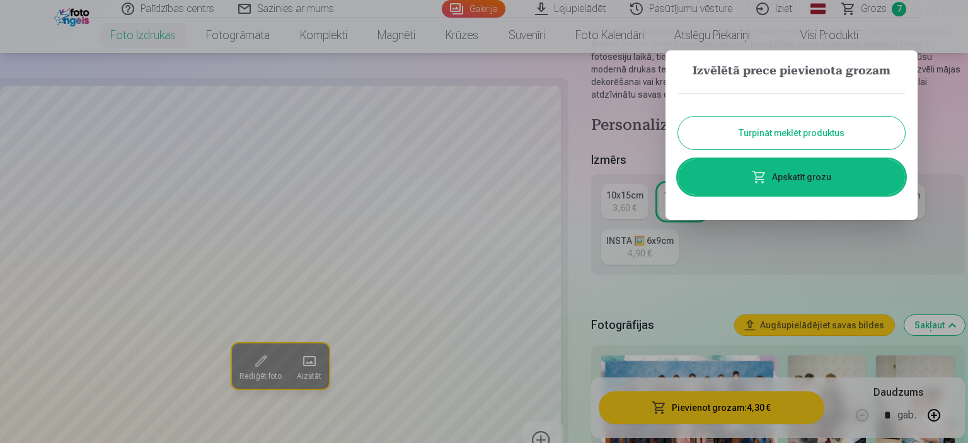
click at [782, 158] on div "Turpināt meklēt produktus Apskatīt grozu" at bounding box center [791, 144] width 227 height 127
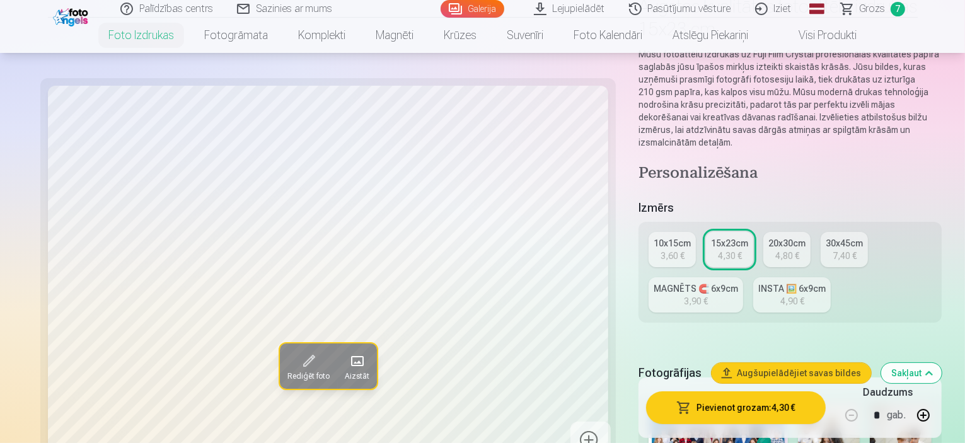
click at [821, 232] on link "30x45cm 7,40 €" at bounding box center [844, 249] width 47 height 35
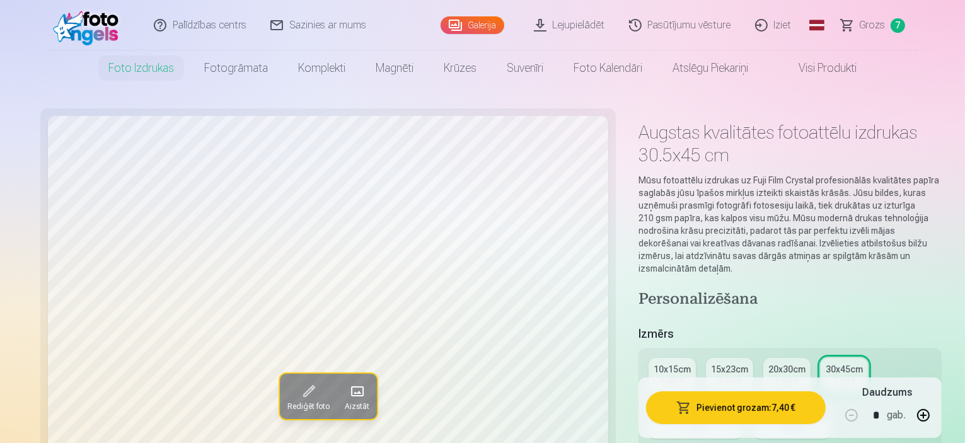
click at [871, 23] on span "Grozs" at bounding box center [873, 25] width 26 height 15
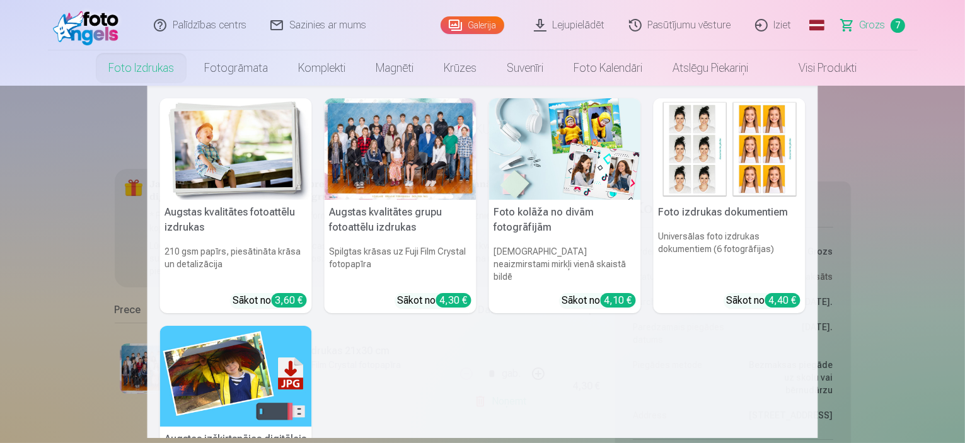
click at [224, 188] on img at bounding box center [236, 149] width 152 height 102
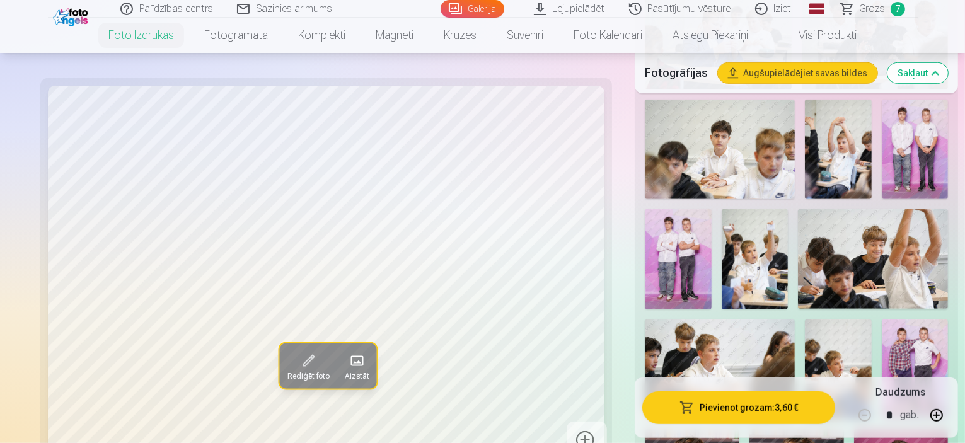
scroll to position [694, 0]
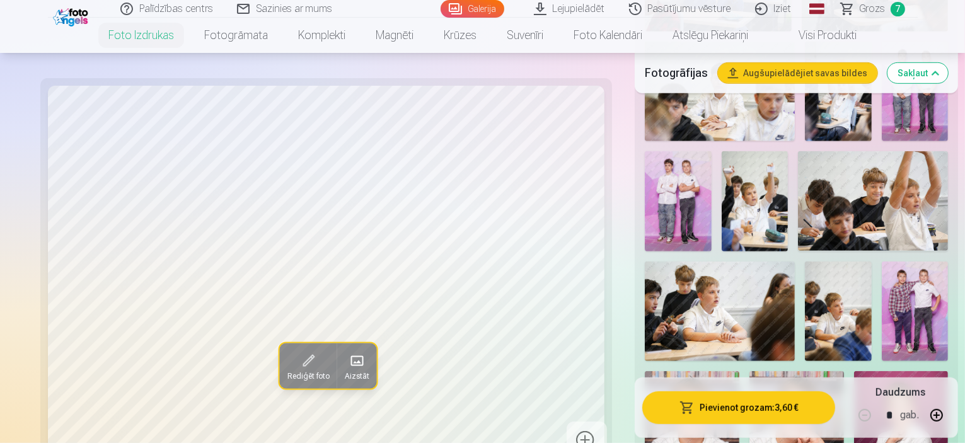
click at [722, 180] on img at bounding box center [755, 201] width 67 height 100
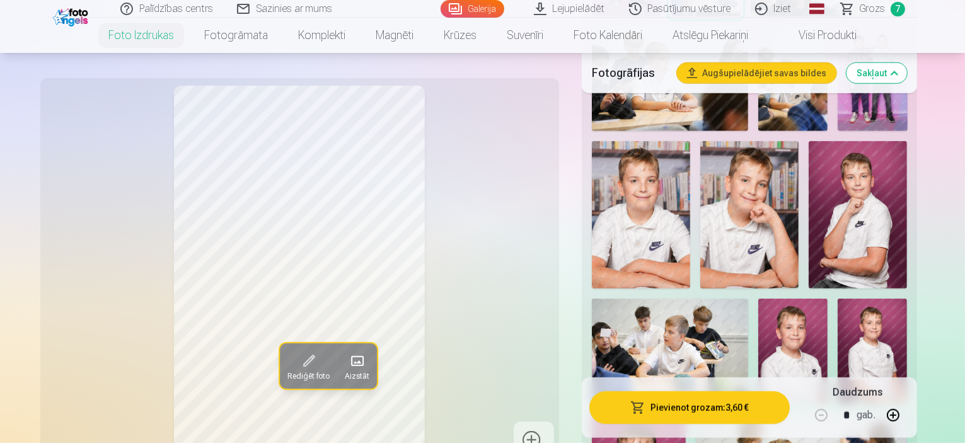
scroll to position [883, 0]
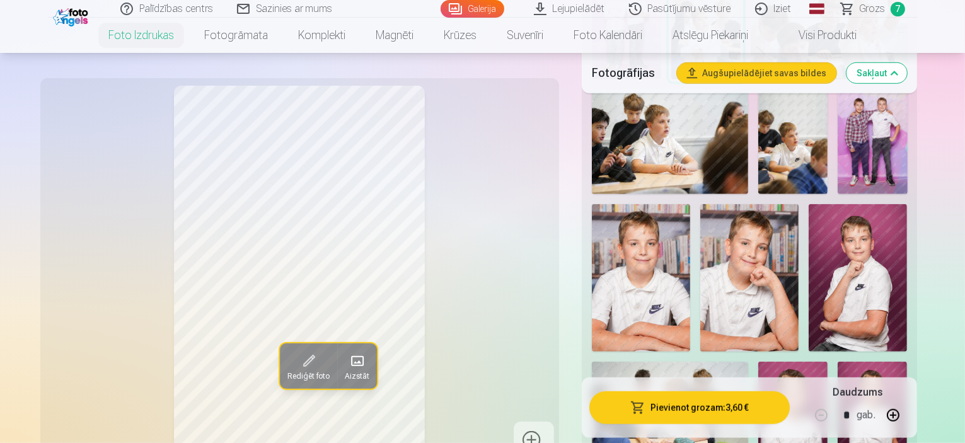
click at [698, 362] on img at bounding box center [670, 414] width 156 height 104
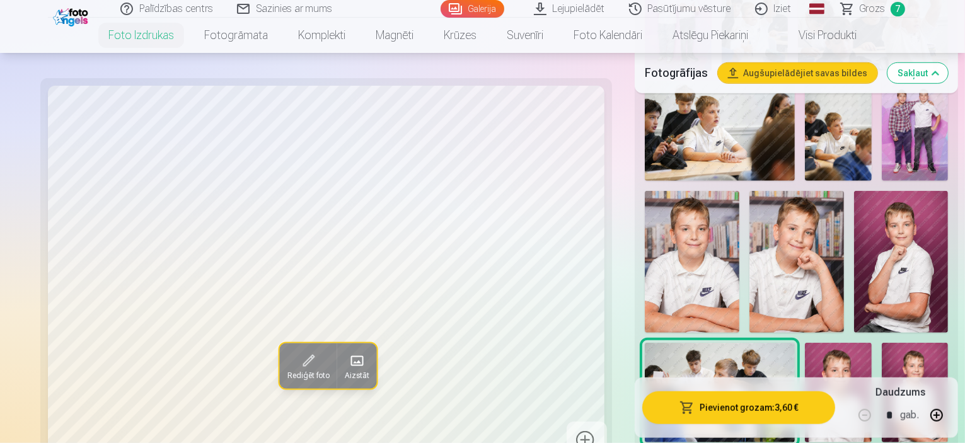
scroll to position [757, 0]
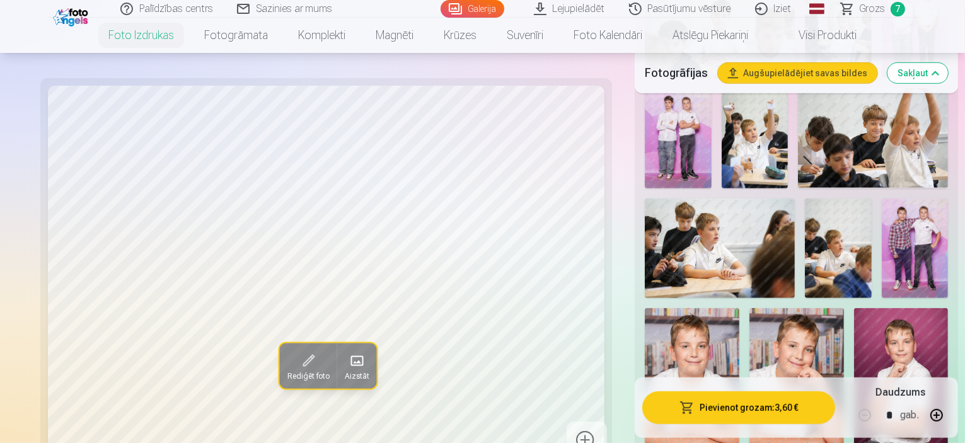
click at [722, 134] on img at bounding box center [755, 138] width 67 height 100
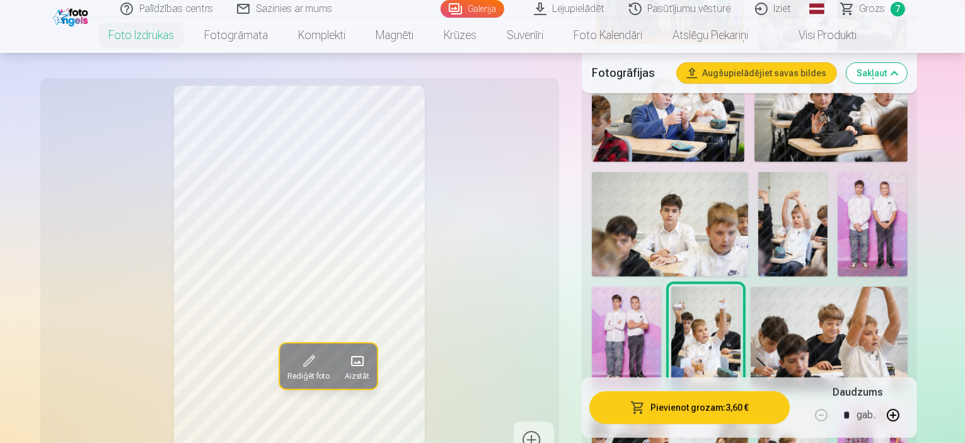
scroll to position [567, 0]
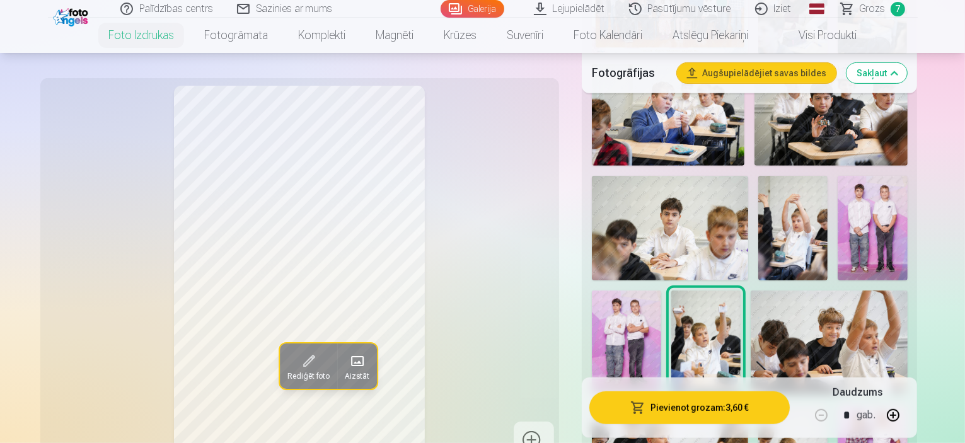
click at [661, 291] on img at bounding box center [626, 343] width 69 height 105
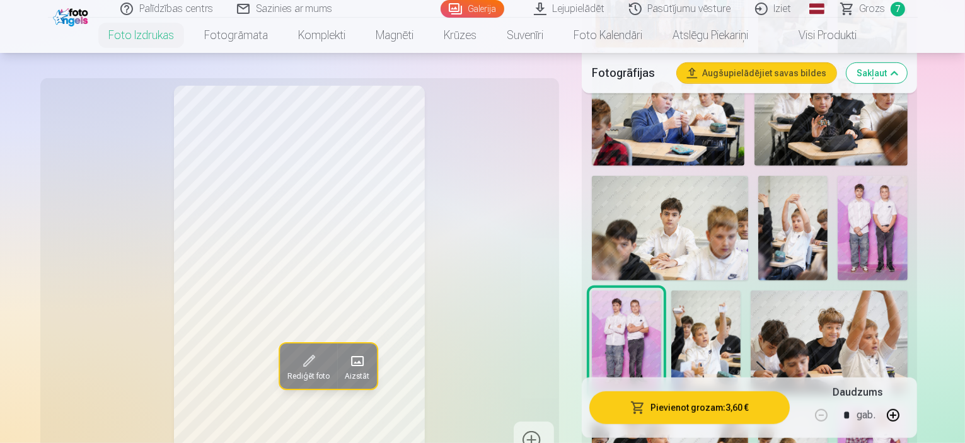
click at [841, 211] on img at bounding box center [872, 228] width 69 height 105
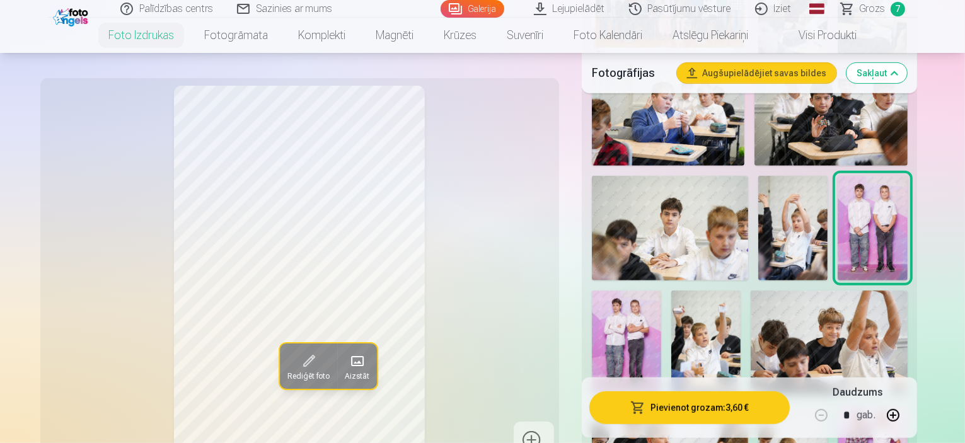
click at [661, 291] on img at bounding box center [626, 343] width 69 height 105
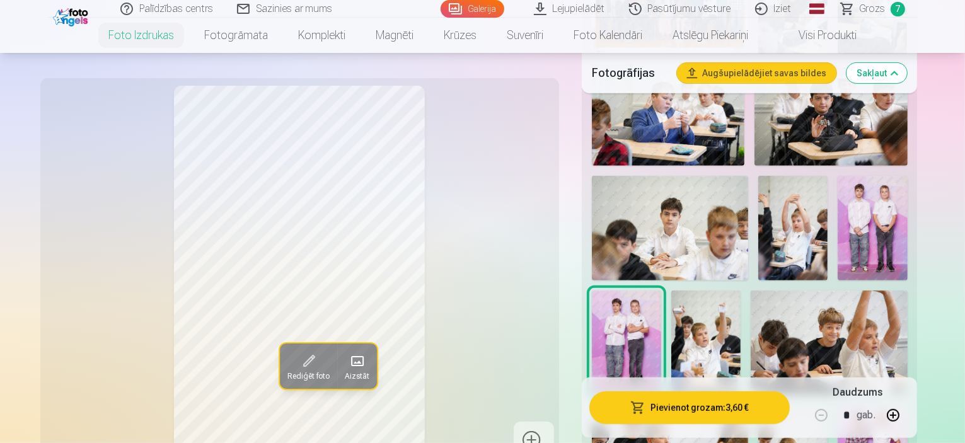
scroll to position [630, 0]
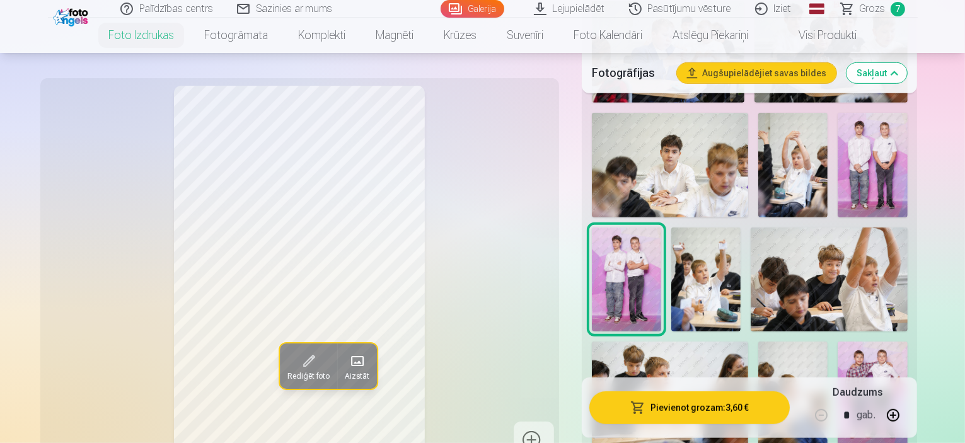
click at [838, 342] on img at bounding box center [872, 394] width 69 height 105
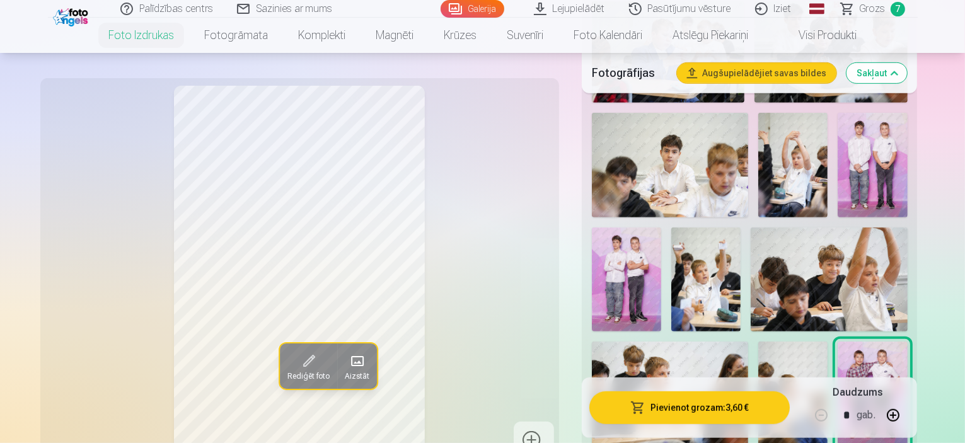
click at [661, 228] on img at bounding box center [626, 280] width 69 height 105
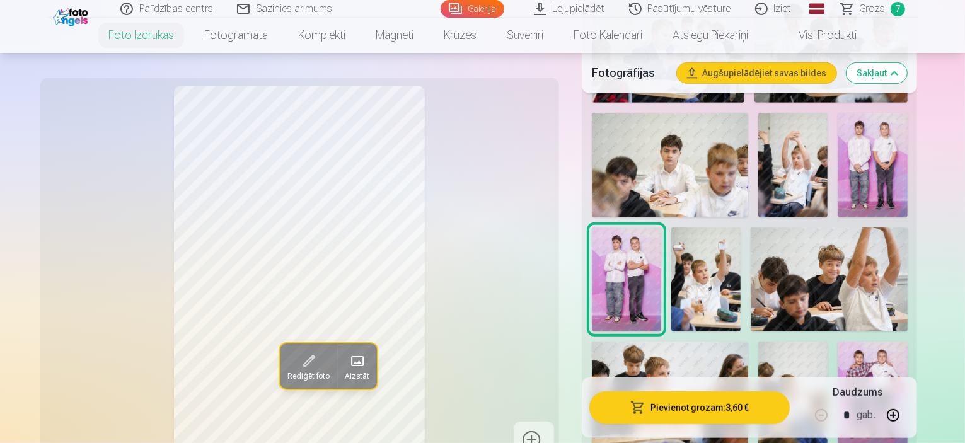
click at [751, 243] on img at bounding box center [829, 280] width 156 height 104
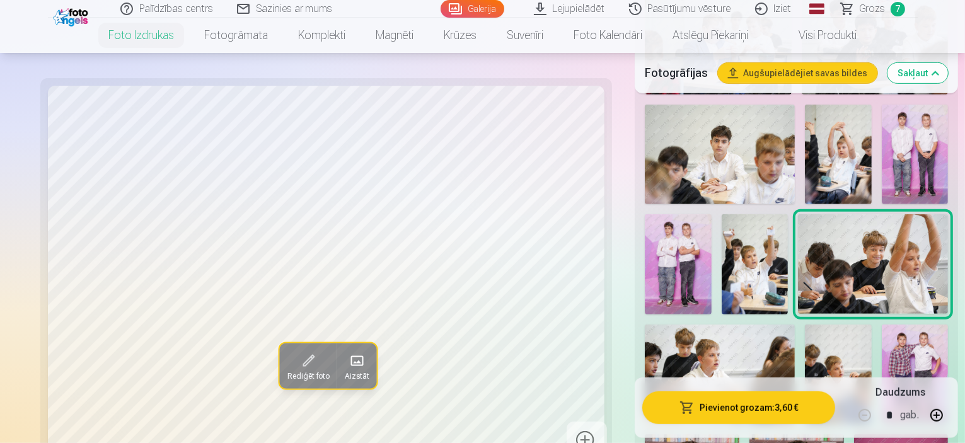
click at [882, 150] on img at bounding box center [915, 155] width 67 height 100
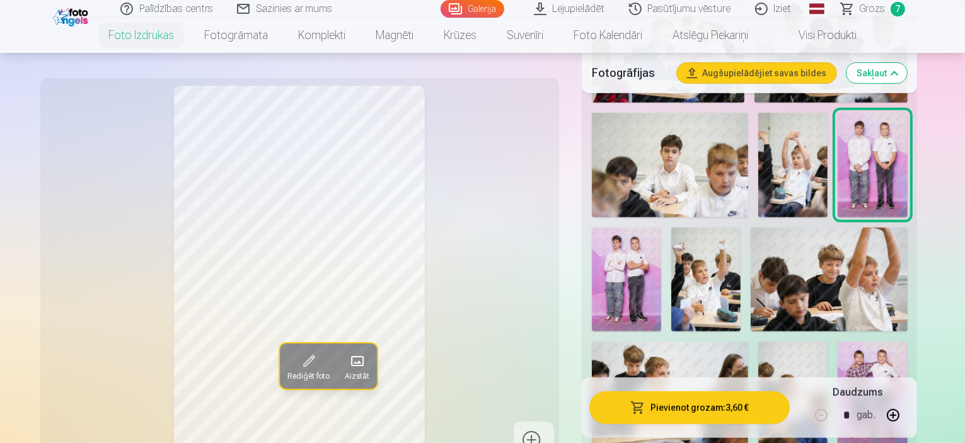
click at [868, 143] on img at bounding box center [872, 165] width 69 height 105
click at [661, 228] on img at bounding box center [626, 280] width 69 height 105
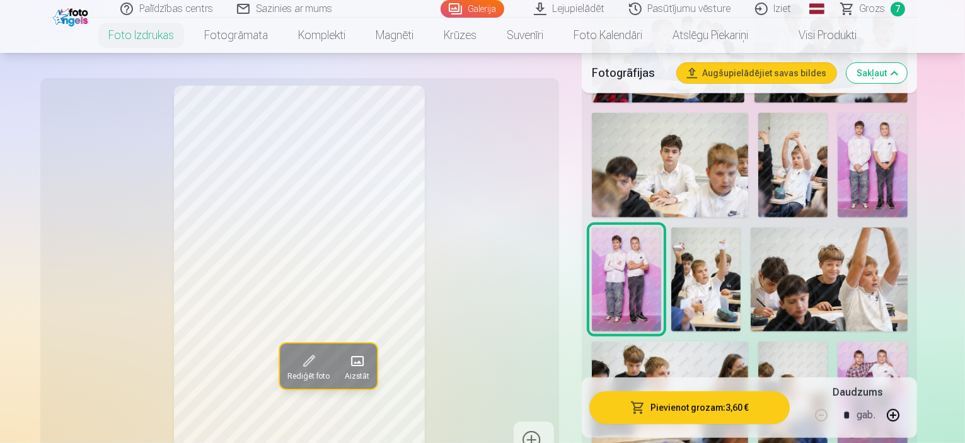
click at [838, 342] on img at bounding box center [872, 394] width 69 height 105
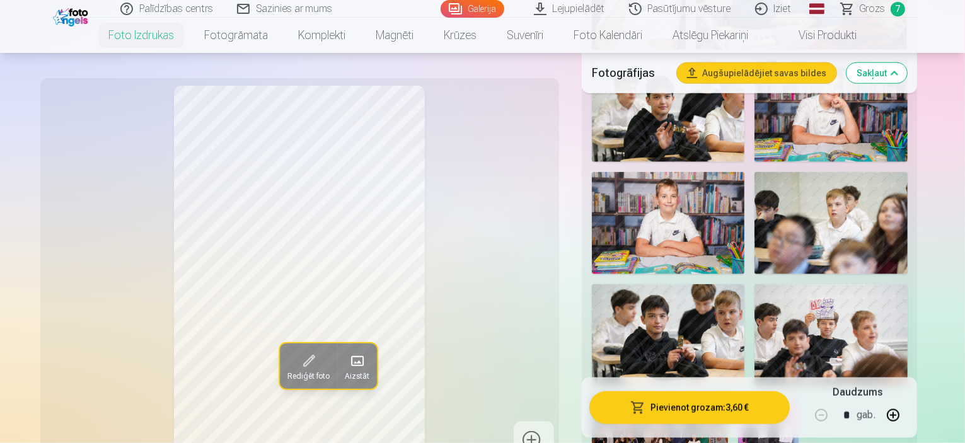
scroll to position [1324, 0]
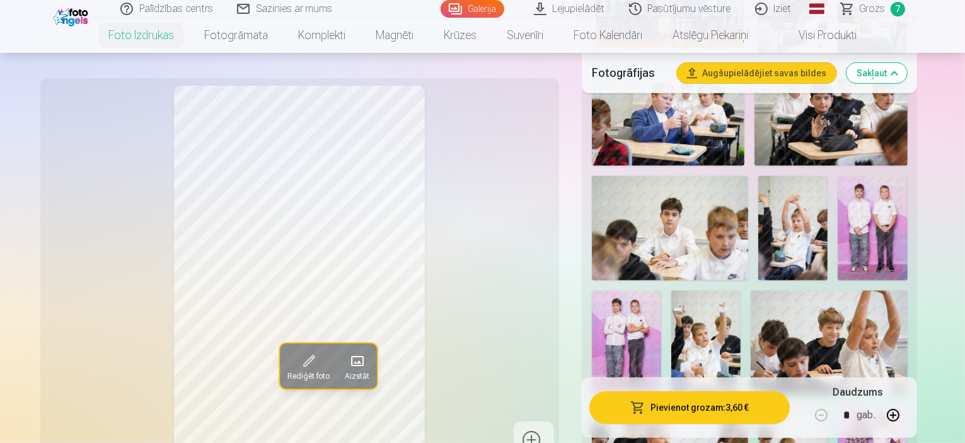
scroll to position [694, 0]
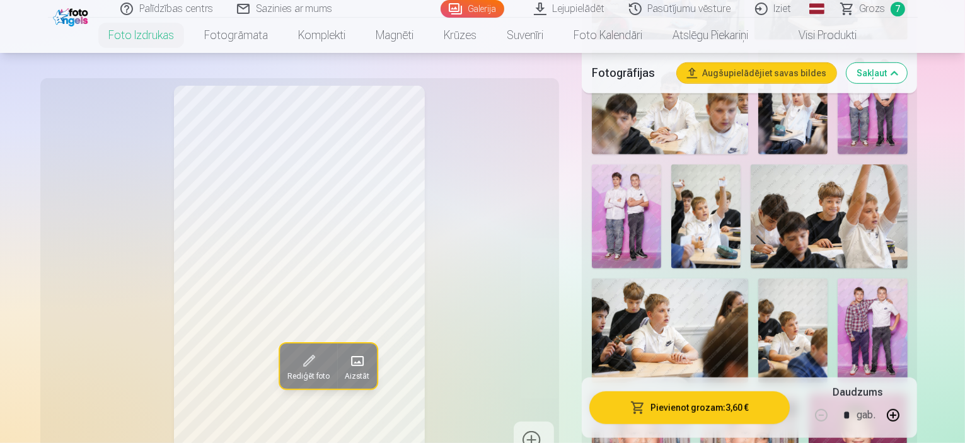
click at [838, 279] on img at bounding box center [872, 331] width 69 height 105
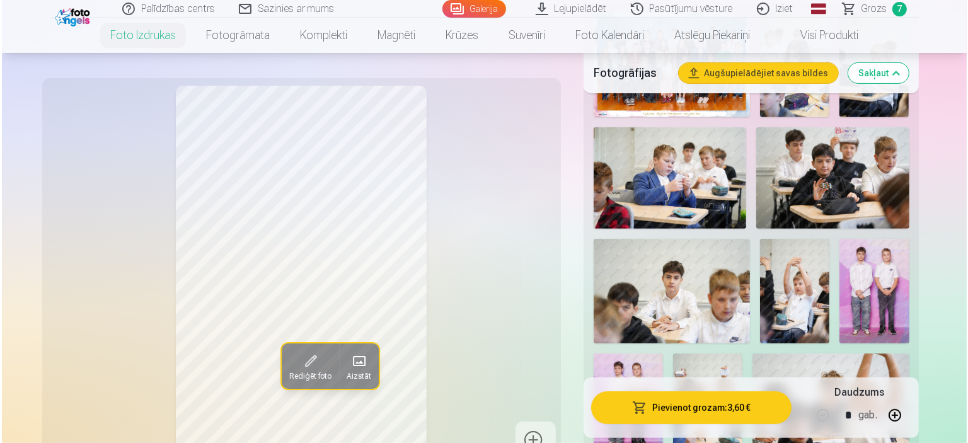
scroll to position [567, 0]
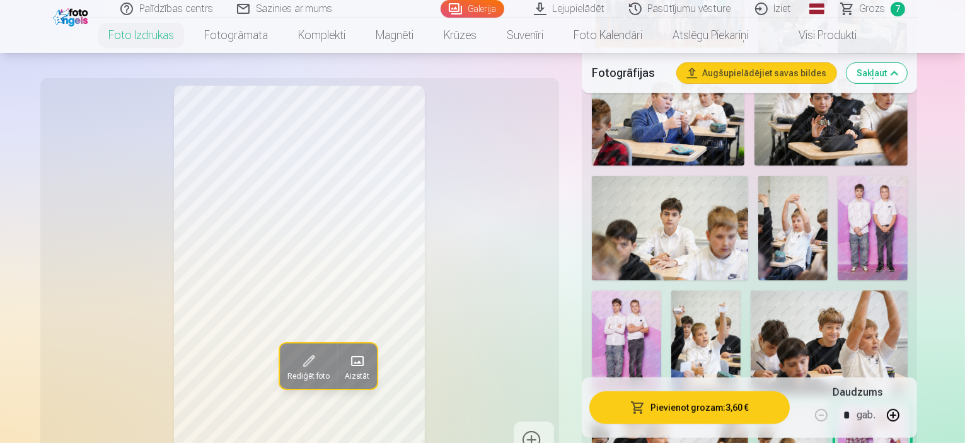
click at [711, 405] on button "Pievienot grozam : 3,60 €" at bounding box center [690, 408] width 201 height 33
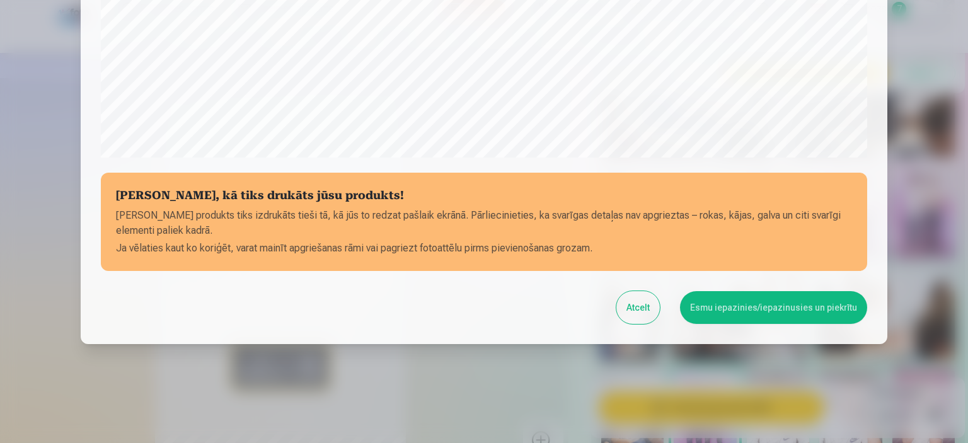
scroll to position [464, 0]
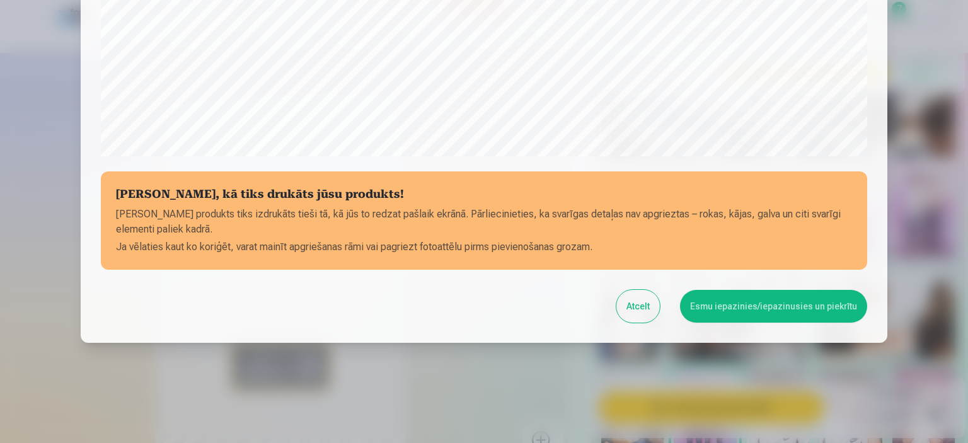
click at [742, 305] on button "Esmu iepazinies/iepazinusies un piekrītu" at bounding box center [773, 306] width 187 height 33
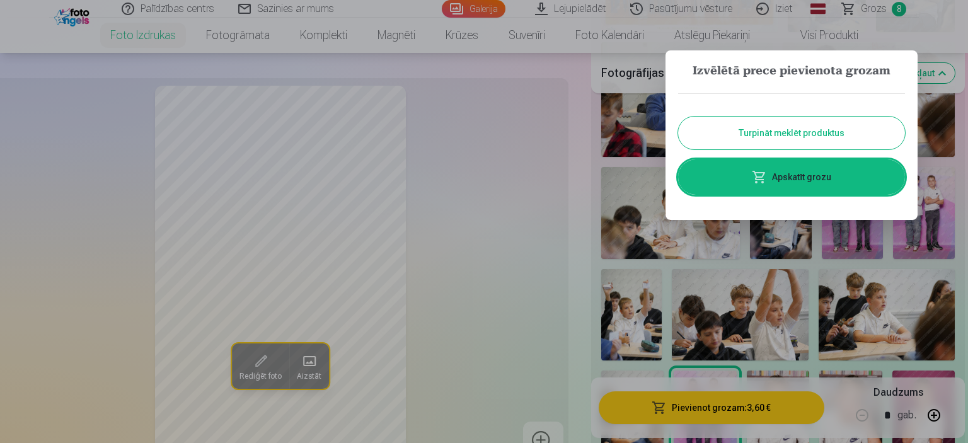
click at [824, 125] on button "Turpināt meklēt produktus" at bounding box center [791, 133] width 227 height 33
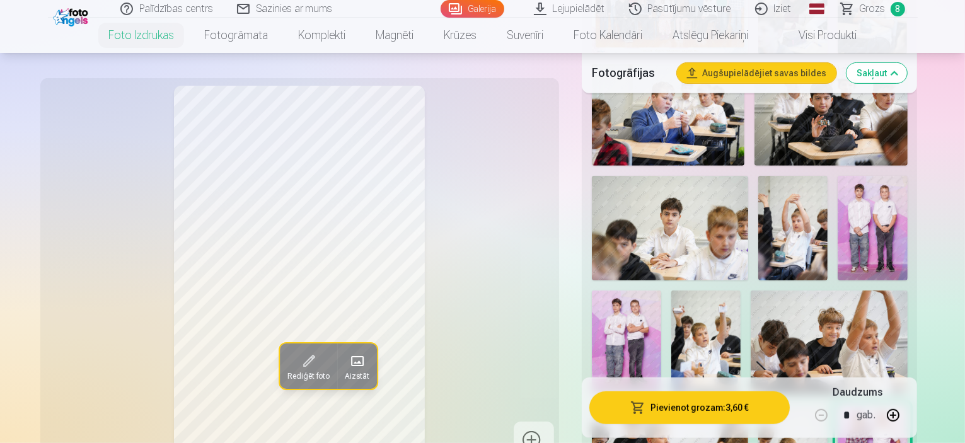
click at [661, 291] on img at bounding box center [626, 343] width 69 height 105
click at [862, 218] on img at bounding box center [872, 228] width 69 height 105
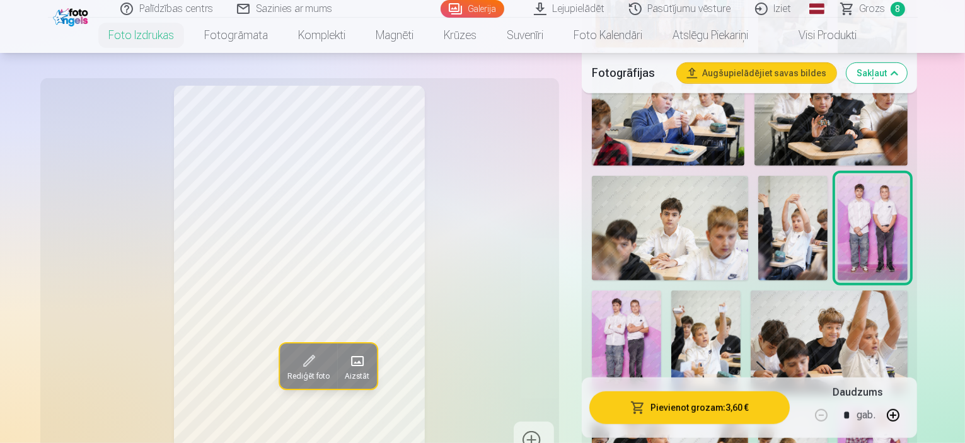
click at [661, 291] on img at bounding box center [626, 343] width 69 height 105
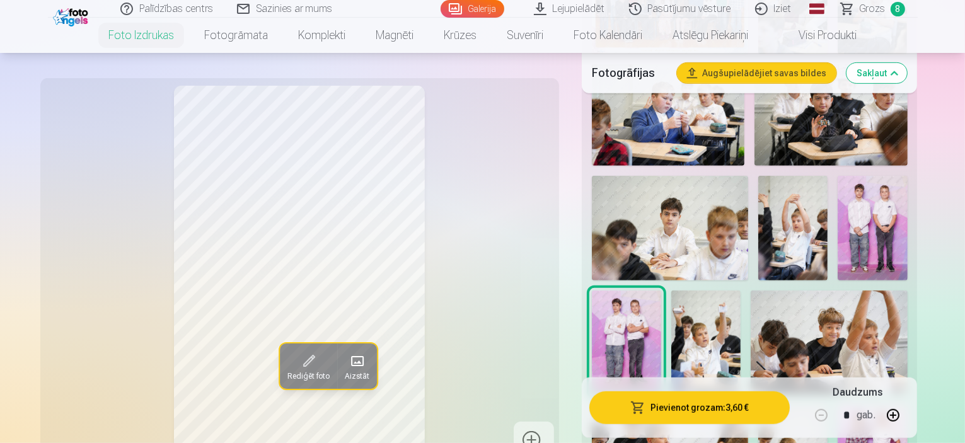
click at [862, 211] on img at bounding box center [872, 228] width 69 height 105
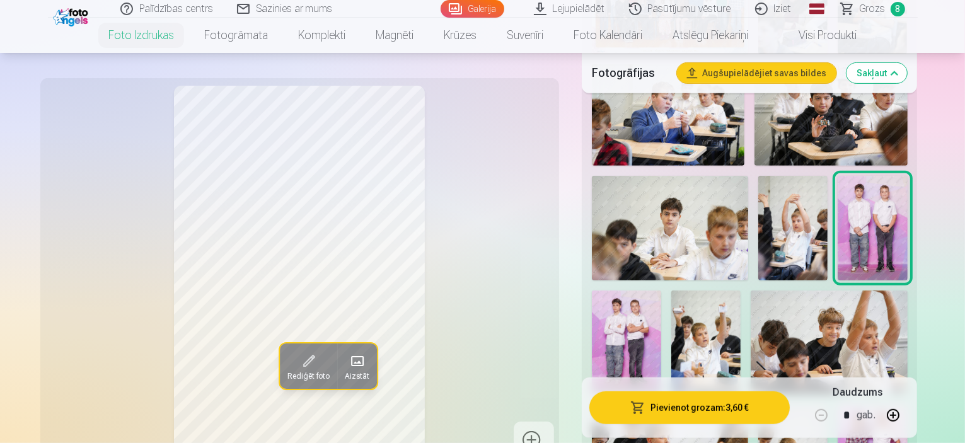
click at [661, 291] on img at bounding box center [626, 343] width 69 height 105
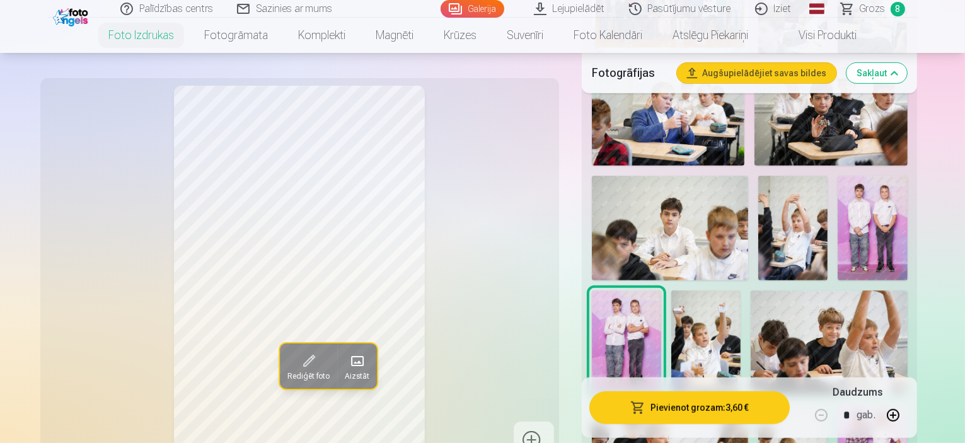
click at [863, 221] on img at bounding box center [872, 228] width 69 height 105
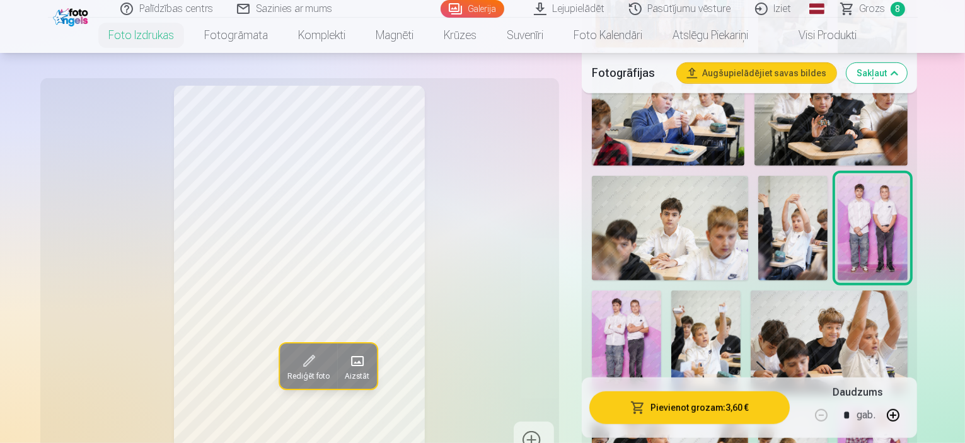
click at [661, 291] on img at bounding box center [626, 343] width 69 height 105
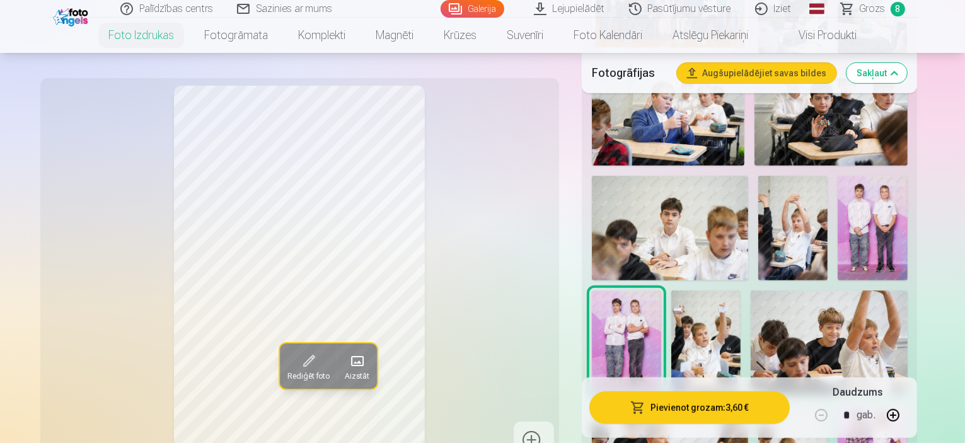
click at [734, 408] on button "Pievienot grozam : 3,60 €" at bounding box center [690, 408] width 201 height 33
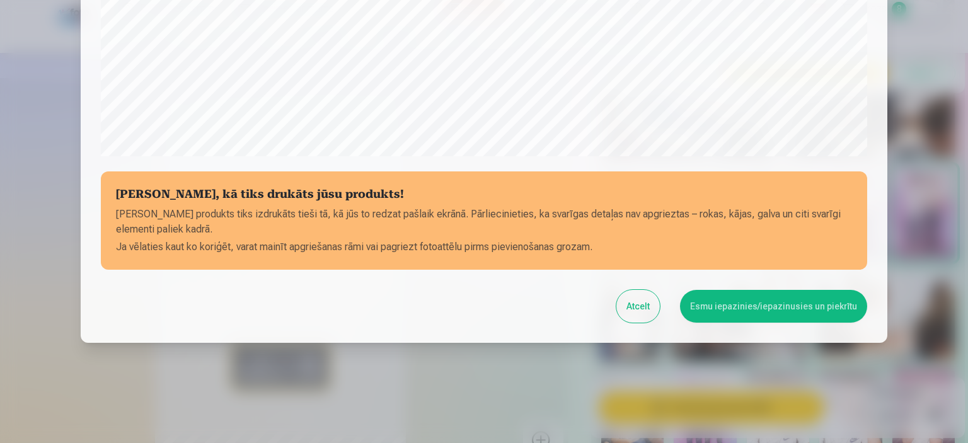
click at [779, 306] on button "Esmu iepazinies/iepazinusies un piekrītu" at bounding box center [773, 306] width 187 height 33
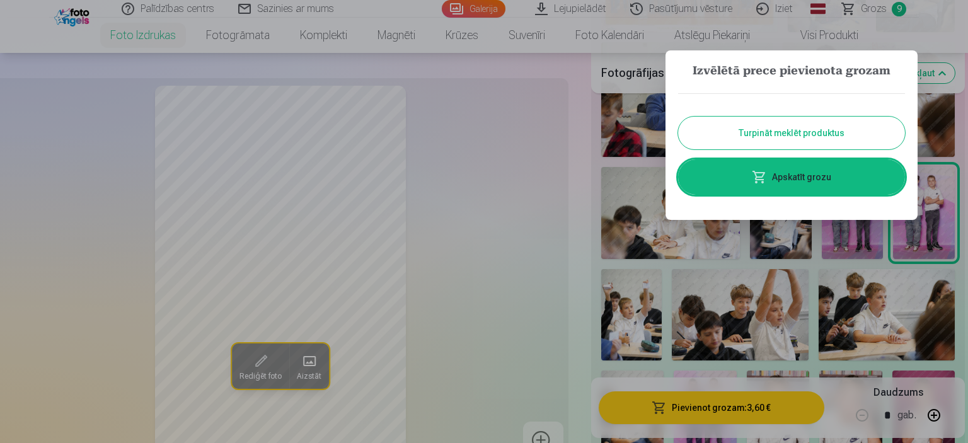
click at [805, 165] on link "Apskatīt grozu" at bounding box center [791, 177] width 227 height 35
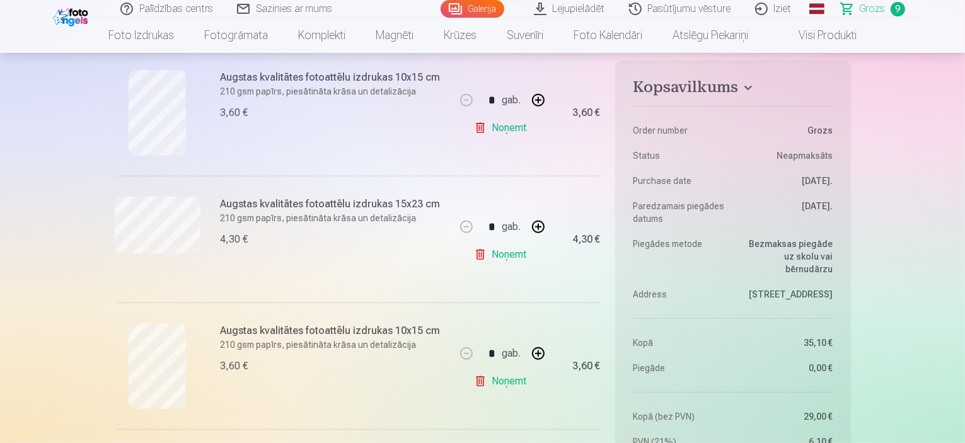
scroll to position [883, 0]
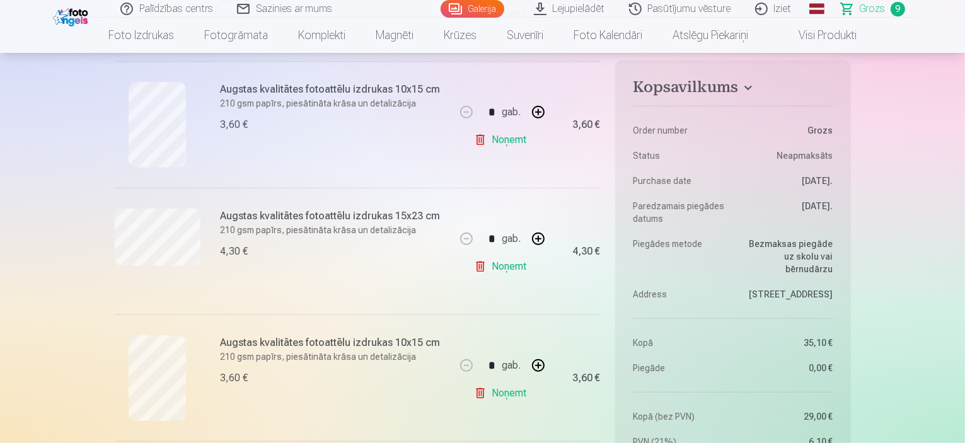
click at [507, 270] on link "Noņemt" at bounding box center [502, 266] width 57 height 25
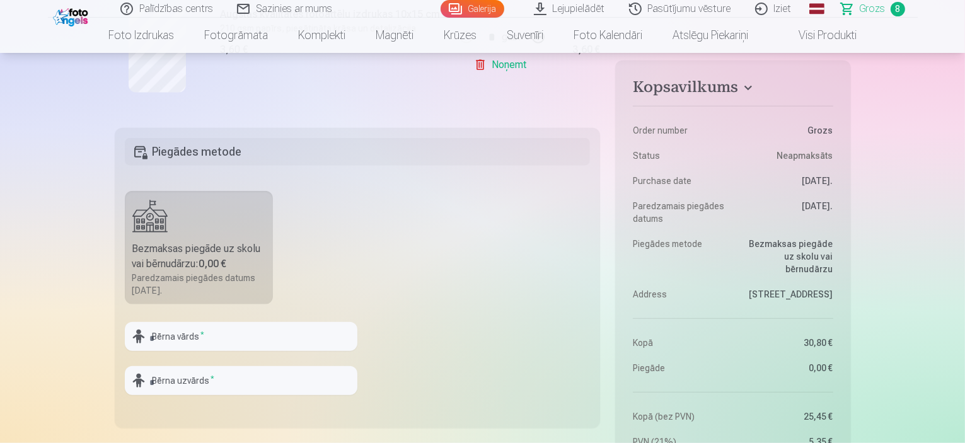
scroll to position [1324, 0]
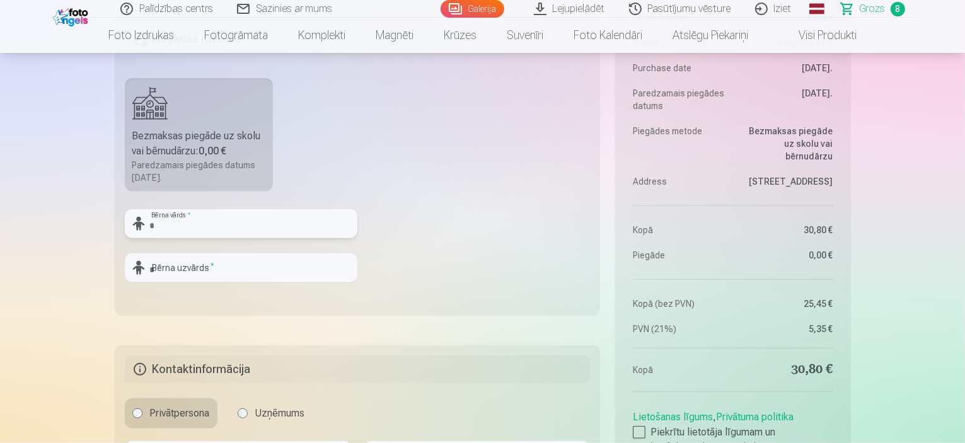
click at [227, 229] on input "text" at bounding box center [241, 223] width 233 height 29
type input "*******"
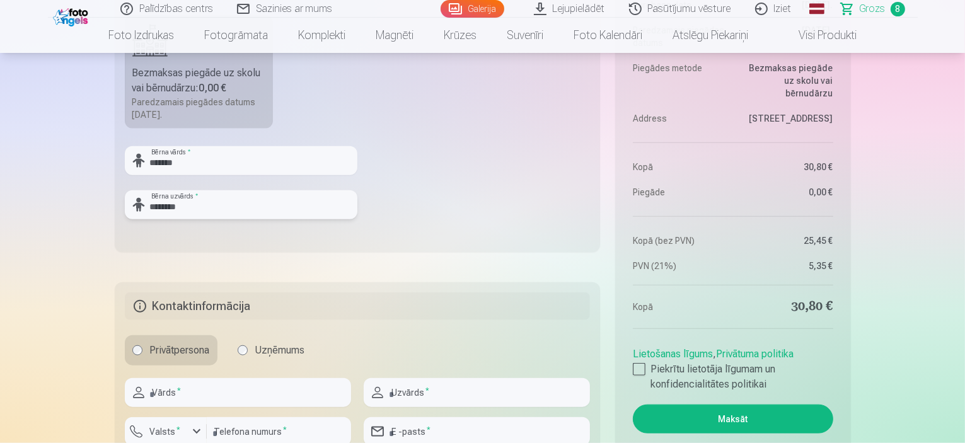
scroll to position [1513, 0]
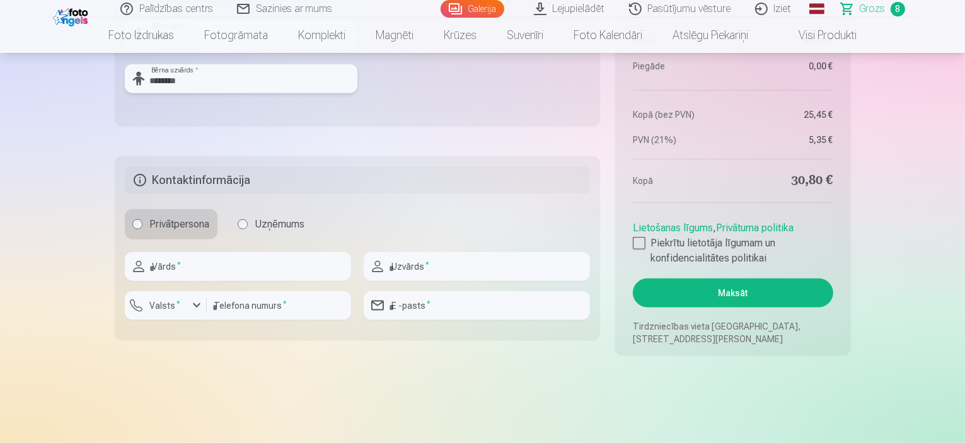
type input "********"
click at [233, 264] on input "text" at bounding box center [238, 266] width 226 height 29
type input "*****"
type input "********"
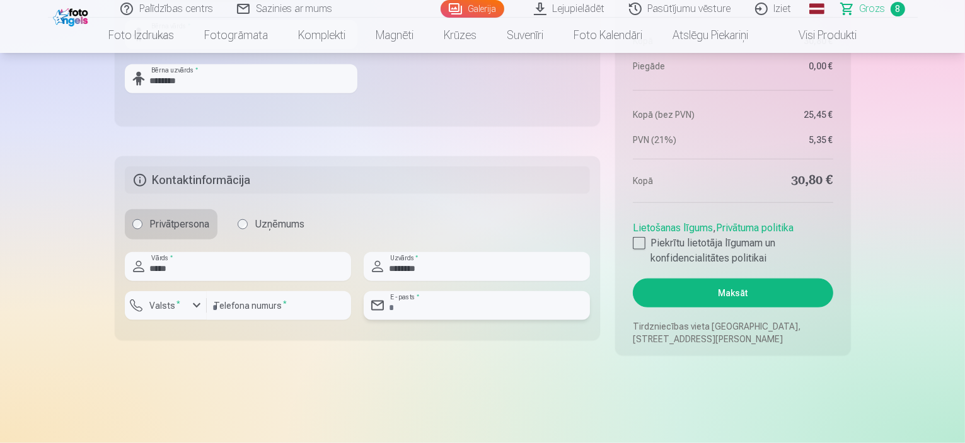
type input "**********"
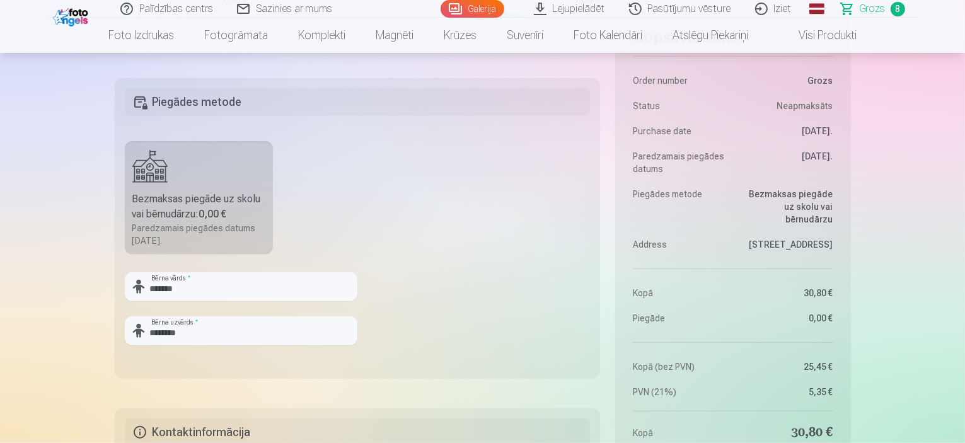
scroll to position [1639, 0]
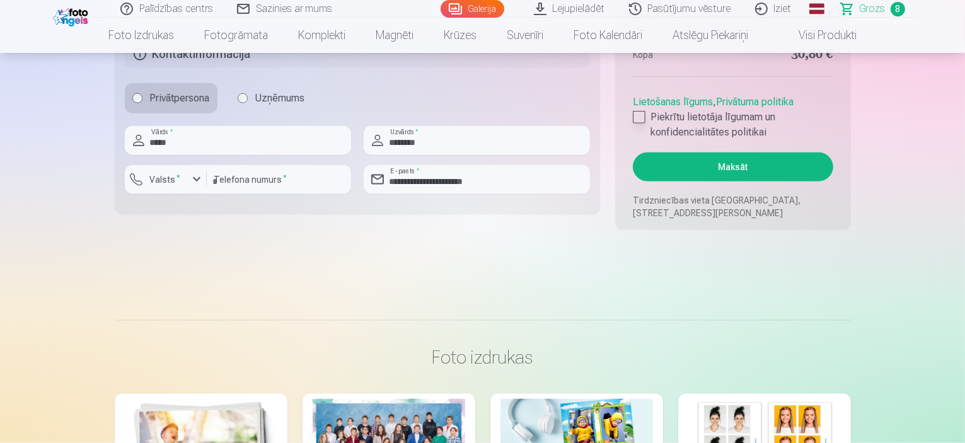
click at [640, 119] on div at bounding box center [639, 117] width 13 height 13
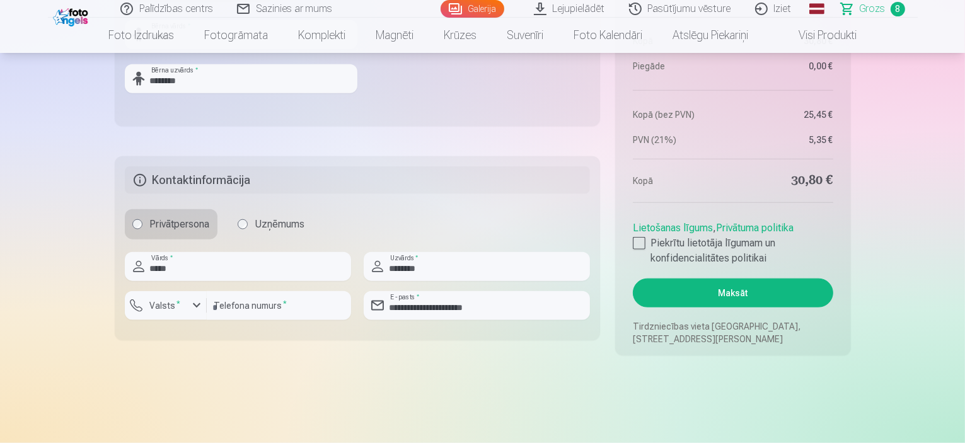
click at [779, 290] on button "Maksāt" at bounding box center [733, 293] width 200 height 29
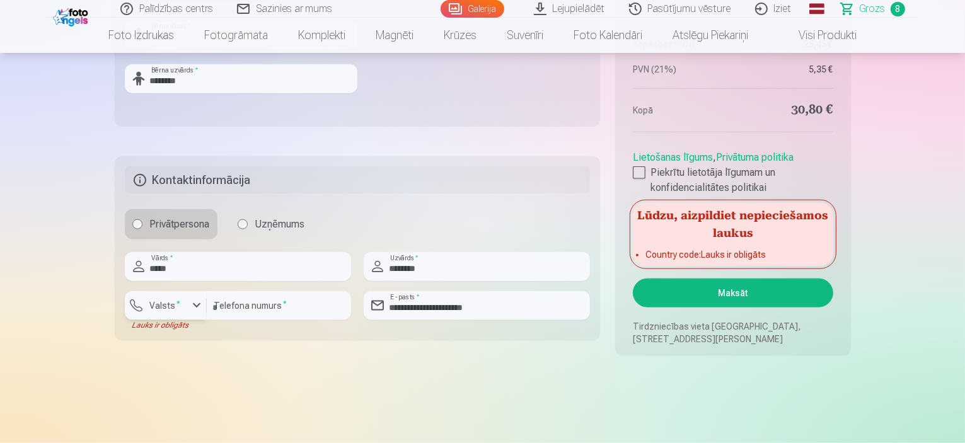
click at [179, 310] on label "Valsts *" at bounding box center [165, 305] width 41 height 13
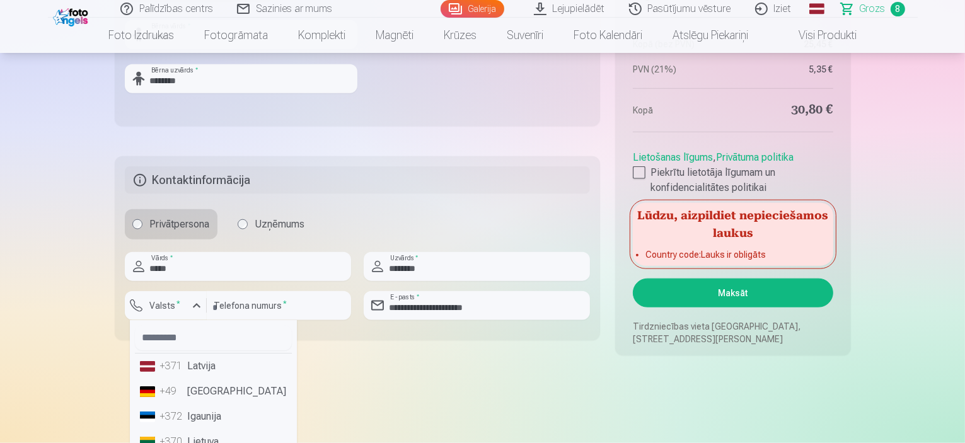
click at [212, 366] on li "+371 Latvija" at bounding box center [213, 366] width 157 height 25
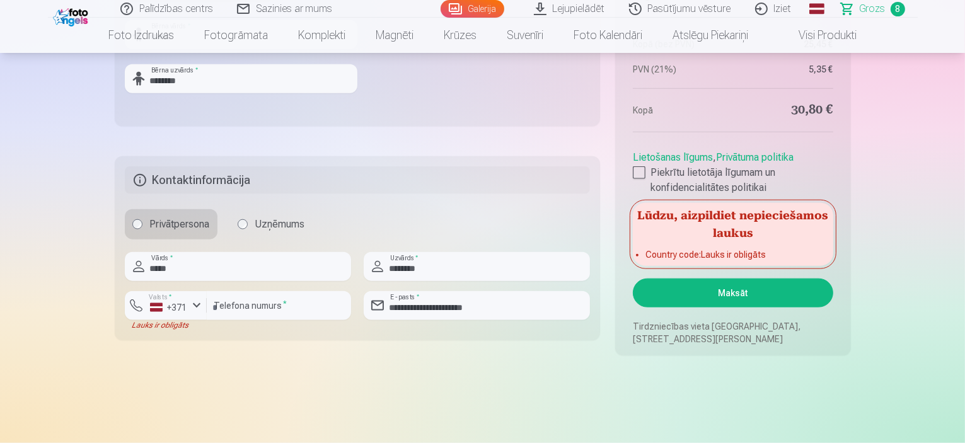
click at [764, 291] on button "Maksāt" at bounding box center [733, 293] width 200 height 29
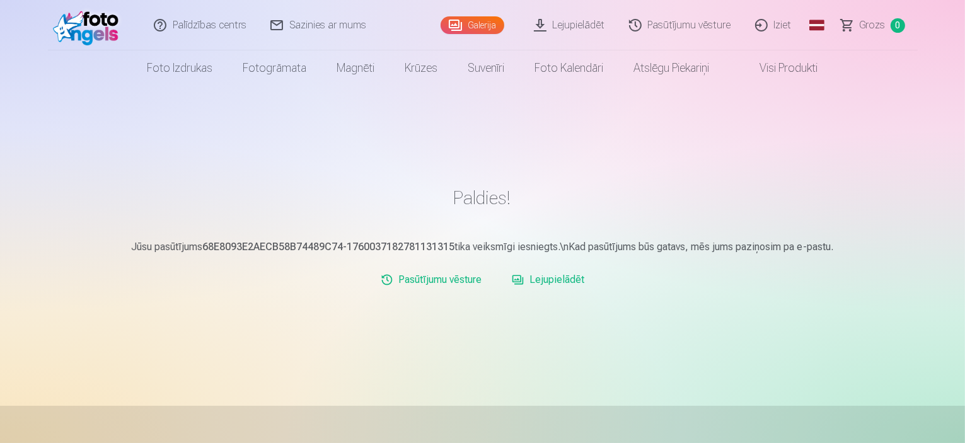
click at [686, 28] on link "Pasūtījumu vēsture" at bounding box center [681, 25] width 126 height 50
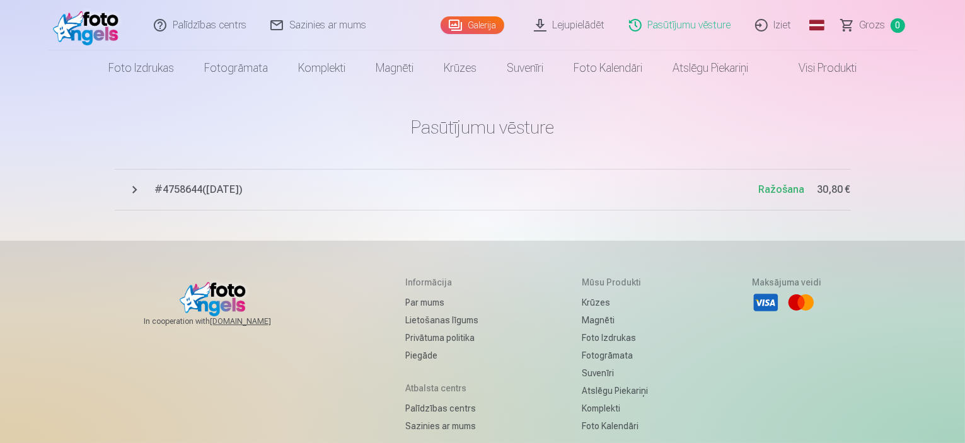
click at [873, 28] on span "Grozs" at bounding box center [873, 25] width 26 height 15
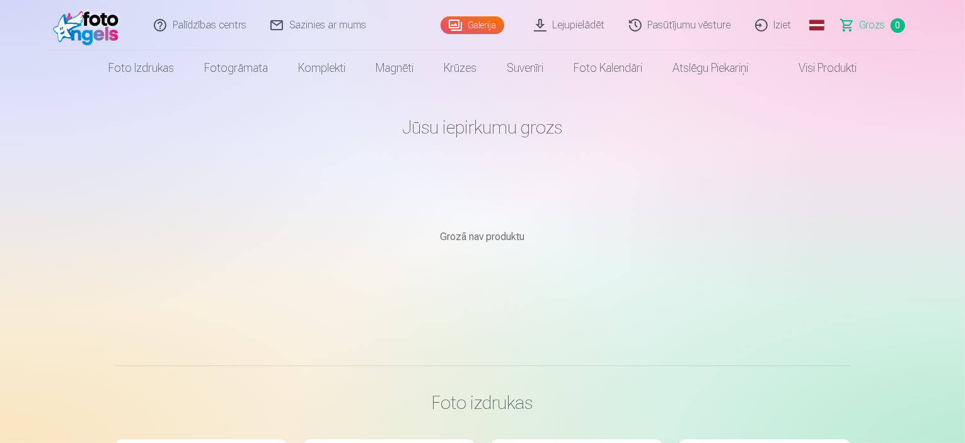
click at [479, 25] on link "Galerija" at bounding box center [473, 25] width 64 height 18
